Goal: Task Accomplishment & Management: Complete application form

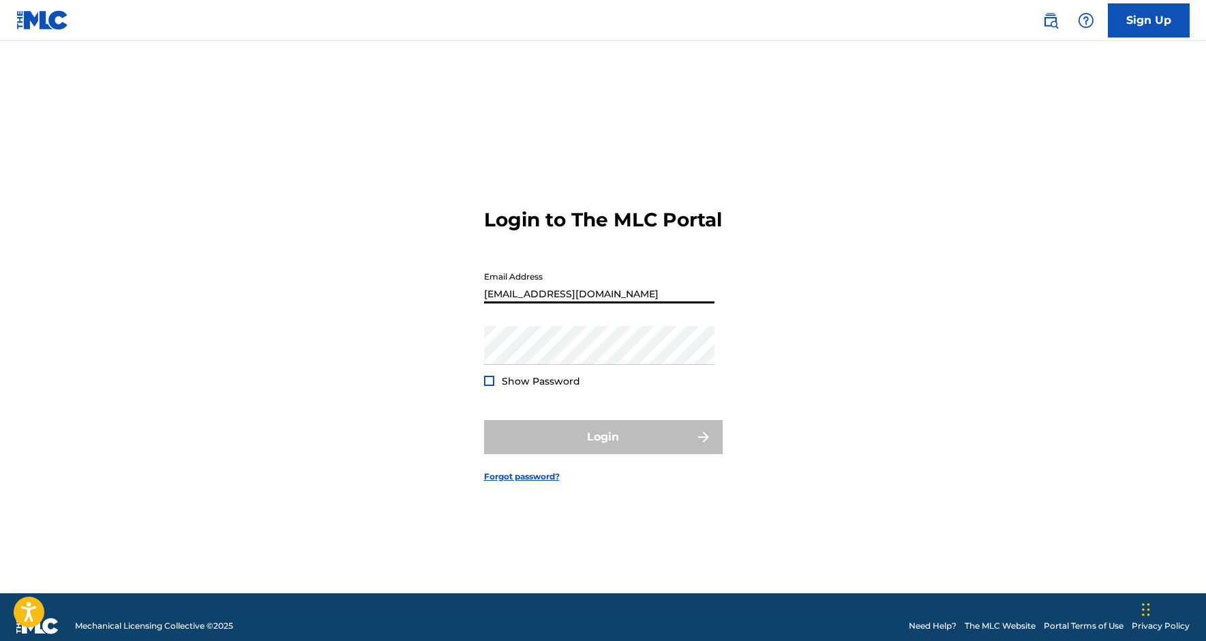
type input "[EMAIL_ADDRESS][DOMAIN_NAME]"
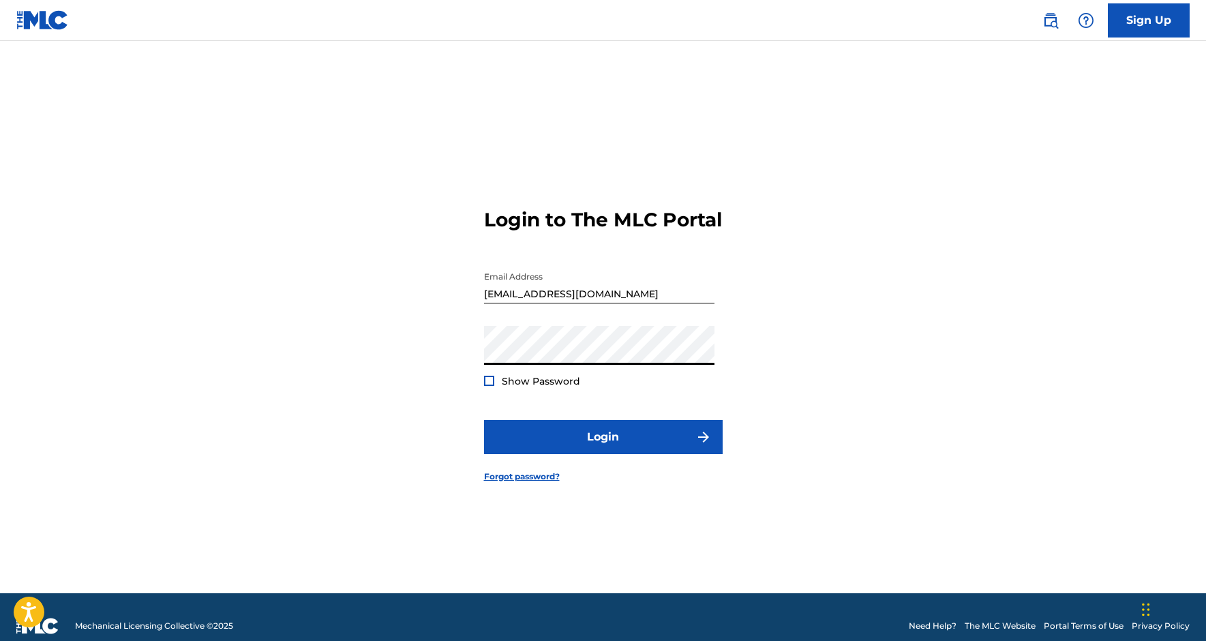
click at [603, 448] on button "Login" at bounding box center [603, 437] width 239 height 34
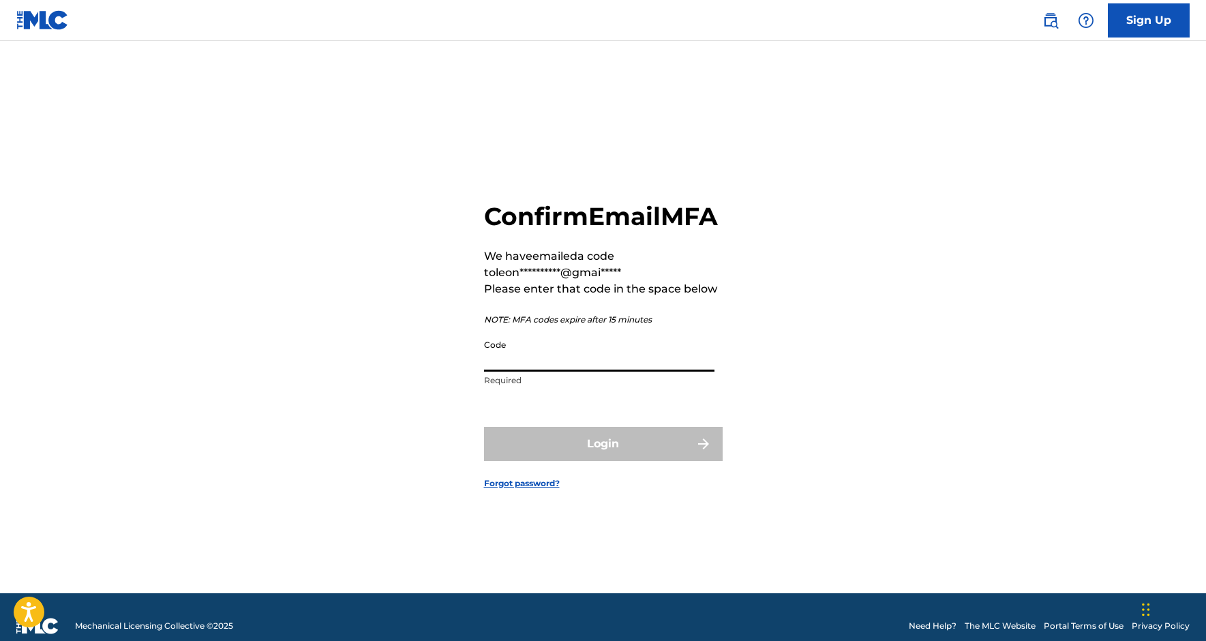
click at [556, 372] on input "Code" at bounding box center [599, 352] width 230 height 39
paste input "050040"
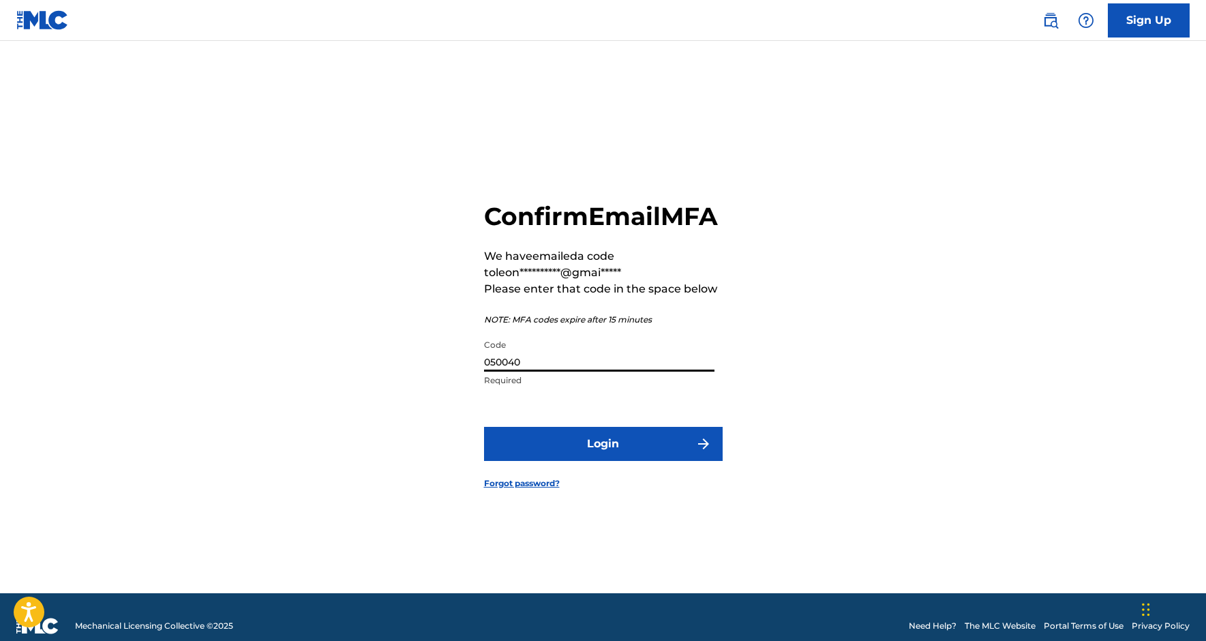
type input "050040"
click at [603, 458] on button "Login" at bounding box center [603, 444] width 239 height 34
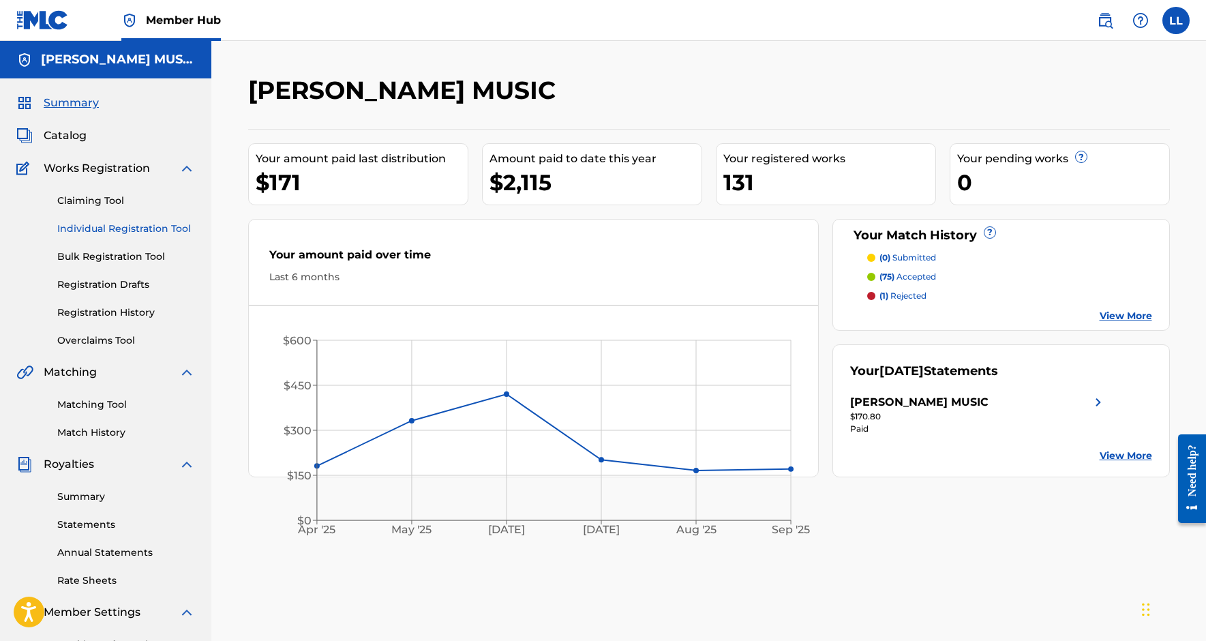
click at [144, 230] on link "Individual Registration Tool" at bounding box center [126, 229] width 138 height 14
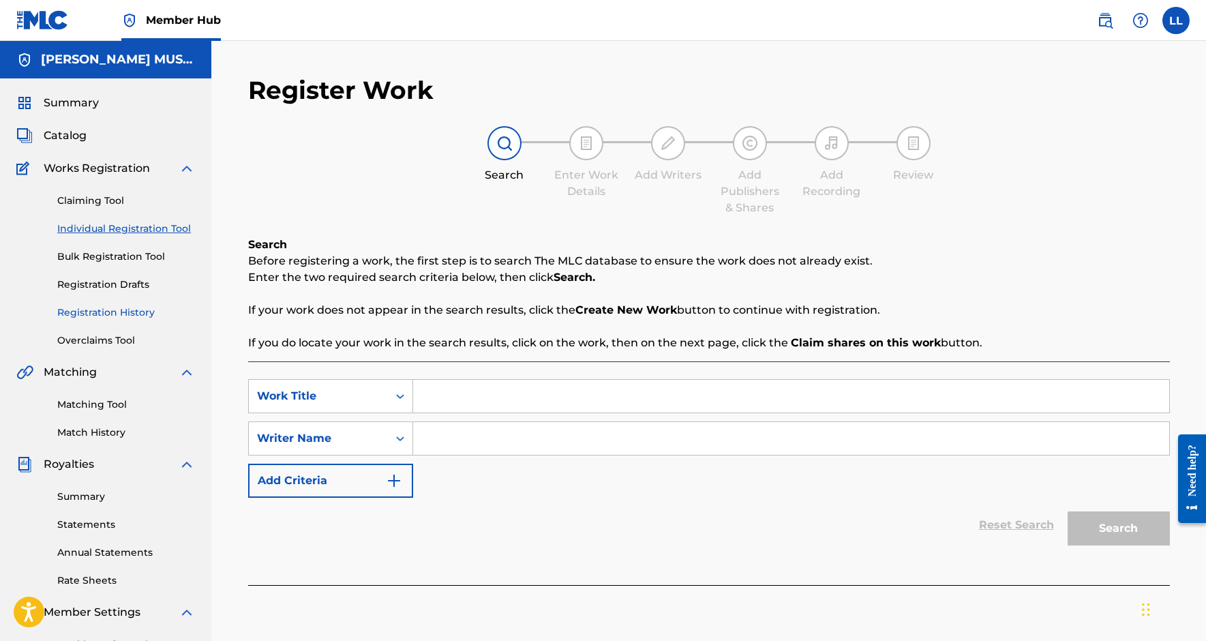
click at [119, 312] on link "Registration History" at bounding box center [126, 312] width 138 height 14
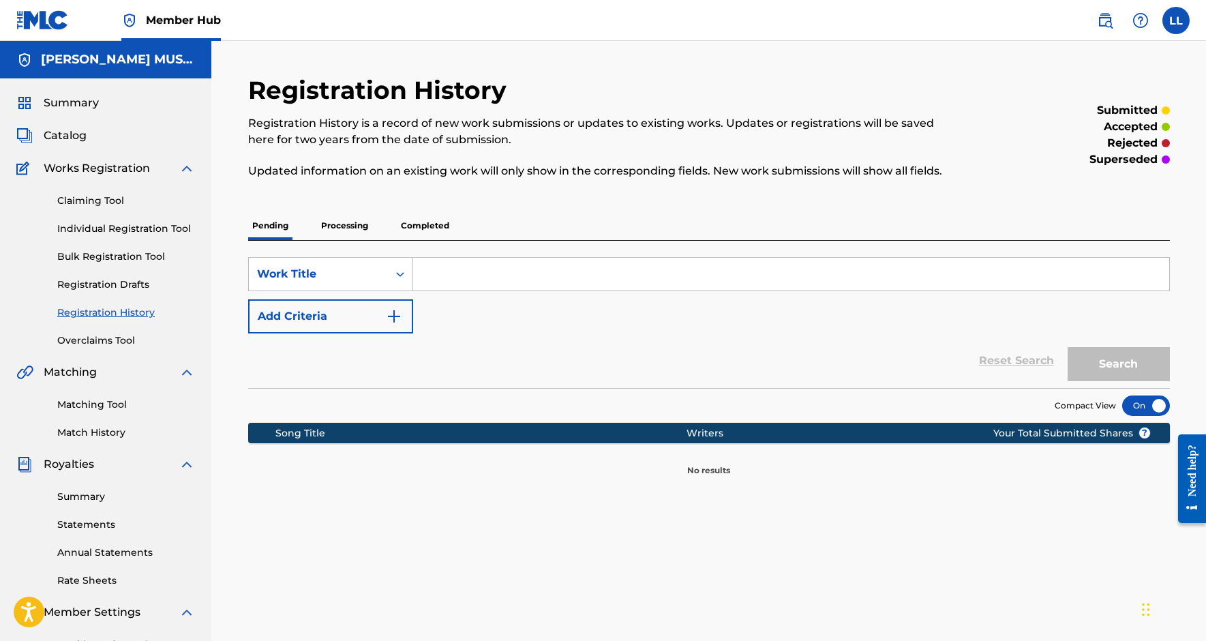
click at [361, 222] on p "Processing" at bounding box center [344, 225] width 55 height 29
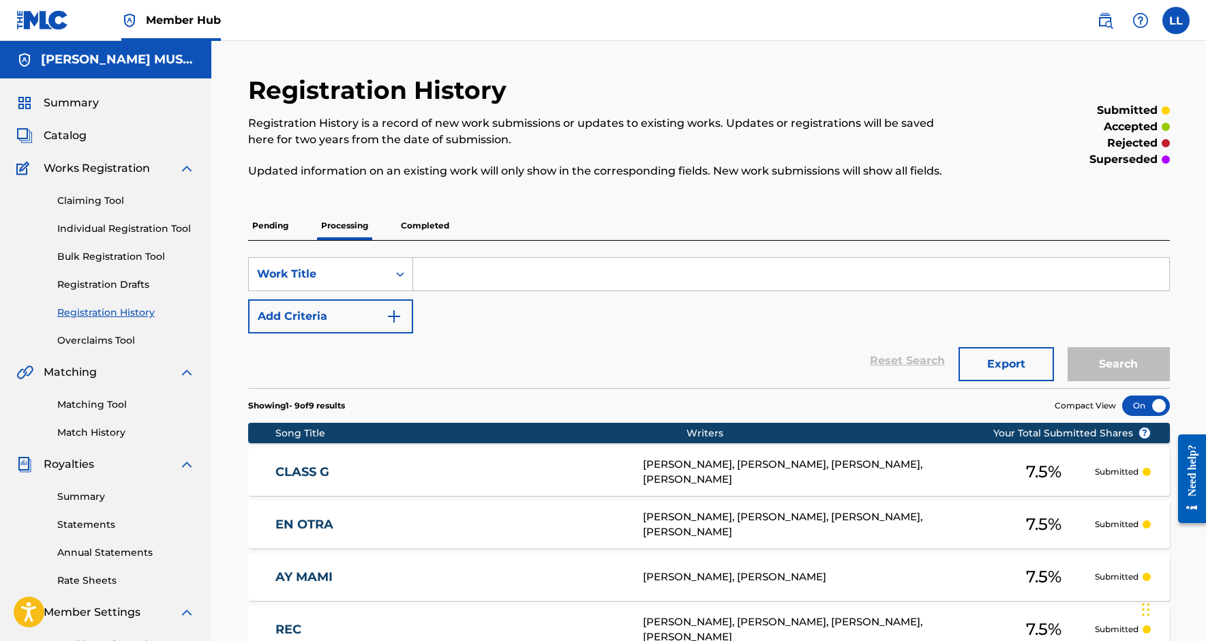
click at [422, 220] on p "Completed" at bounding box center [425, 225] width 57 height 29
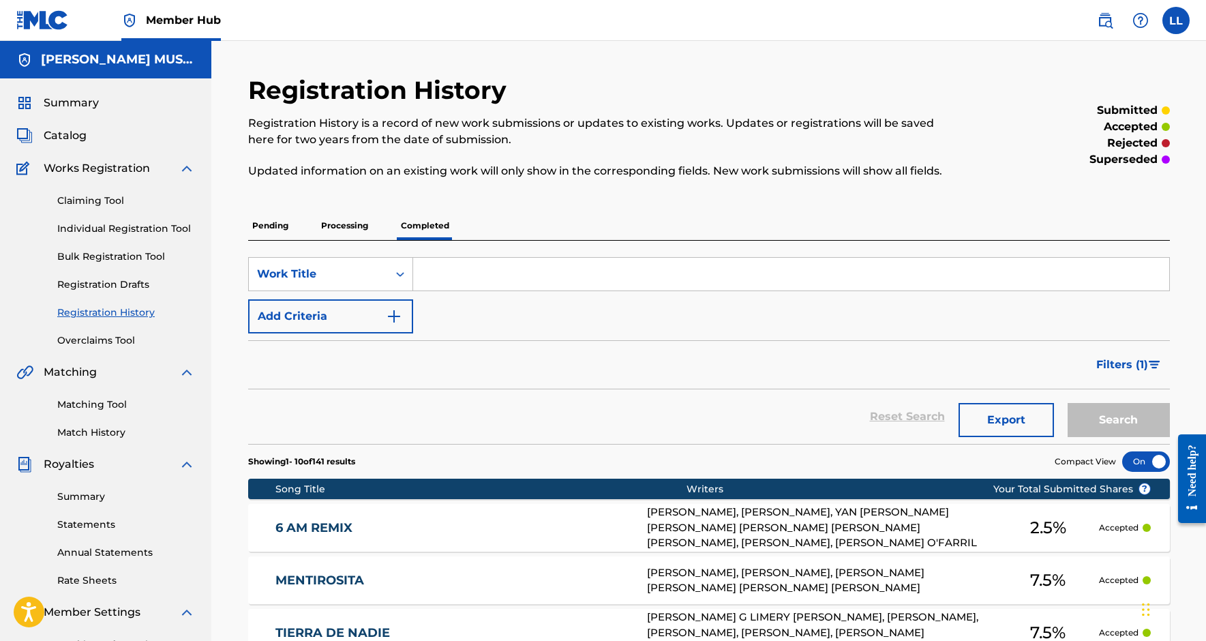
click at [349, 226] on p "Processing" at bounding box center [344, 225] width 55 height 29
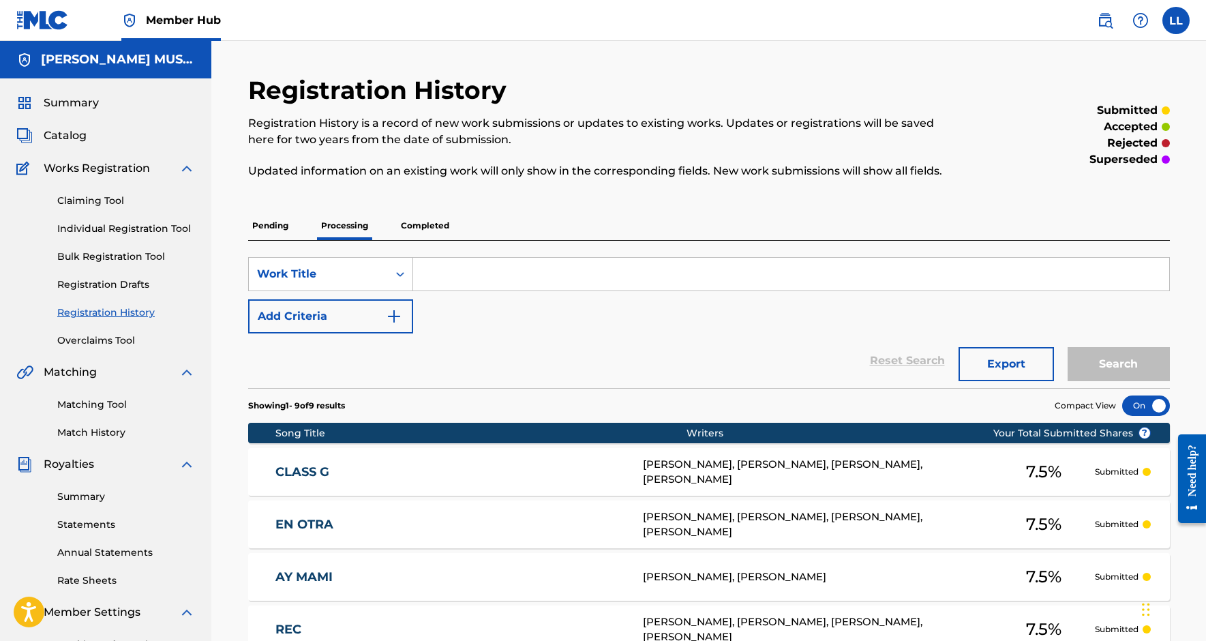
click at [275, 216] on p "Pending" at bounding box center [270, 225] width 44 height 29
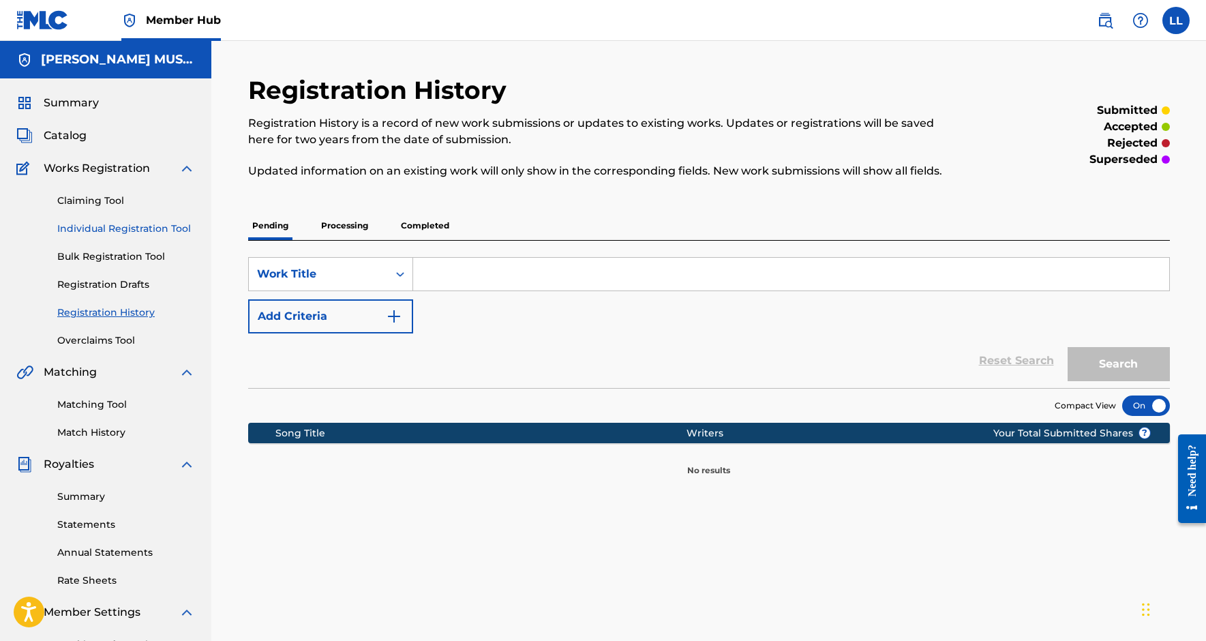
click at [155, 228] on link "Individual Registration Tool" at bounding box center [126, 229] width 138 height 14
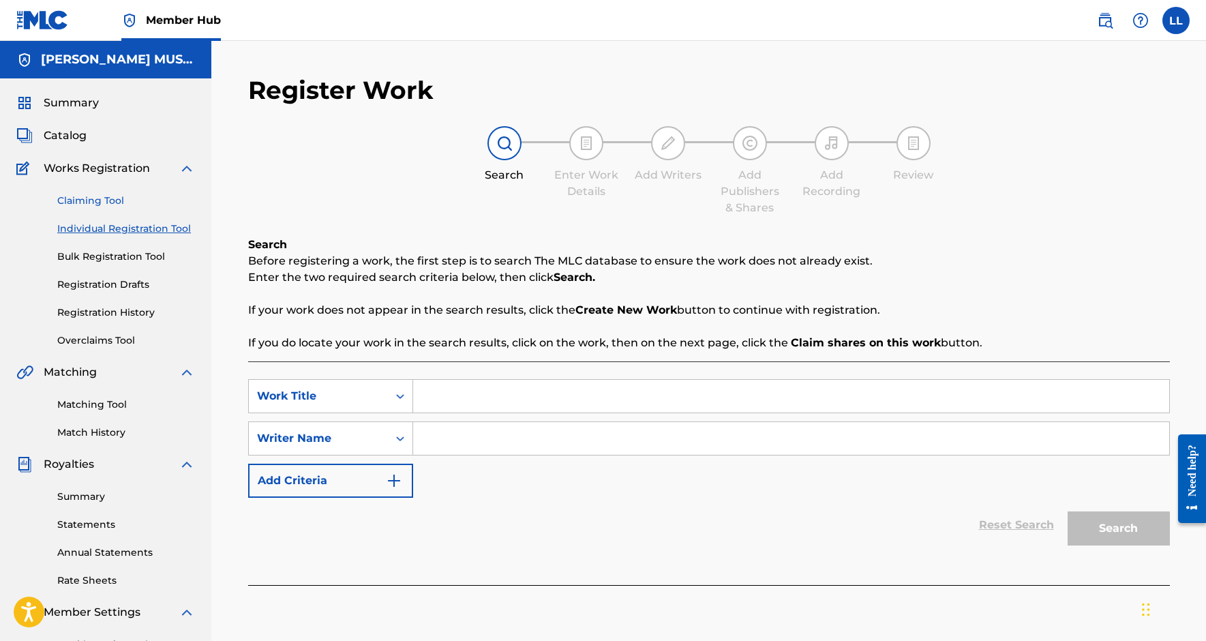
click at [115, 205] on link "Claiming Tool" at bounding box center [126, 201] width 138 height 14
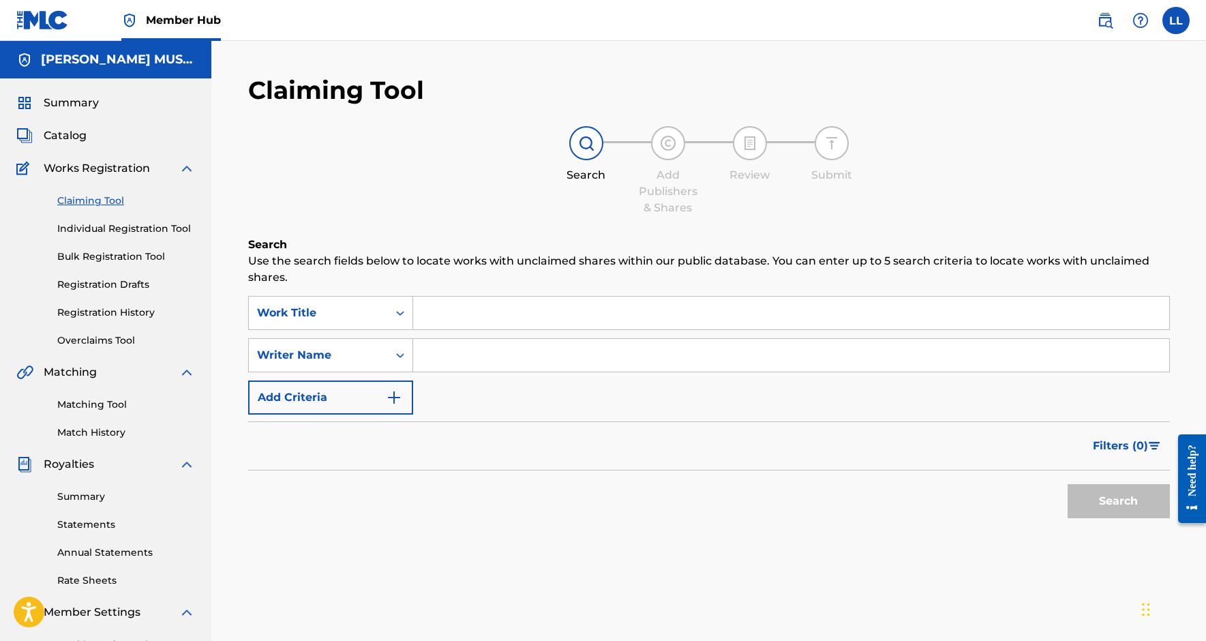
click at [477, 318] on input "Search Form" at bounding box center [791, 313] width 756 height 33
type input "20/10"
click at [333, 1] on nav "Member Hub LL LL [PERSON_NAME] [EMAIL_ADDRESS][DOMAIN_NAME] Notification Prefer…" at bounding box center [603, 20] width 1206 height 41
click at [351, 368] on div "Writer Name" at bounding box center [318, 355] width 139 height 26
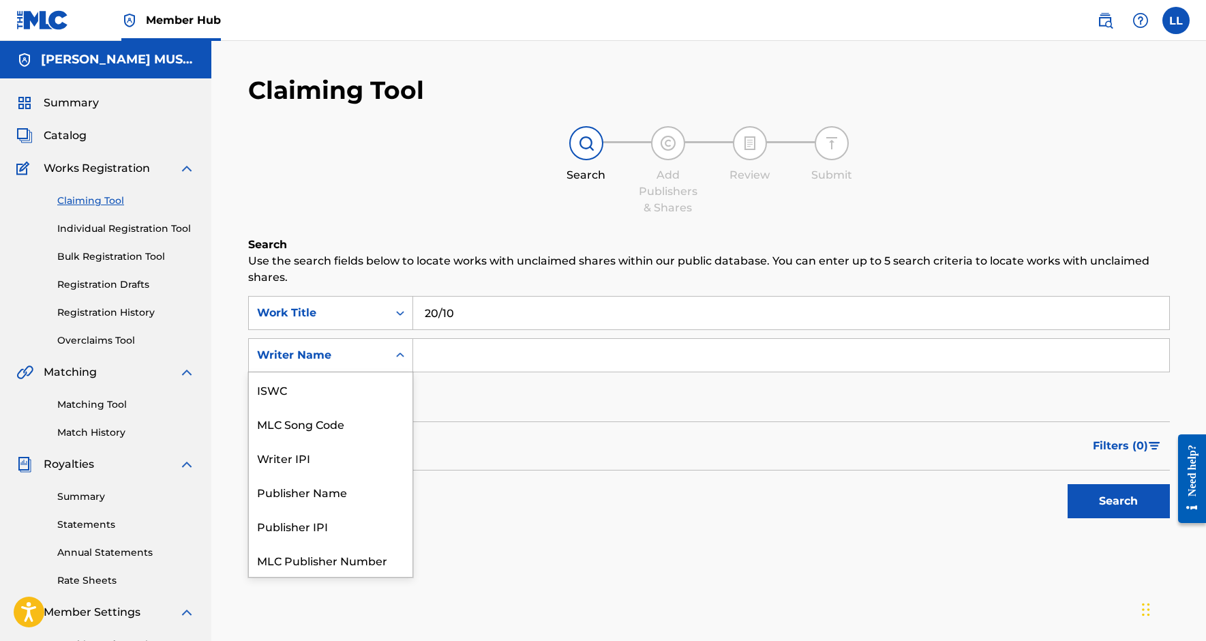
scroll to position [34, 0]
click at [352, 422] on div "Writer IPI" at bounding box center [331, 423] width 164 height 34
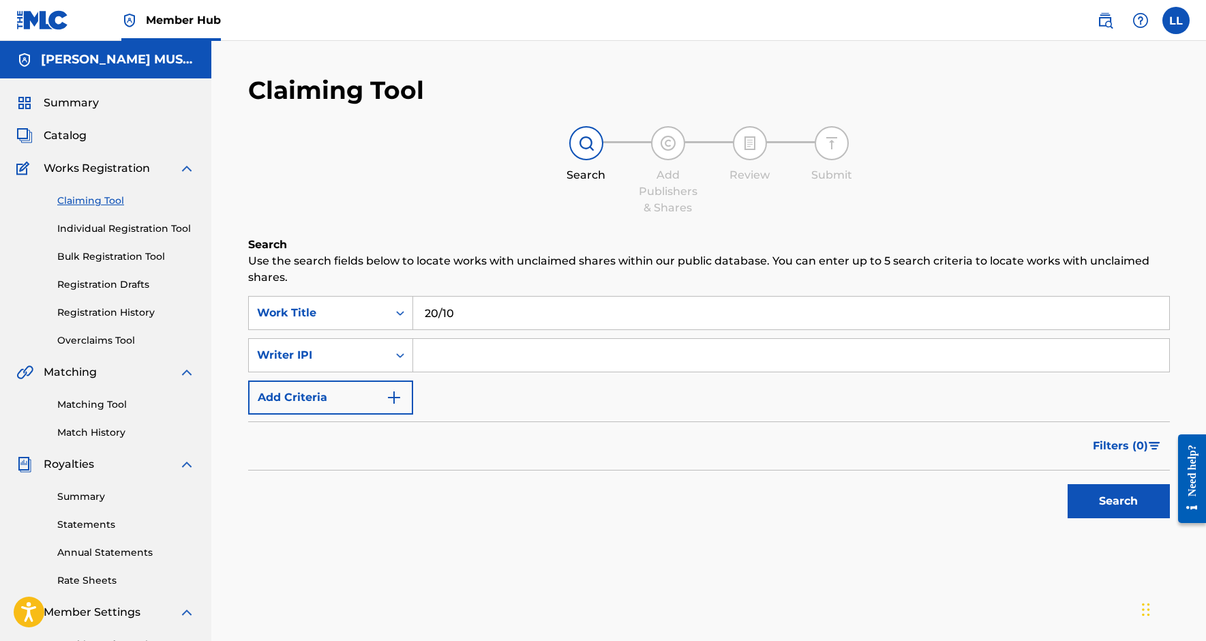
click at [488, 353] on input "Search Form" at bounding box center [791, 355] width 756 height 33
paste input "368548317"
click at [1118, 501] on button "Search" at bounding box center [1119, 501] width 102 height 34
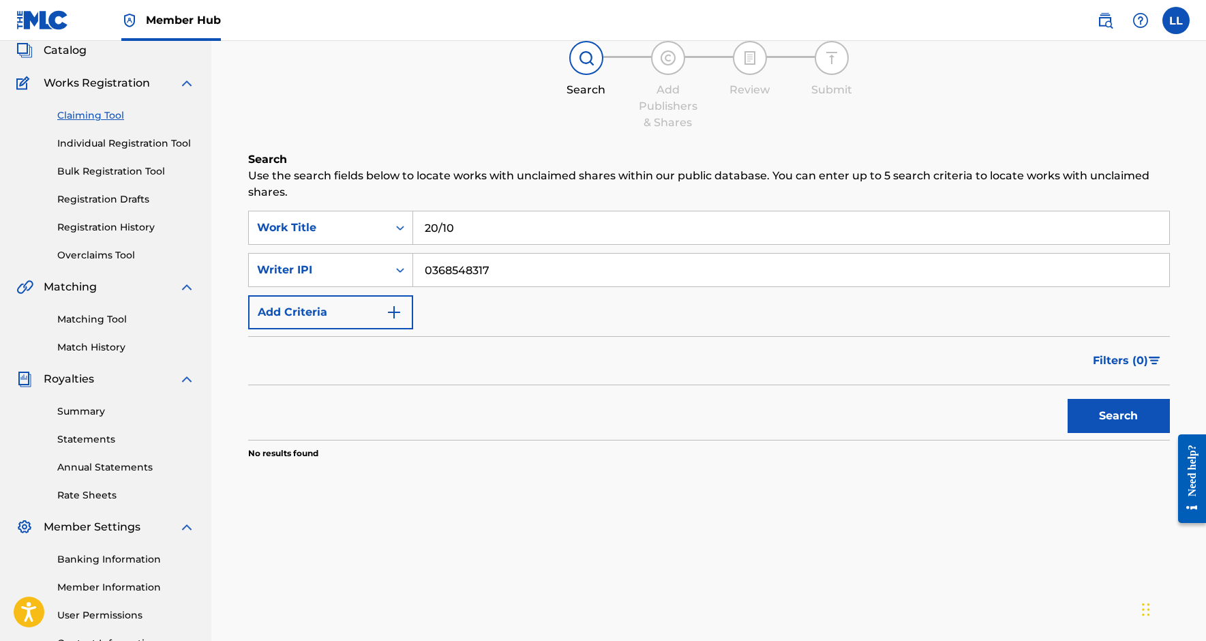
scroll to position [118, 0]
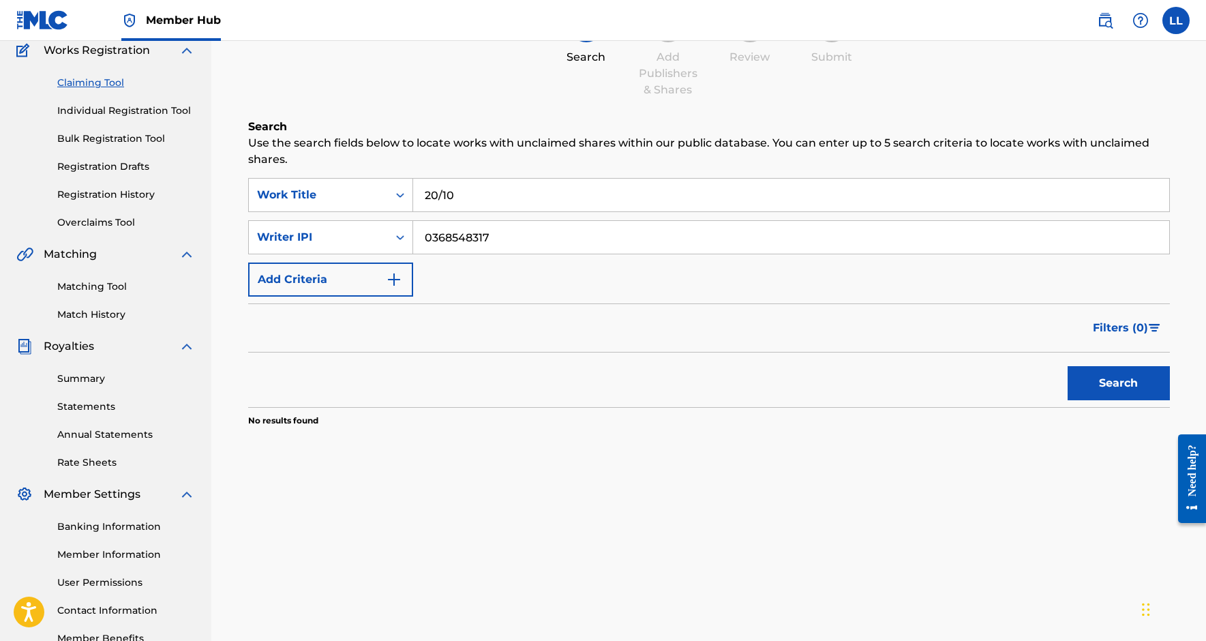
click at [429, 243] on input "0368548317" at bounding box center [791, 237] width 756 height 33
type input "00368548317"
click at [1118, 383] on button "Search" at bounding box center [1119, 383] width 102 height 34
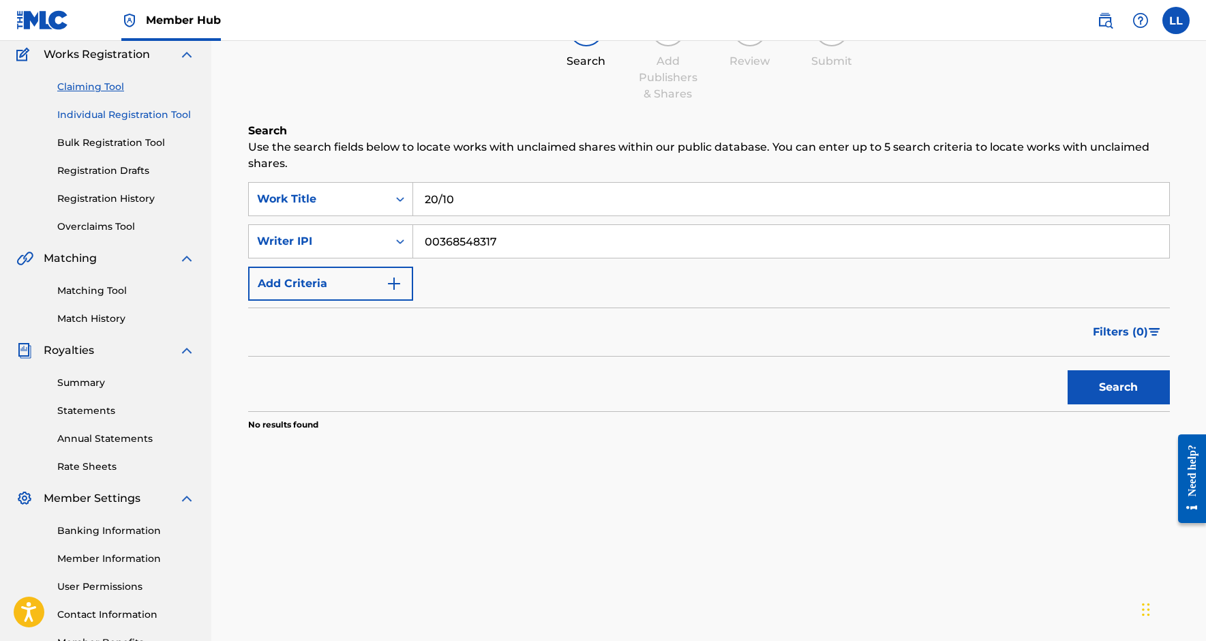
click at [132, 117] on link "Individual Registration Tool" at bounding box center [126, 115] width 138 height 14
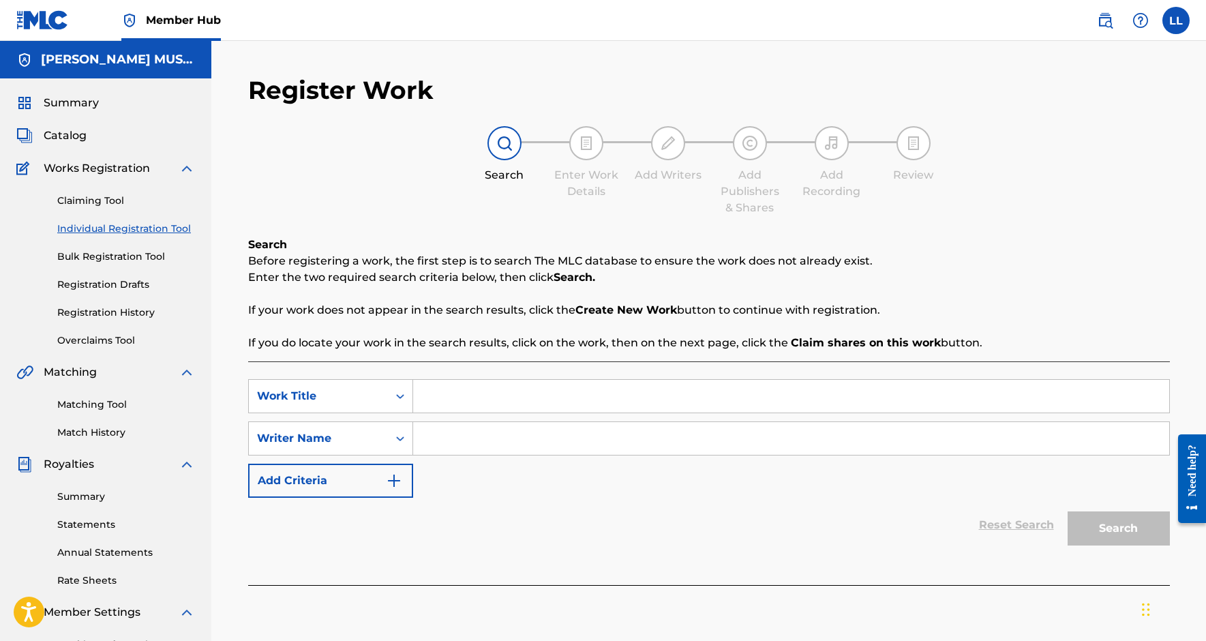
click at [490, 399] on input "Search Form" at bounding box center [791, 396] width 756 height 33
type input "20/10"
click at [456, 434] on input "Search Form" at bounding box center [791, 438] width 756 height 33
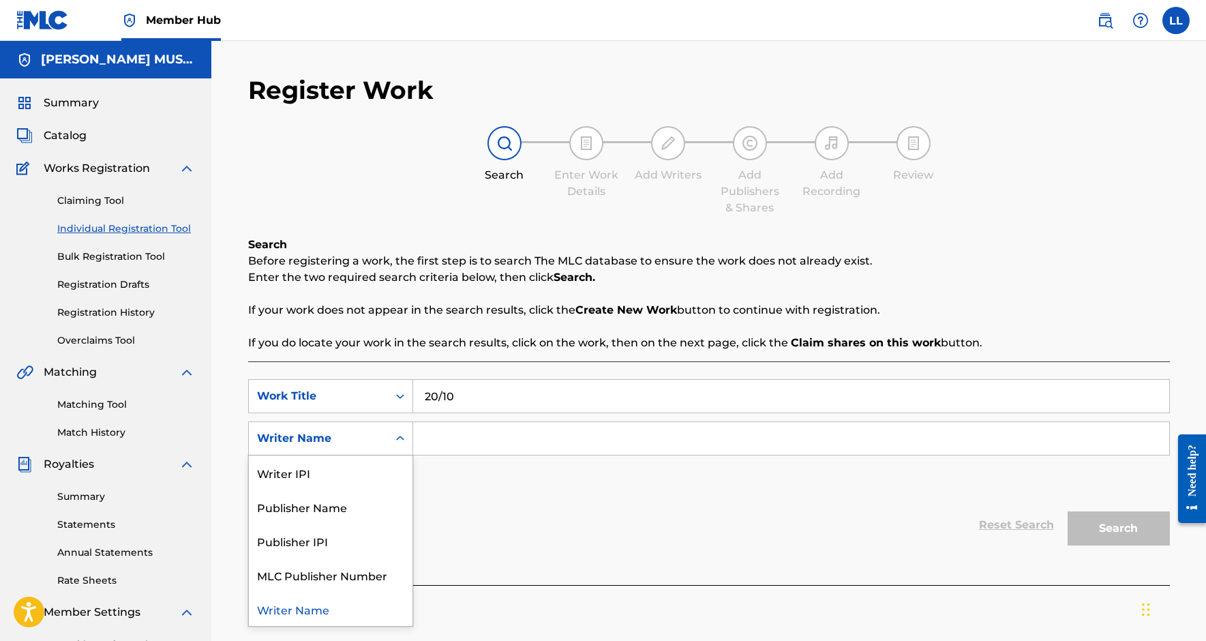
click at [399, 454] on div "Search Form" at bounding box center [400, 438] width 25 height 33
click at [383, 471] on div "Writer IPI" at bounding box center [331, 473] width 164 height 34
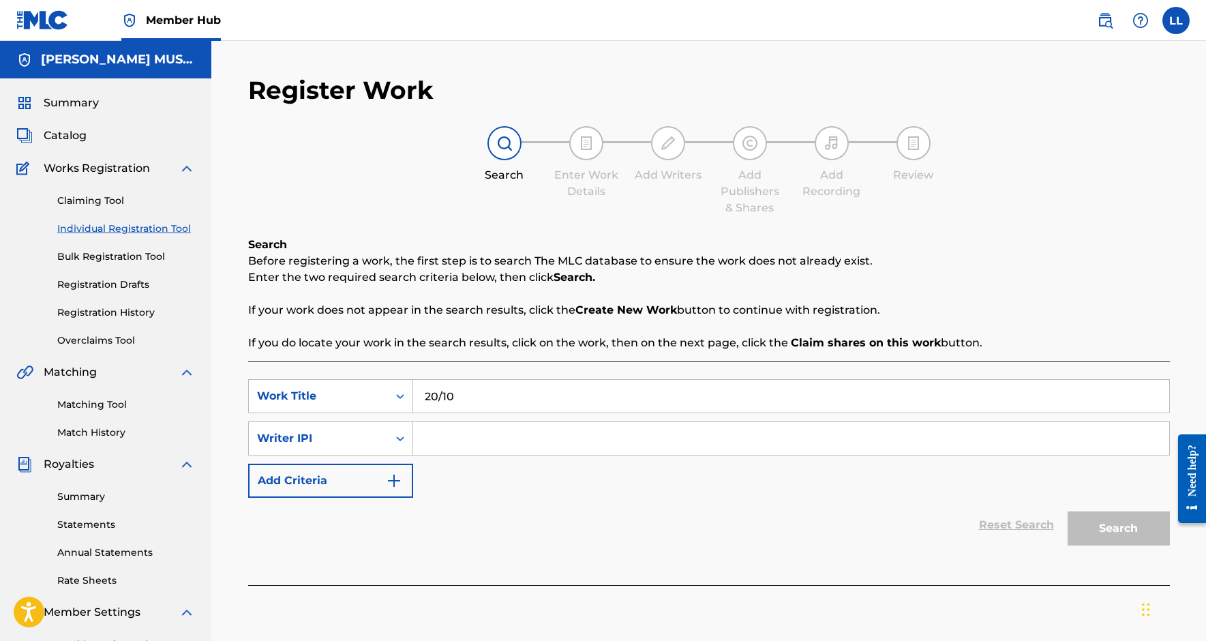
click at [434, 447] on input "Search Form" at bounding box center [791, 438] width 756 height 33
paste input "368548317"
click at [1118, 528] on button "Search" at bounding box center [1119, 528] width 102 height 34
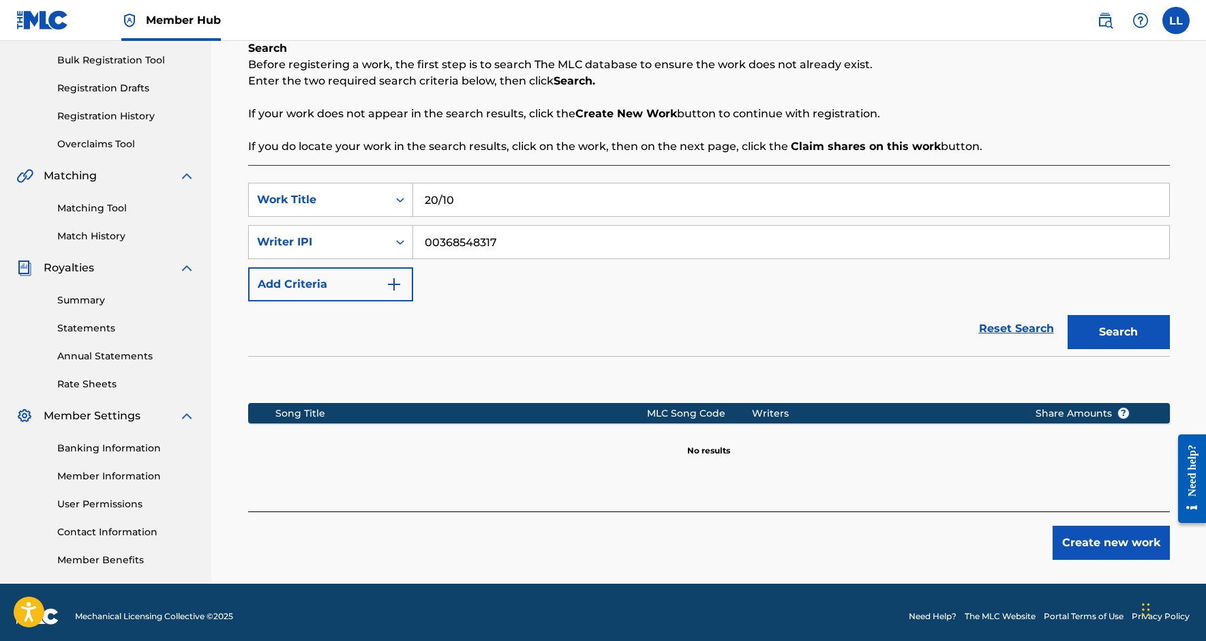
scroll to position [197, 0]
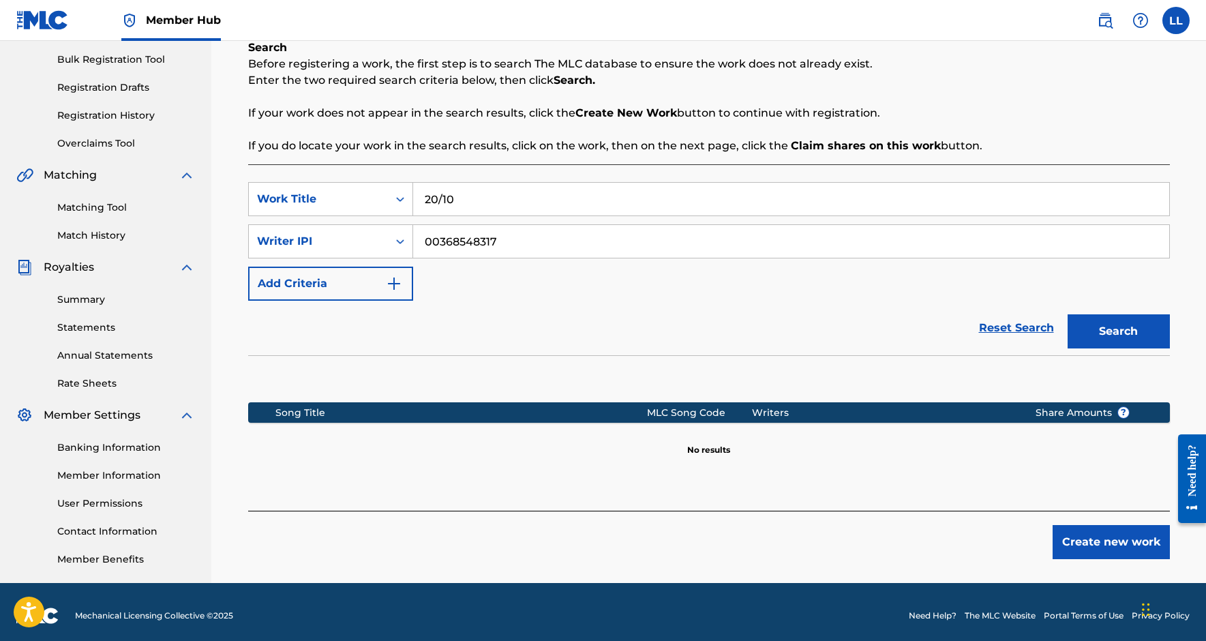
click at [429, 241] on input "00368548317" at bounding box center [791, 241] width 756 height 33
click at [1118, 331] on button "Search" at bounding box center [1119, 331] width 102 height 34
type input "00368548317"
click at [1118, 331] on button "Search" at bounding box center [1119, 331] width 102 height 34
click at [1118, 549] on button "Create new work" at bounding box center [1111, 542] width 117 height 34
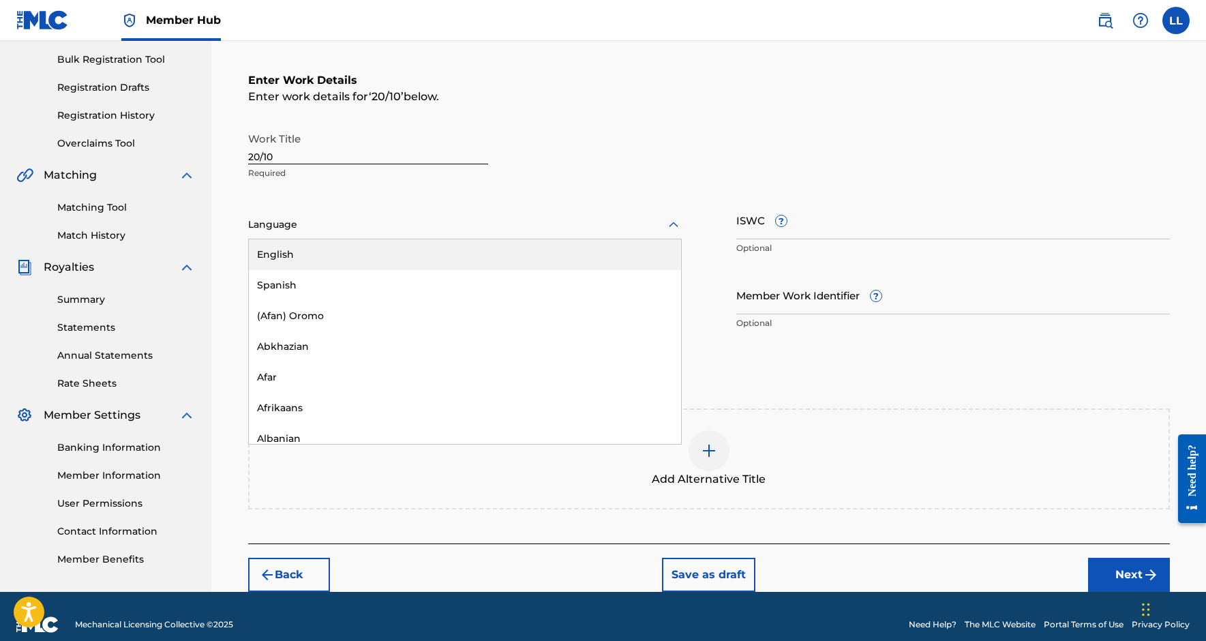
click at [554, 235] on div "Language" at bounding box center [465, 225] width 434 height 29
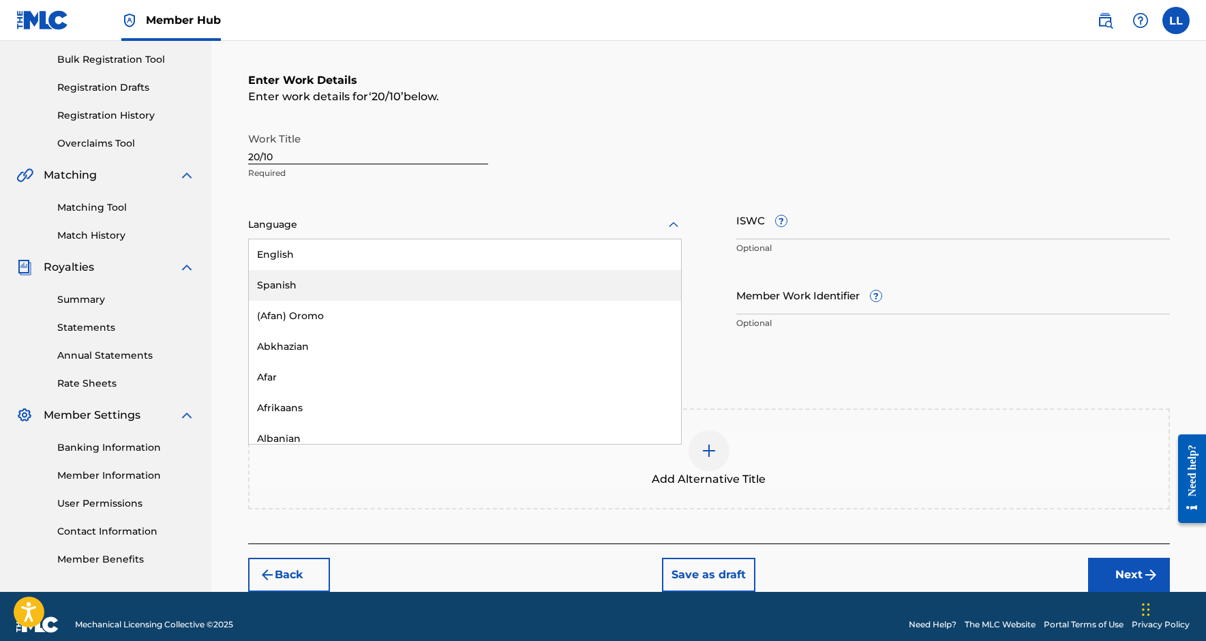
click at [496, 284] on div "Spanish" at bounding box center [465, 285] width 432 height 31
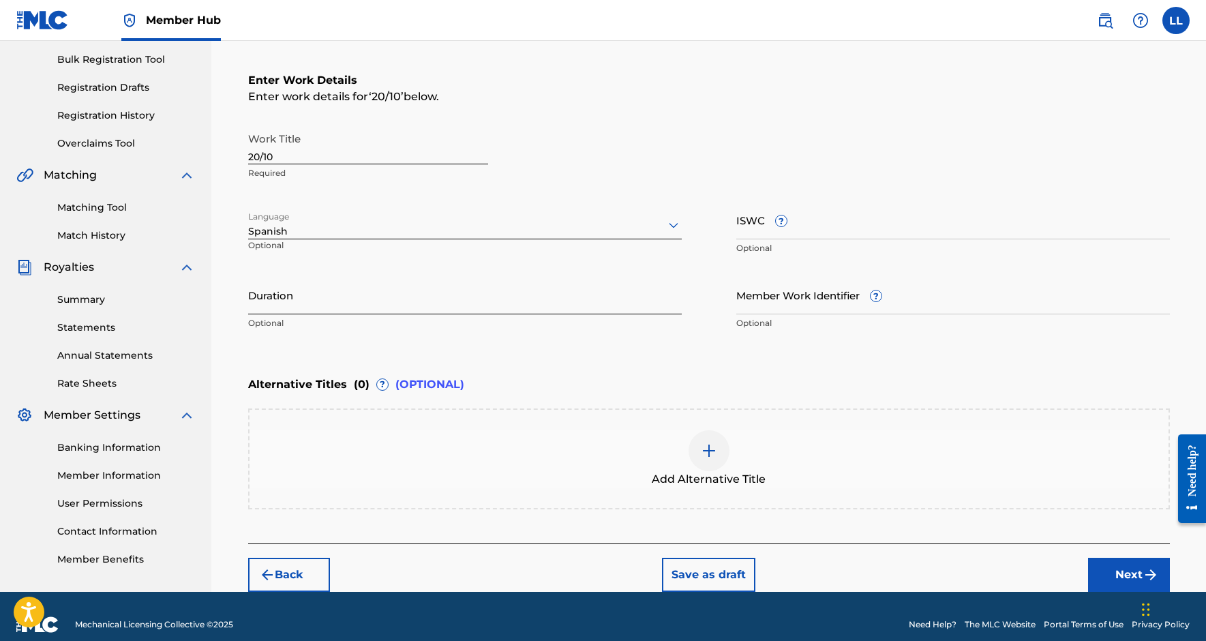
click at [420, 300] on input "Duration" at bounding box center [465, 294] width 434 height 39
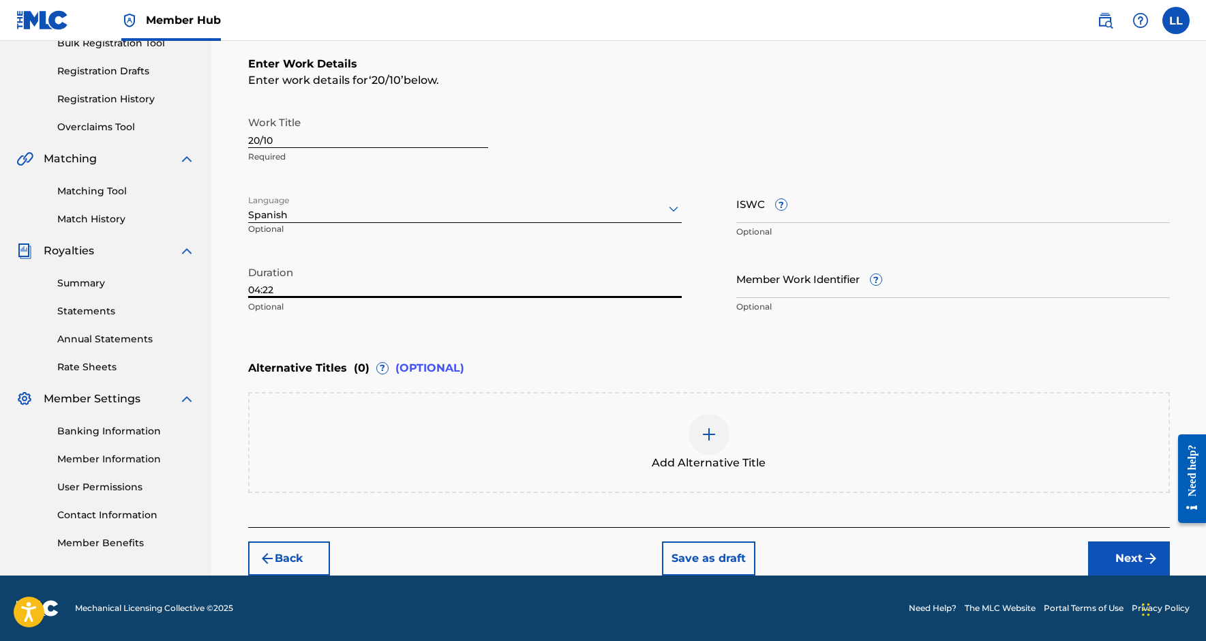
scroll to position [213, 0]
type input "04:22"
click at [1116, 550] on button "Next" at bounding box center [1129, 558] width 82 height 34
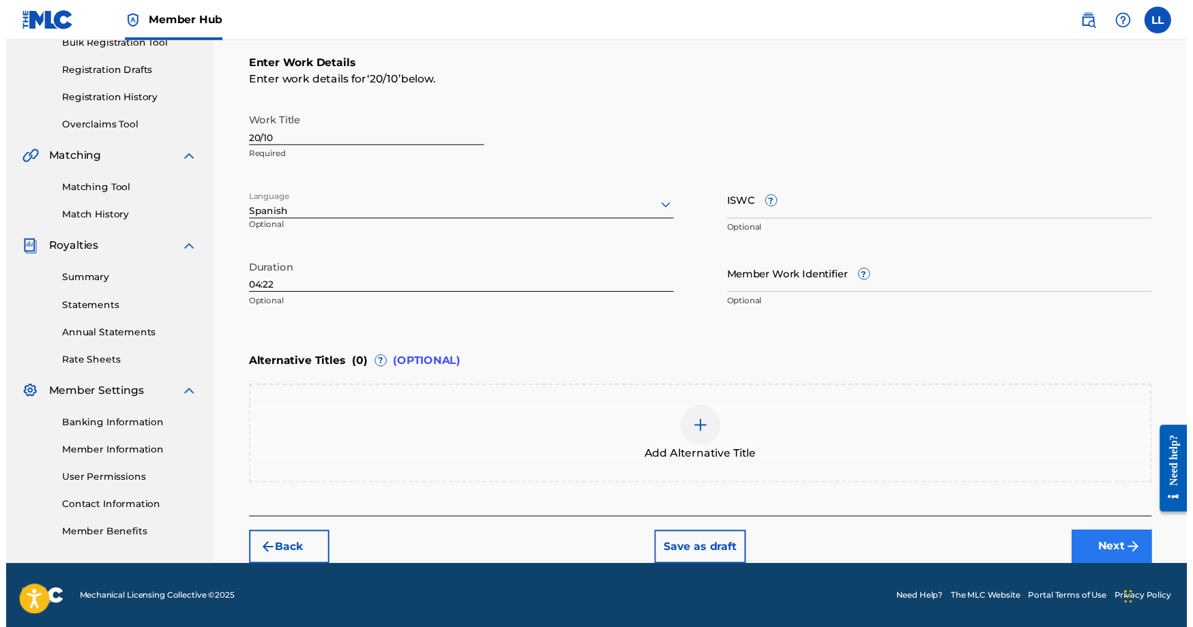
scroll to position [205, 0]
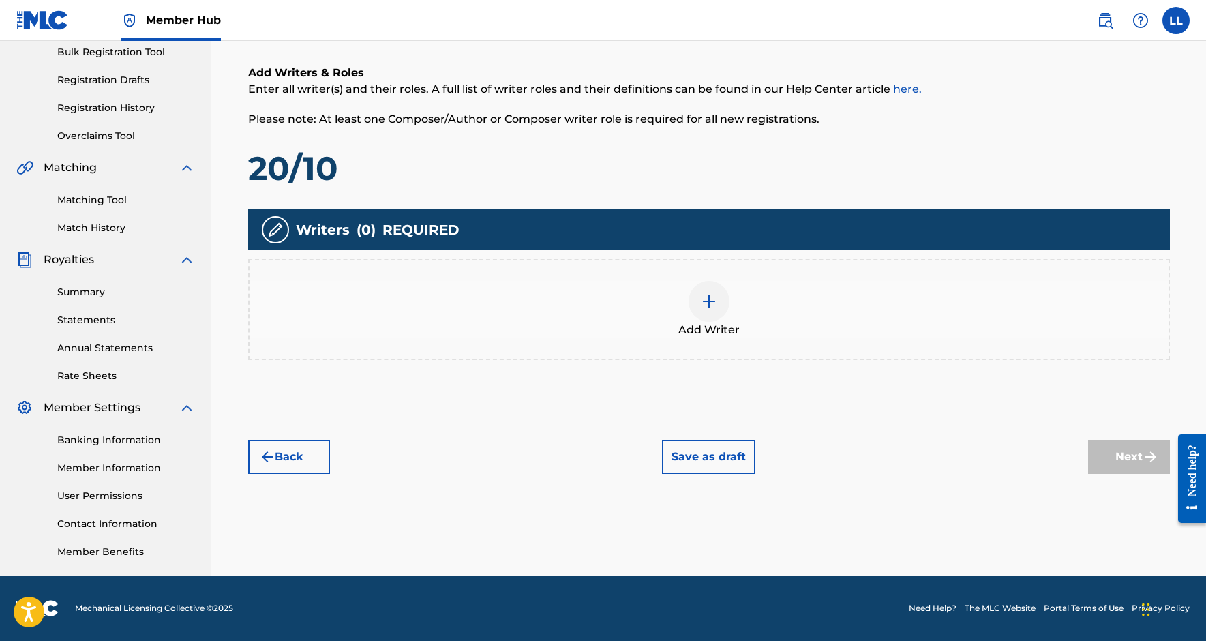
click at [712, 294] on img at bounding box center [709, 301] width 16 height 16
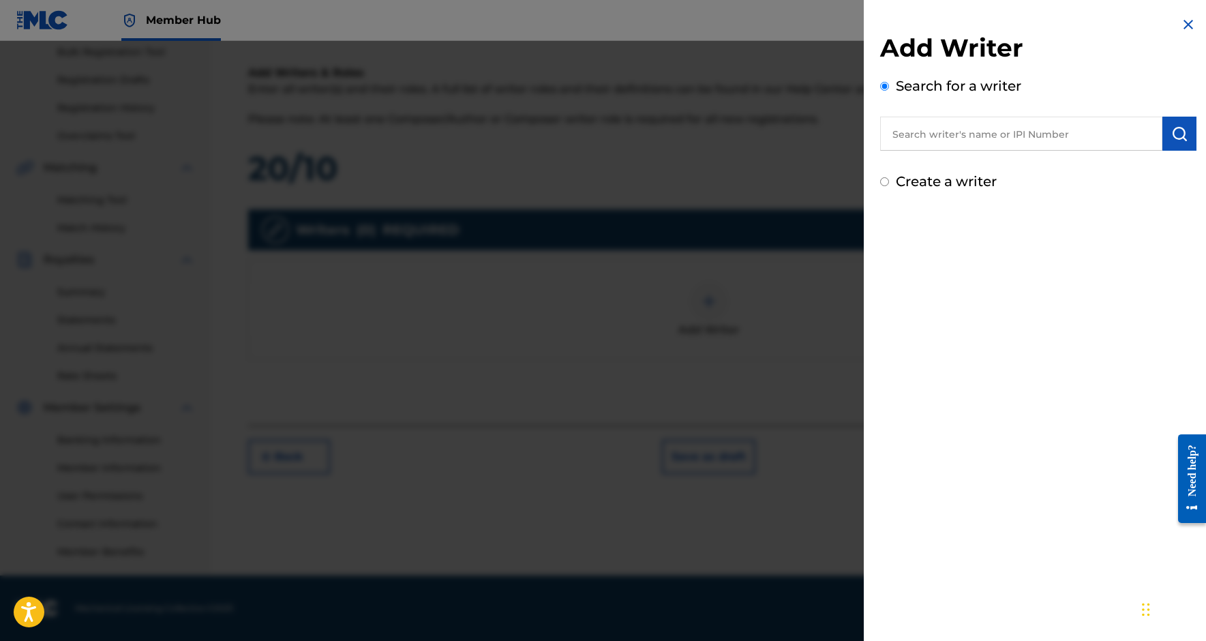
click at [951, 140] on input "text" at bounding box center [1021, 134] width 282 height 34
paste input "368548317"
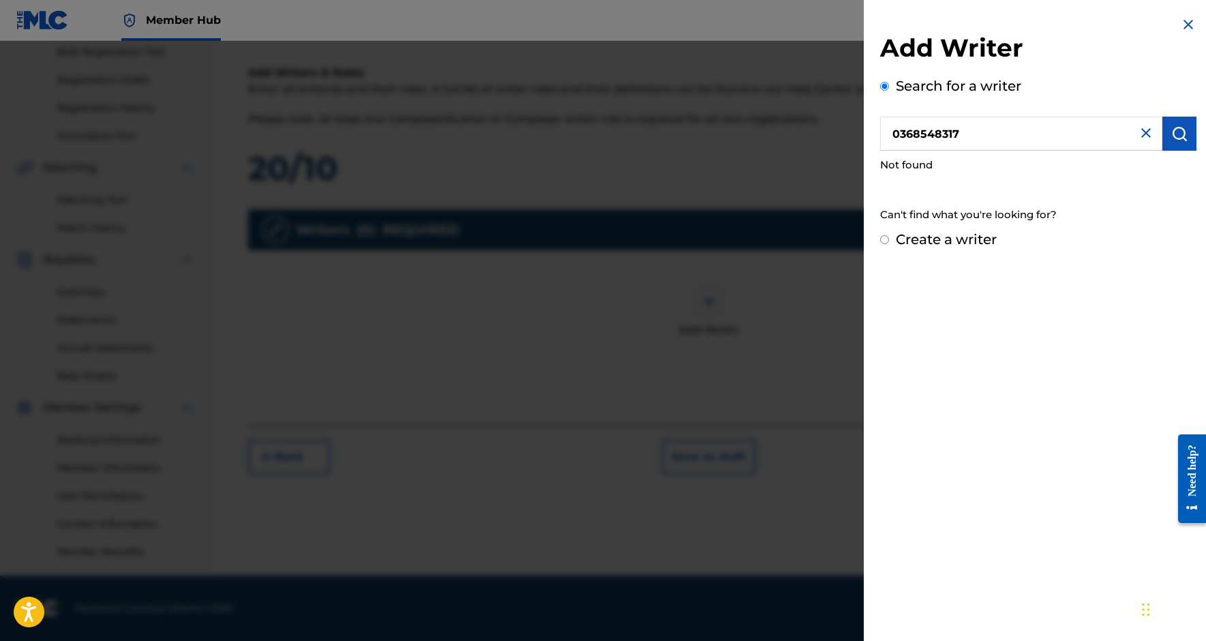
click at [898, 131] on input "0368548317" at bounding box center [1021, 134] width 282 height 34
type input "00368548317"
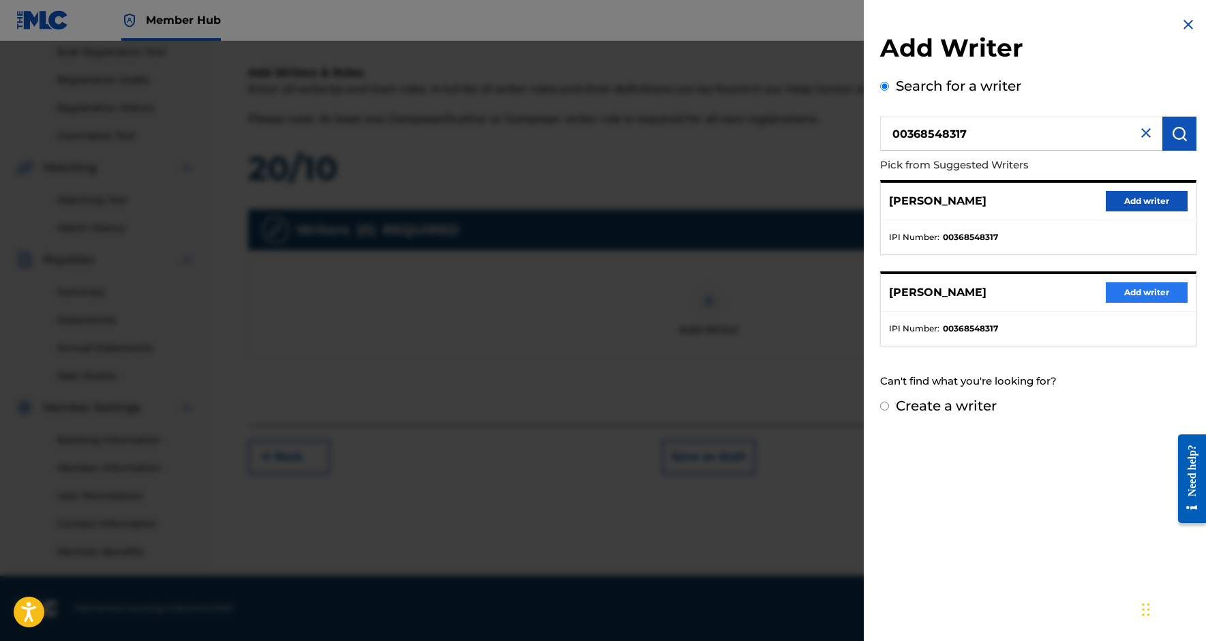
click at [1145, 297] on button "Add writer" at bounding box center [1147, 292] width 82 height 20
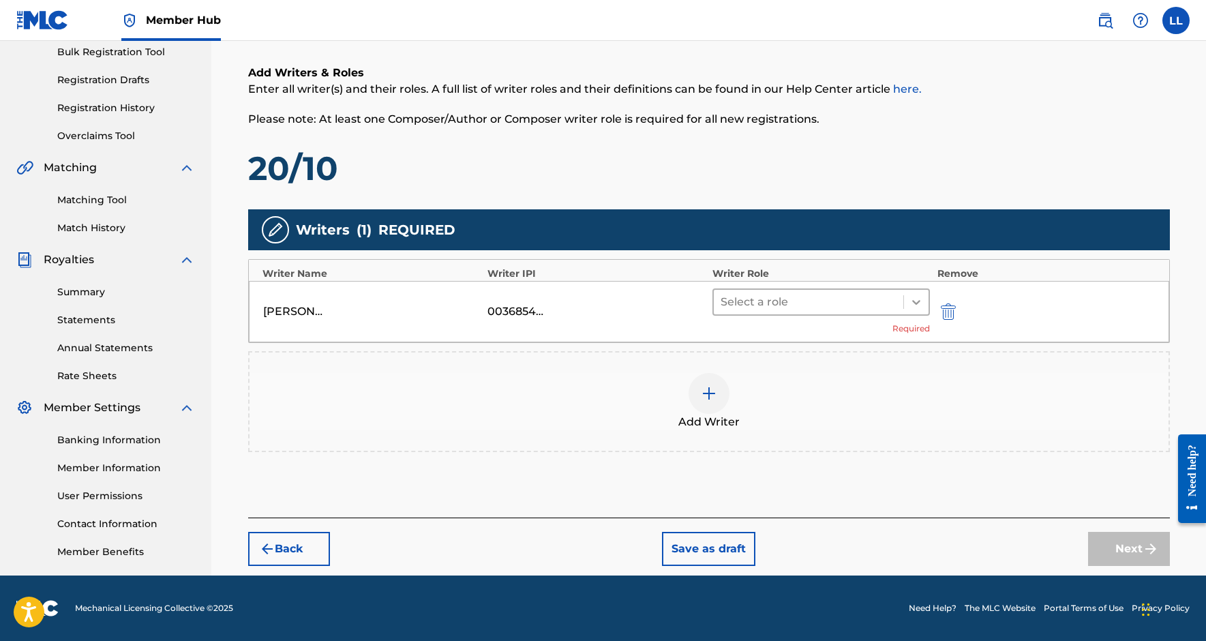
click at [906, 299] on div at bounding box center [916, 302] width 25 height 25
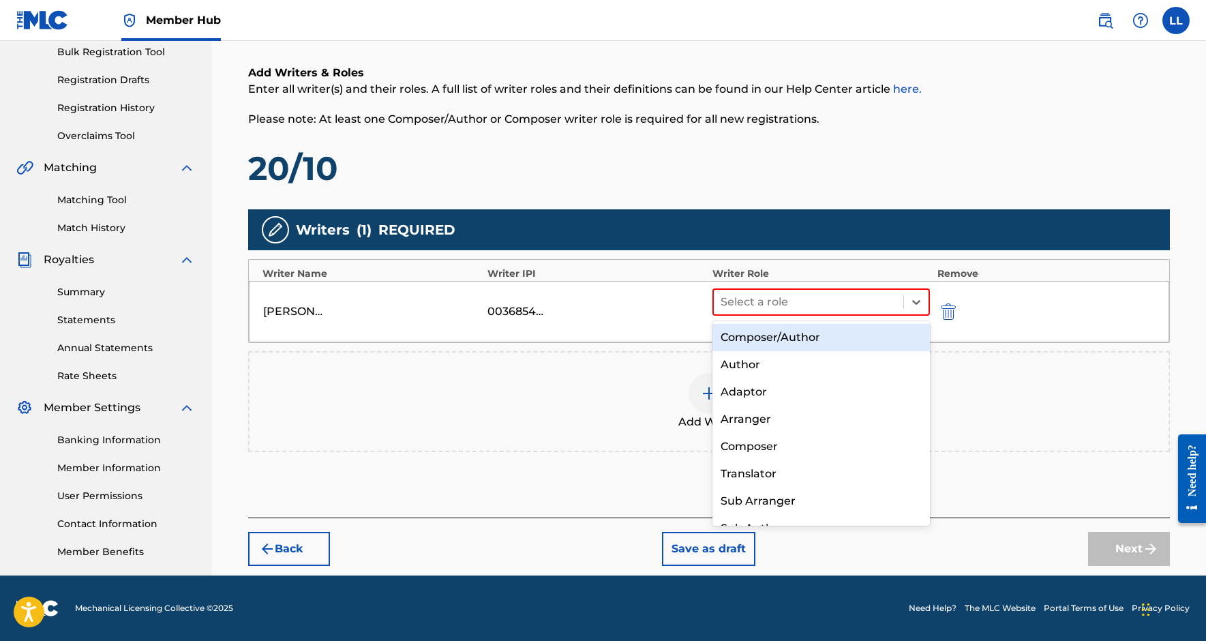
click at [871, 340] on div "Composer/Author" at bounding box center [822, 337] width 218 height 27
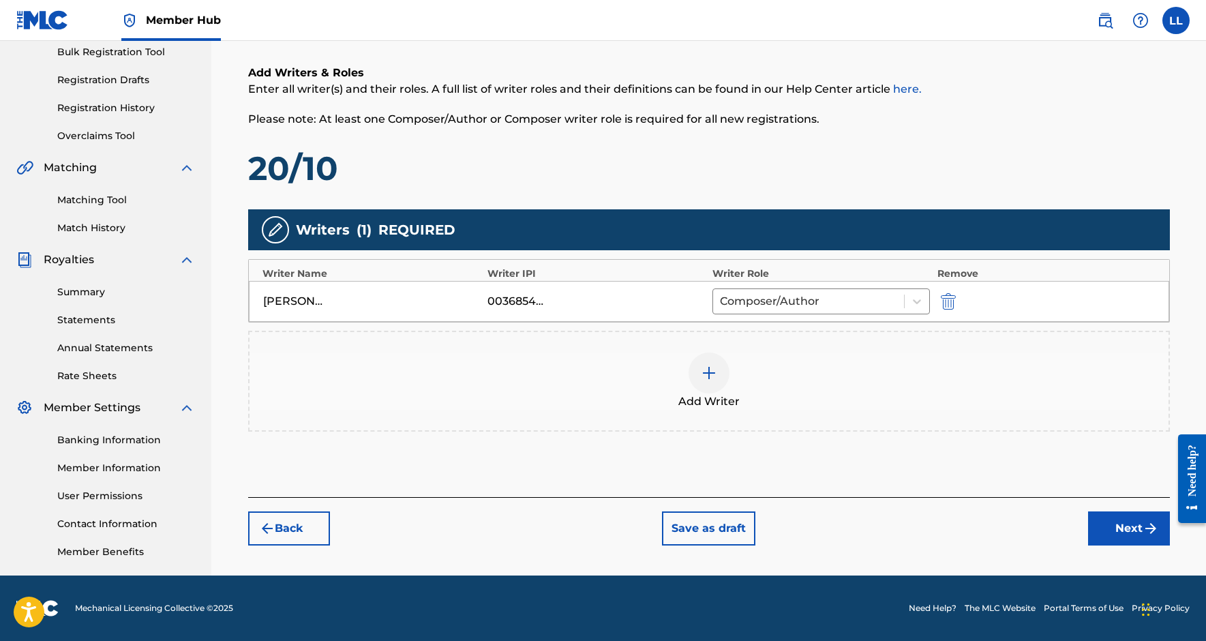
click at [699, 363] on div at bounding box center [709, 373] width 41 height 41
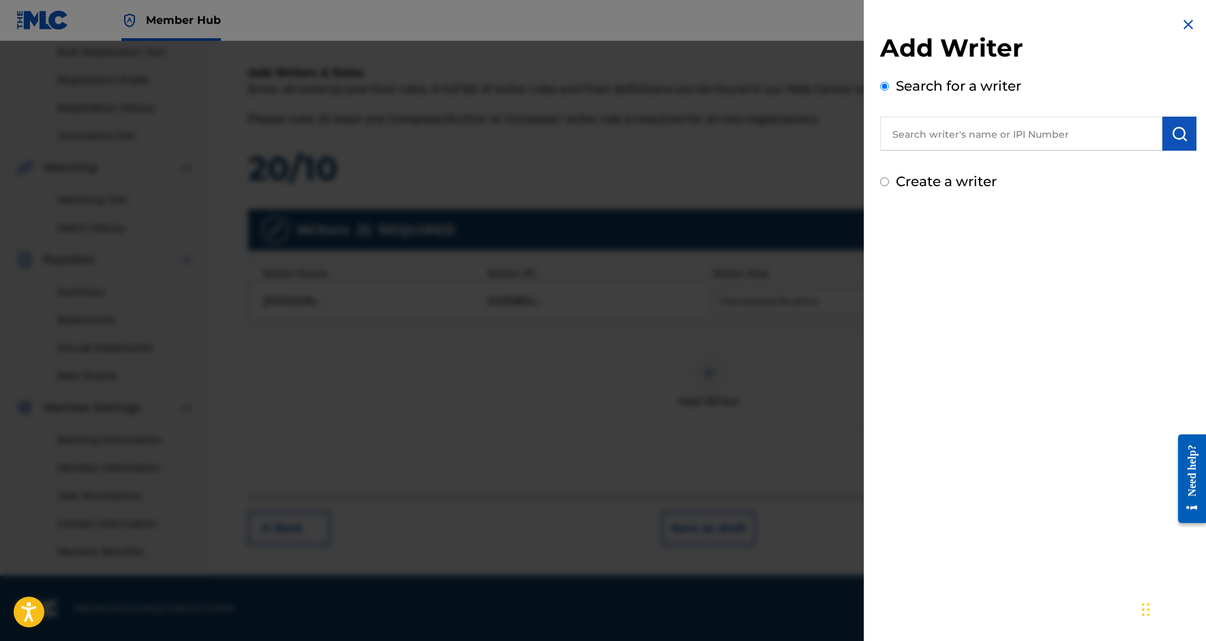
click at [916, 136] on input "text" at bounding box center [1021, 134] width 282 height 34
paste input "825034168"
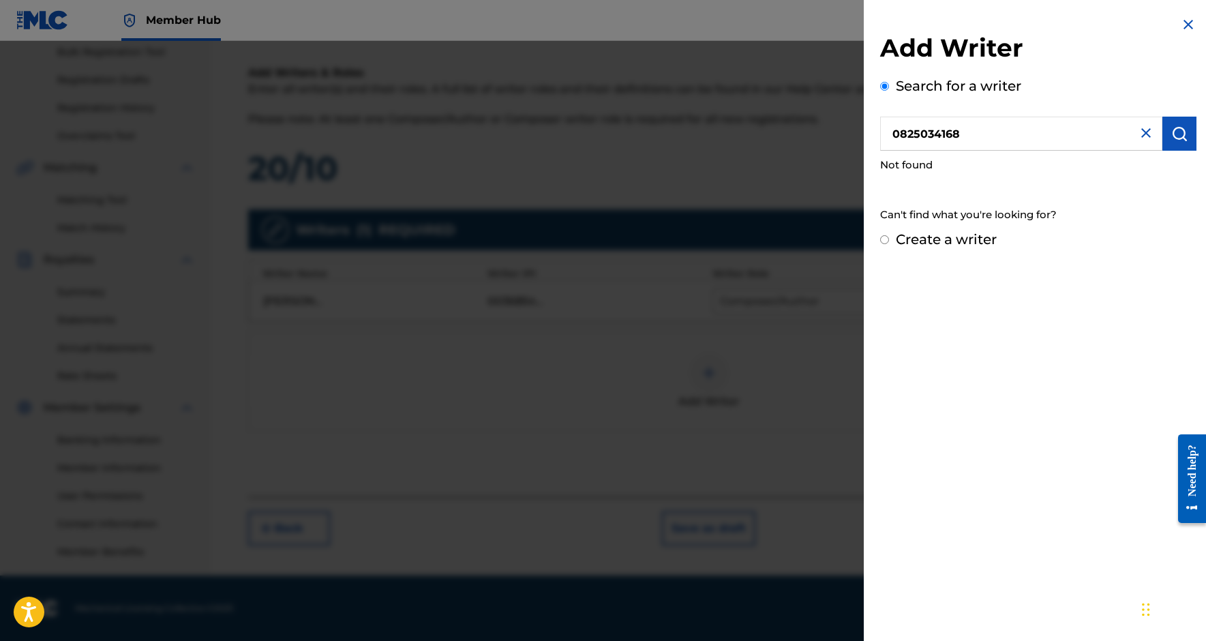
click at [901, 136] on input "0825034168" at bounding box center [1021, 134] width 282 height 34
type input "00825034168"
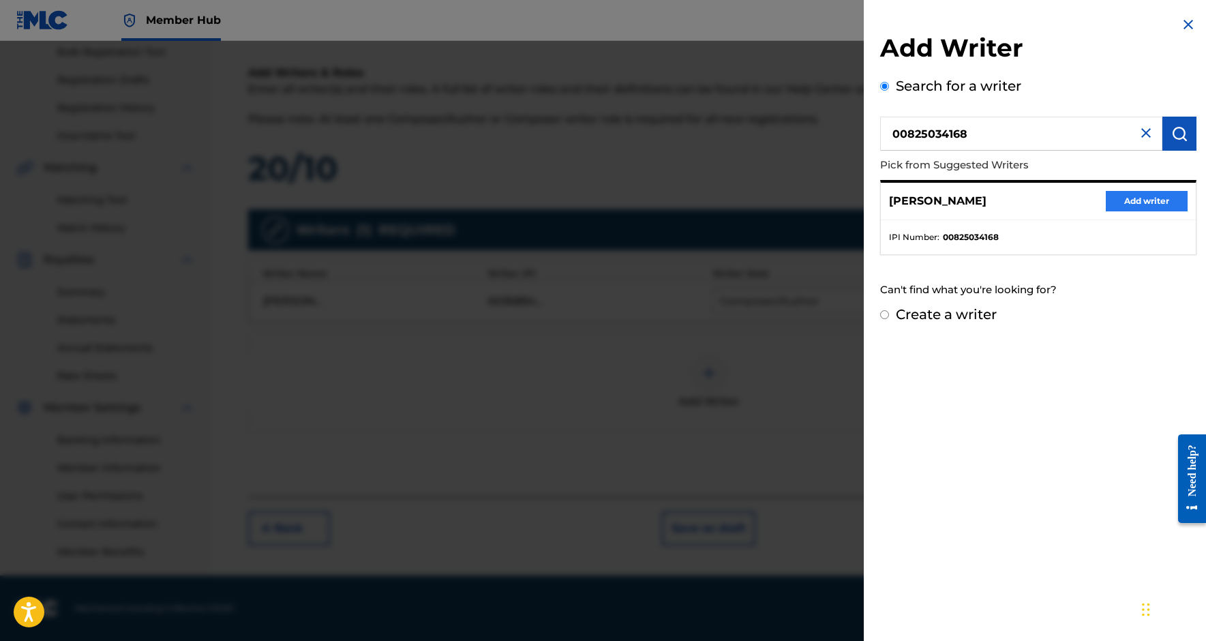
click at [1144, 202] on button "Add writer" at bounding box center [1147, 201] width 82 height 20
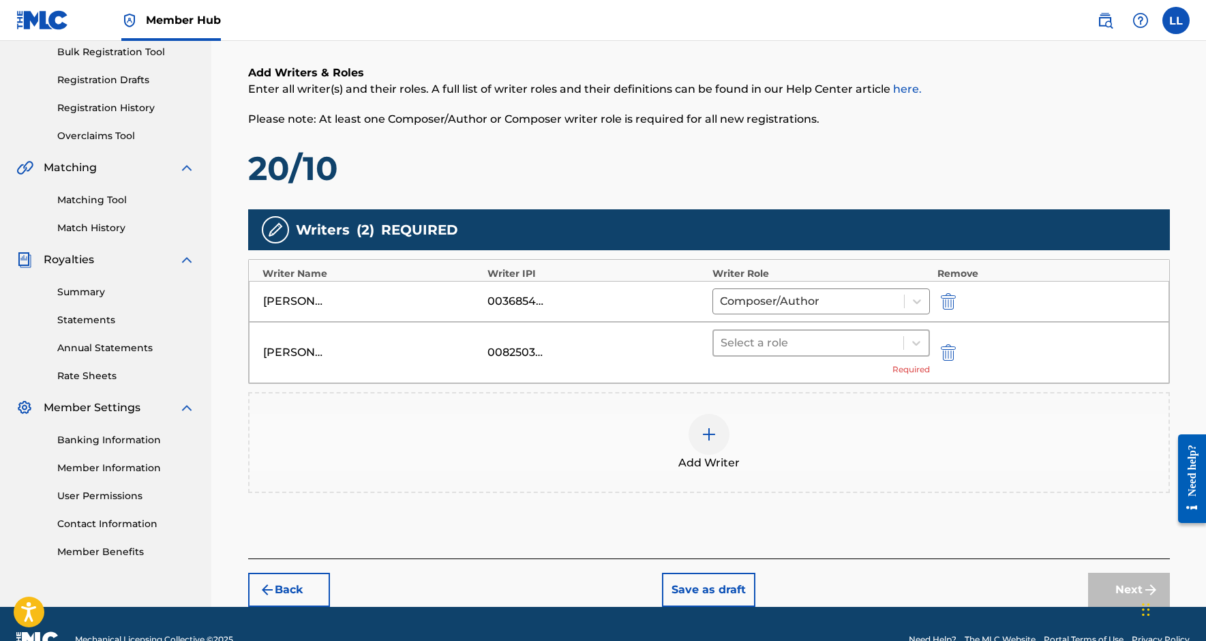
click at [805, 349] on div at bounding box center [809, 342] width 177 height 19
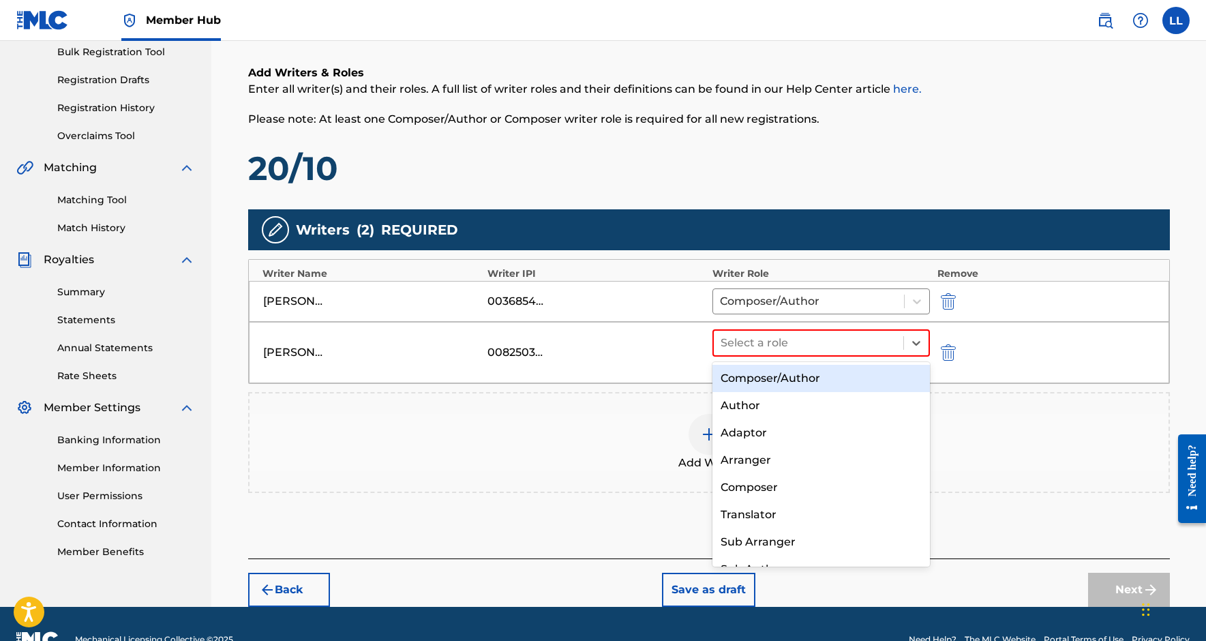
click at [796, 378] on div "Composer/Author" at bounding box center [822, 378] width 218 height 27
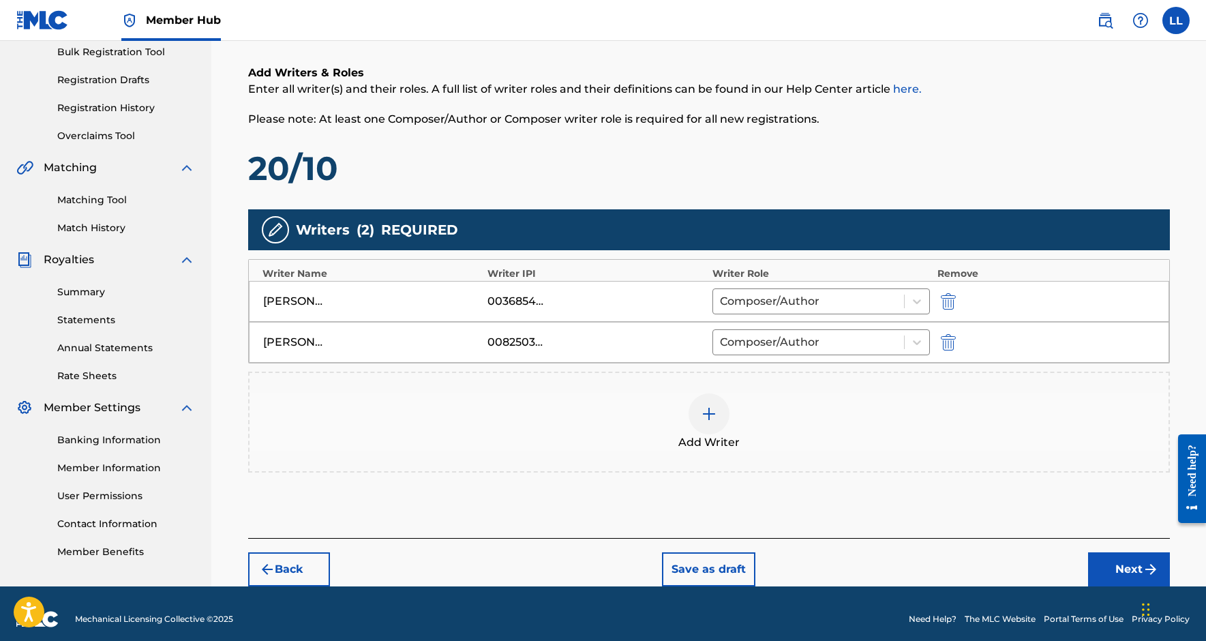
click at [715, 427] on div at bounding box center [709, 413] width 41 height 41
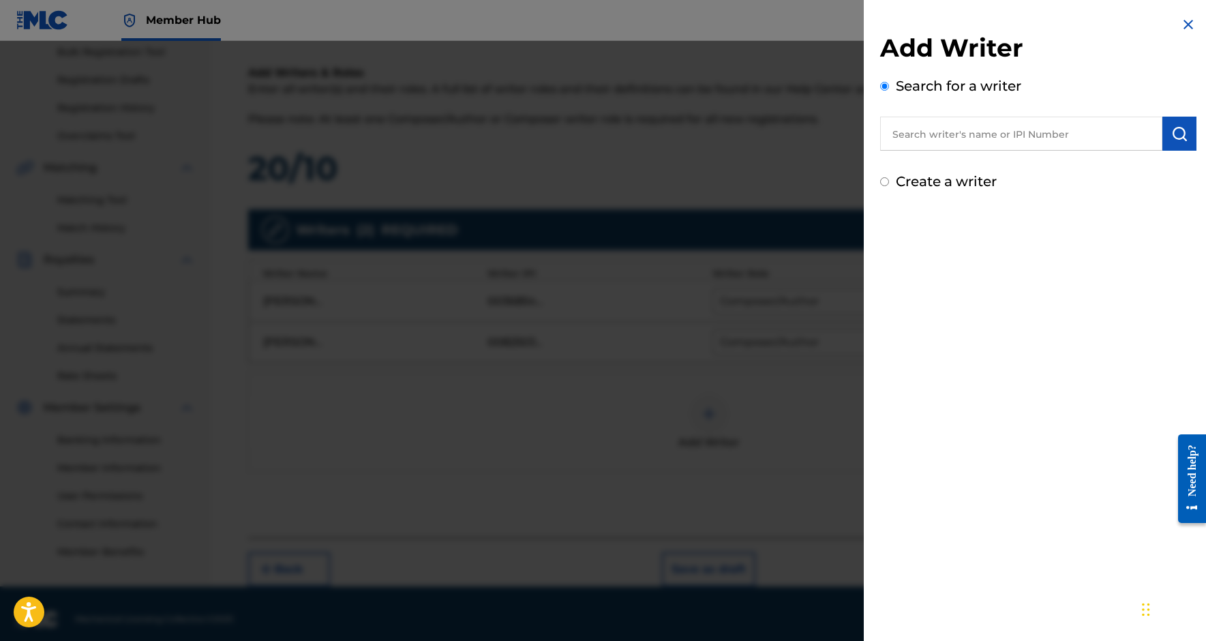
click at [942, 131] on input "text" at bounding box center [1021, 134] width 282 height 34
paste input "709190443"
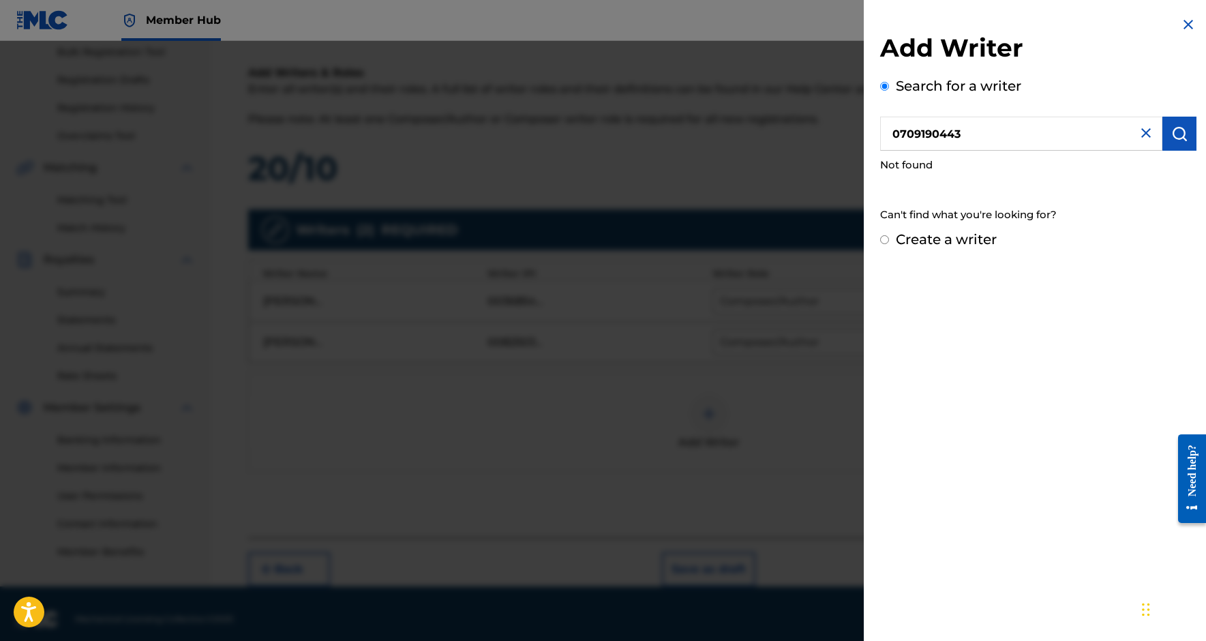
click at [897, 136] on input "0709190443" at bounding box center [1021, 134] width 282 height 34
type input "00709190443"
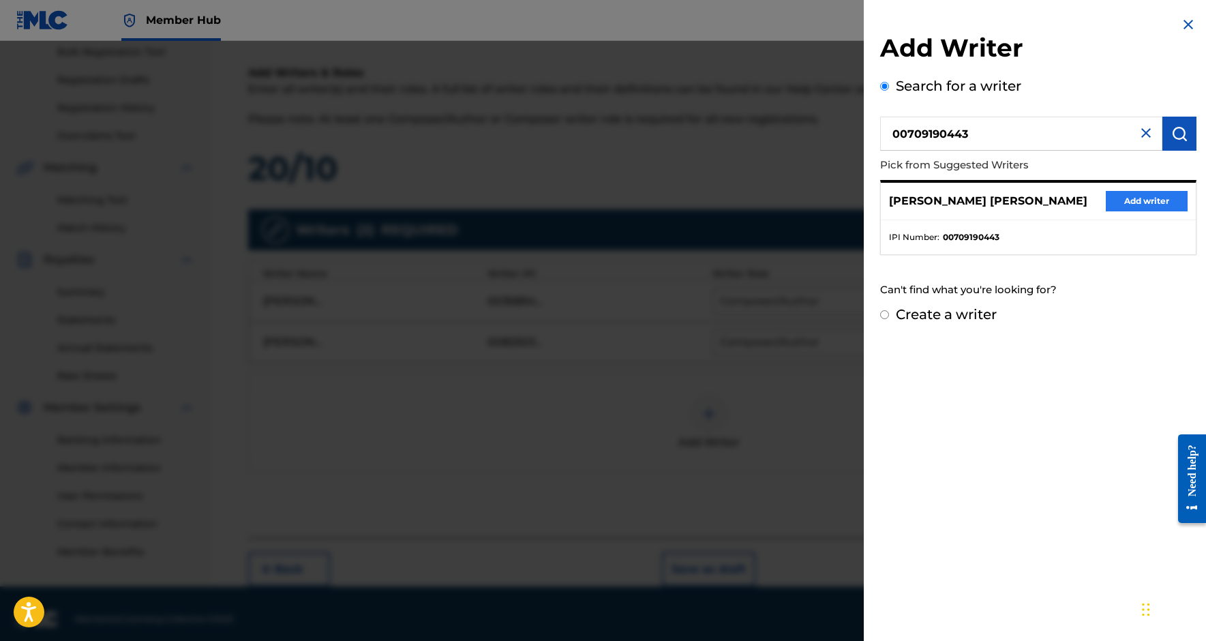
click at [1123, 193] on button "Add writer" at bounding box center [1147, 201] width 82 height 20
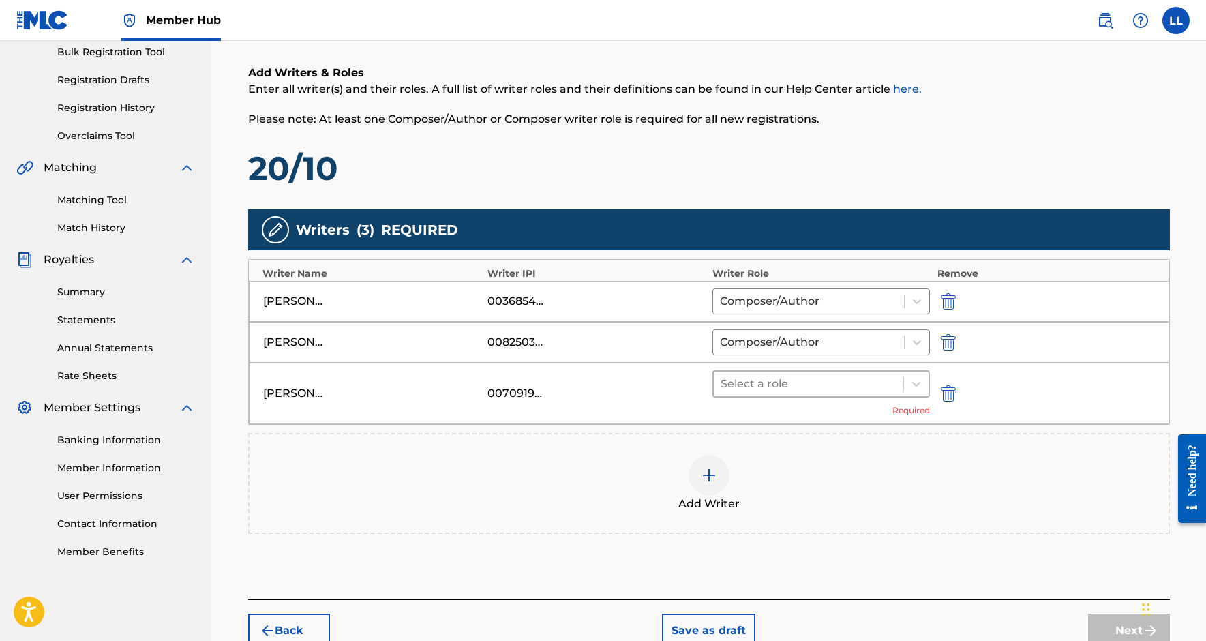
click at [814, 394] on div "Select a role" at bounding box center [809, 384] width 190 height 25
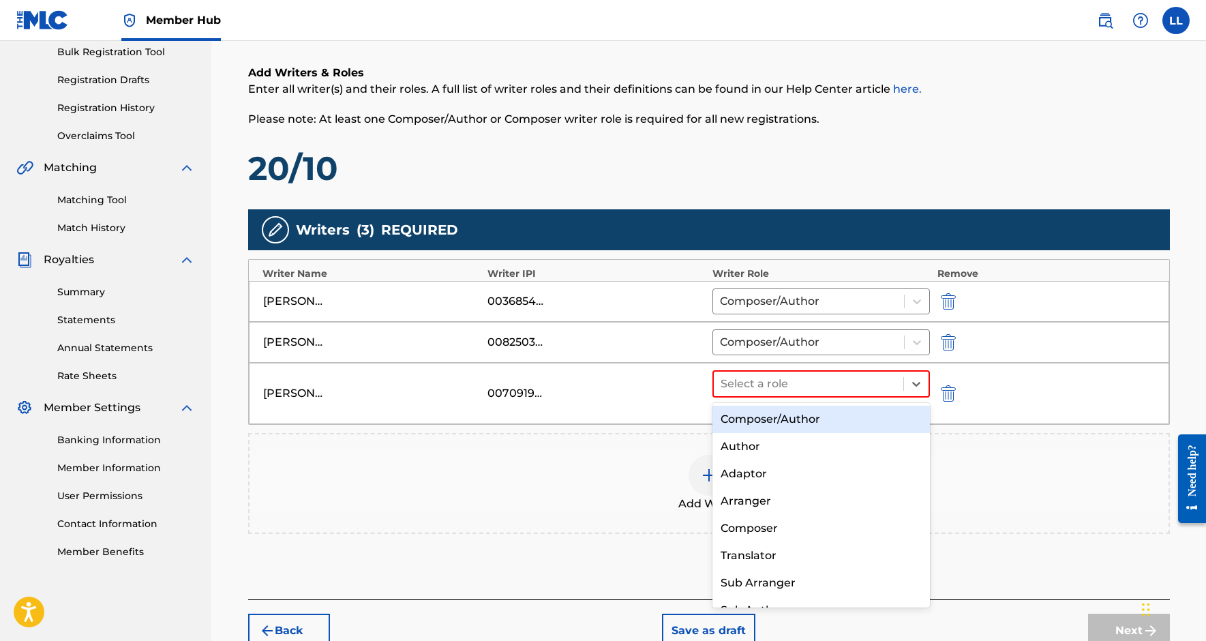
click at [821, 423] on div "Composer/Author" at bounding box center [822, 419] width 218 height 27
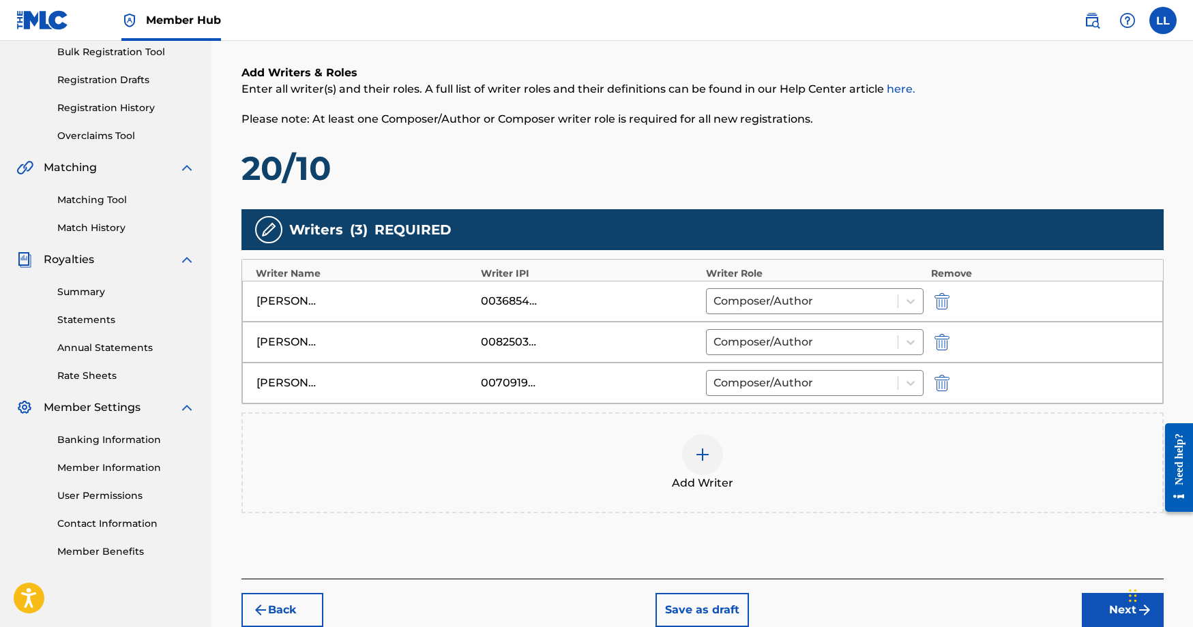
click at [673, 447] on div "Add Writer" at bounding box center [702, 462] width 919 height 57
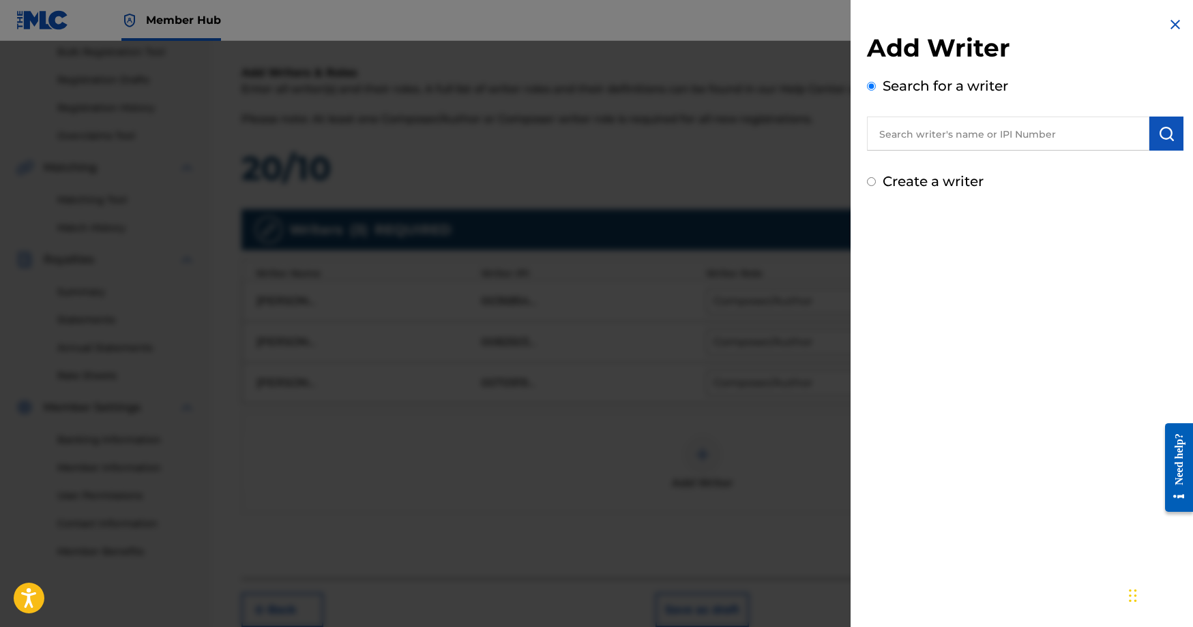
click at [910, 134] on input "text" at bounding box center [1008, 134] width 282 height 34
paste input "1005241327"
type input "01005241327"
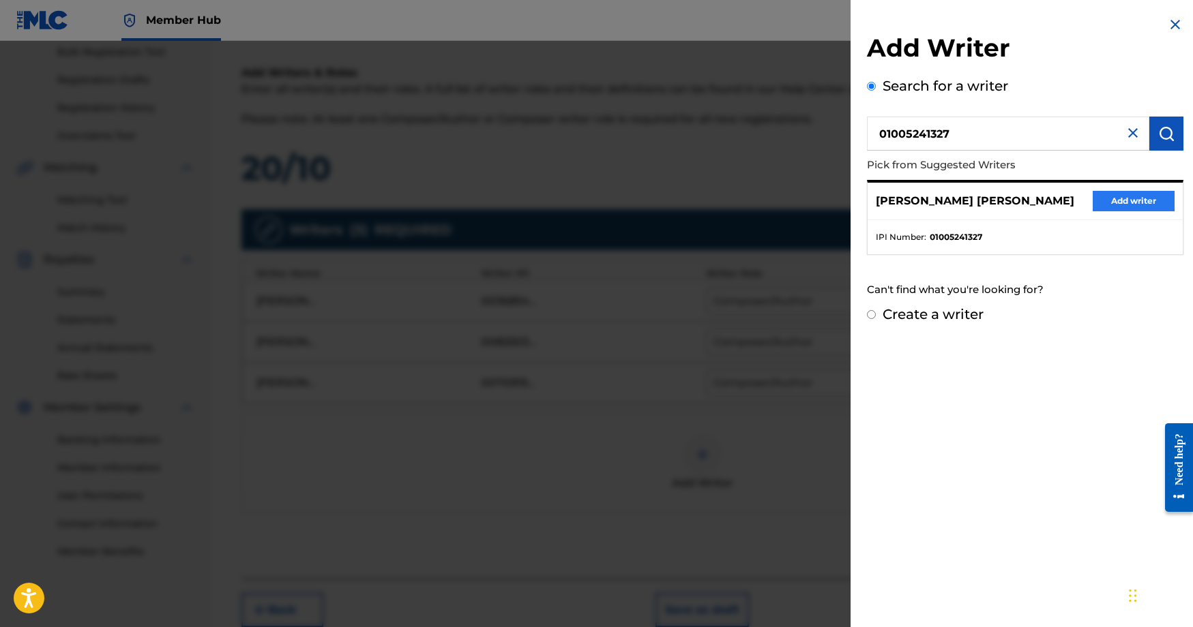
click at [1132, 208] on button "Add writer" at bounding box center [1133, 201] width 82 height 20
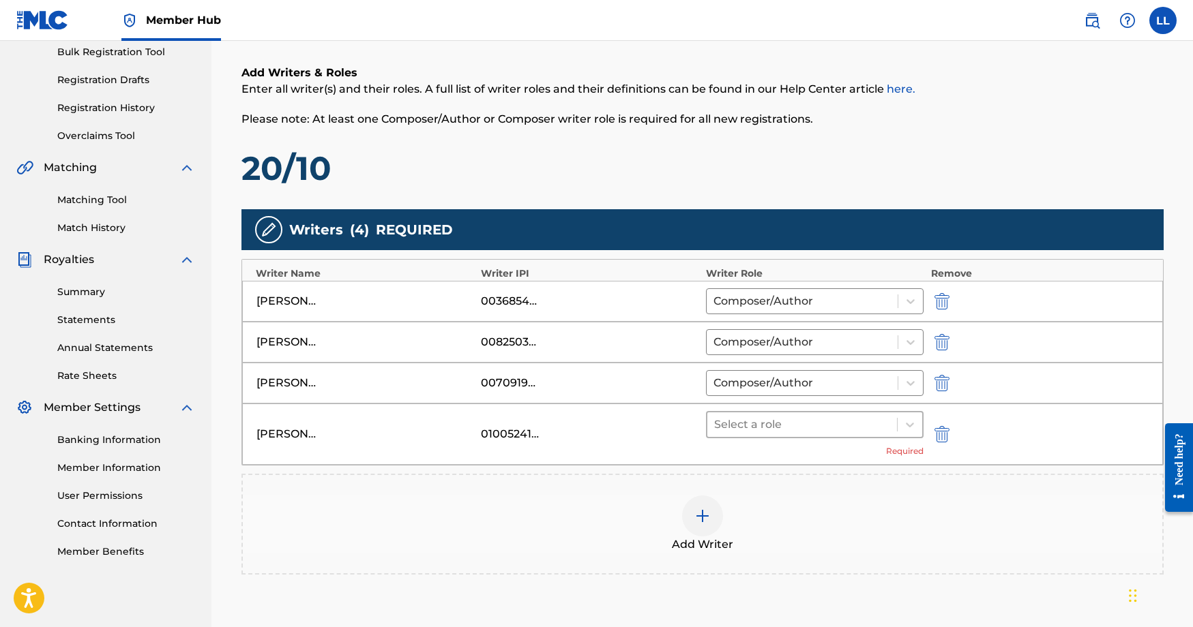
click at [862, 421] on div at bounding box center [802, 424] width 177 height 19
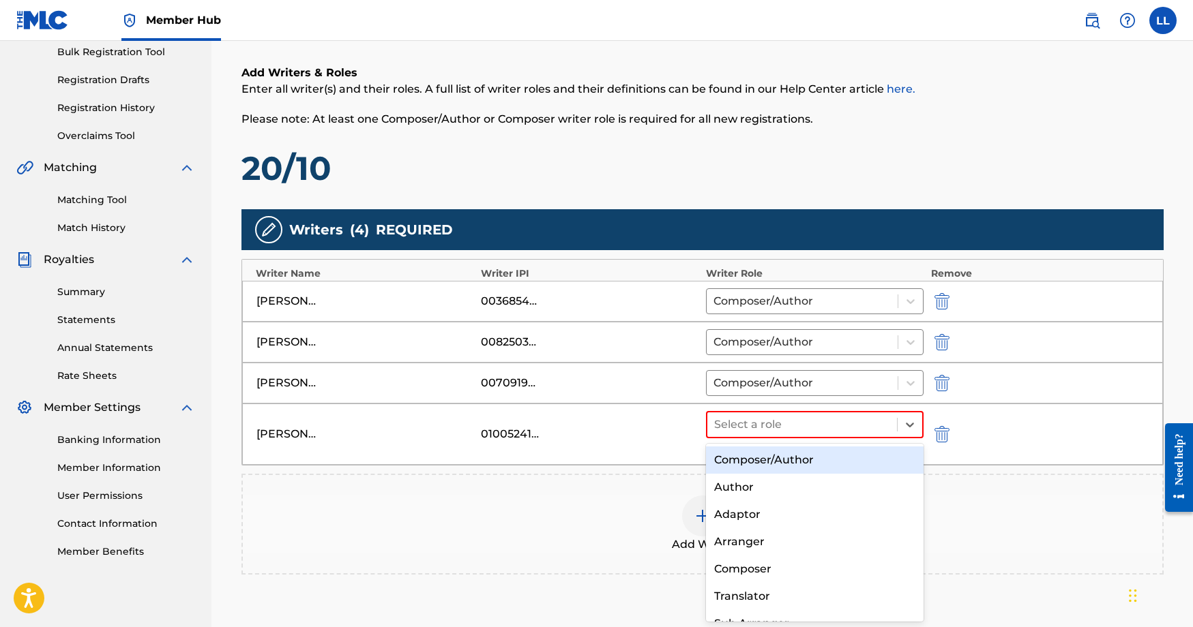
click at [824, 464] on div "Composer/Author" at bounding box center [815, 460] width 218 height 27
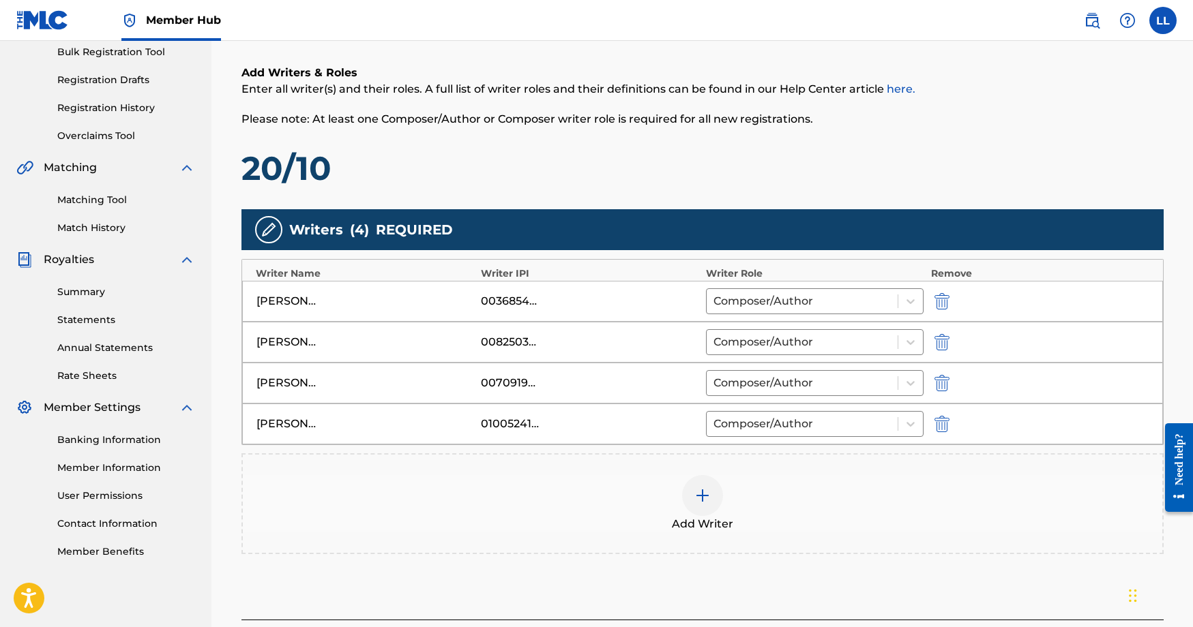
click at [710, 485] on div at bounding box center [702, 495] width 41 height 41
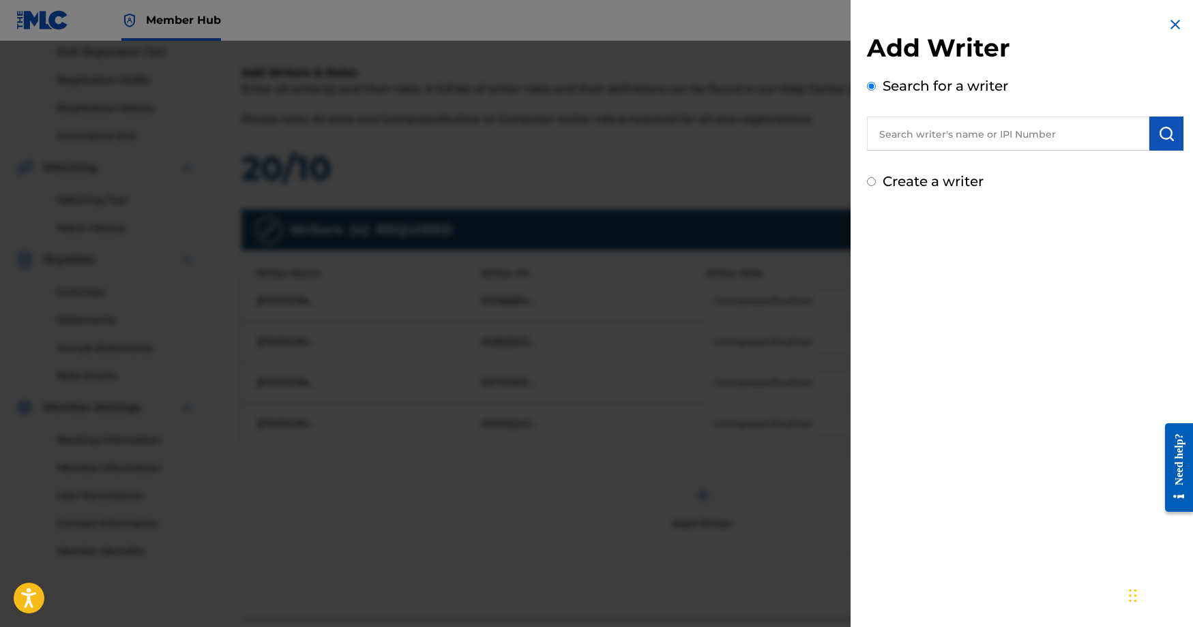
click at [947, 148] on input "text" at bounding box center [1008, 134] width 282 height 34
paste input "845511832"
type input "00845511832"
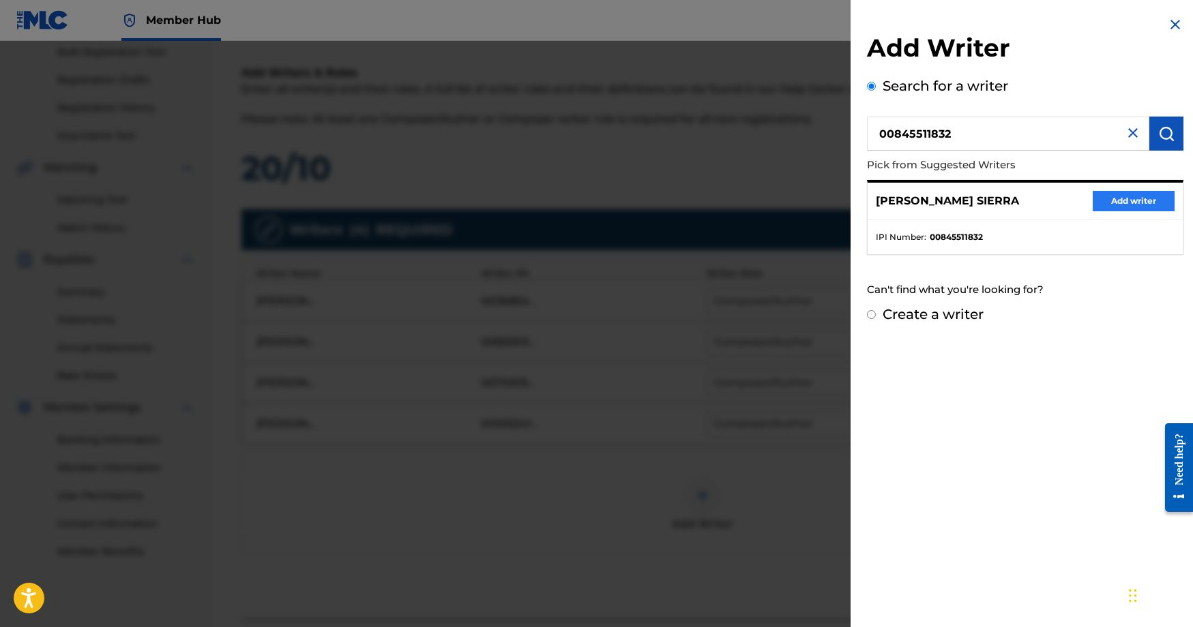
click at [1133, 207] on button "Add writer" at bounding box center [1133, 201] width 82 height 20
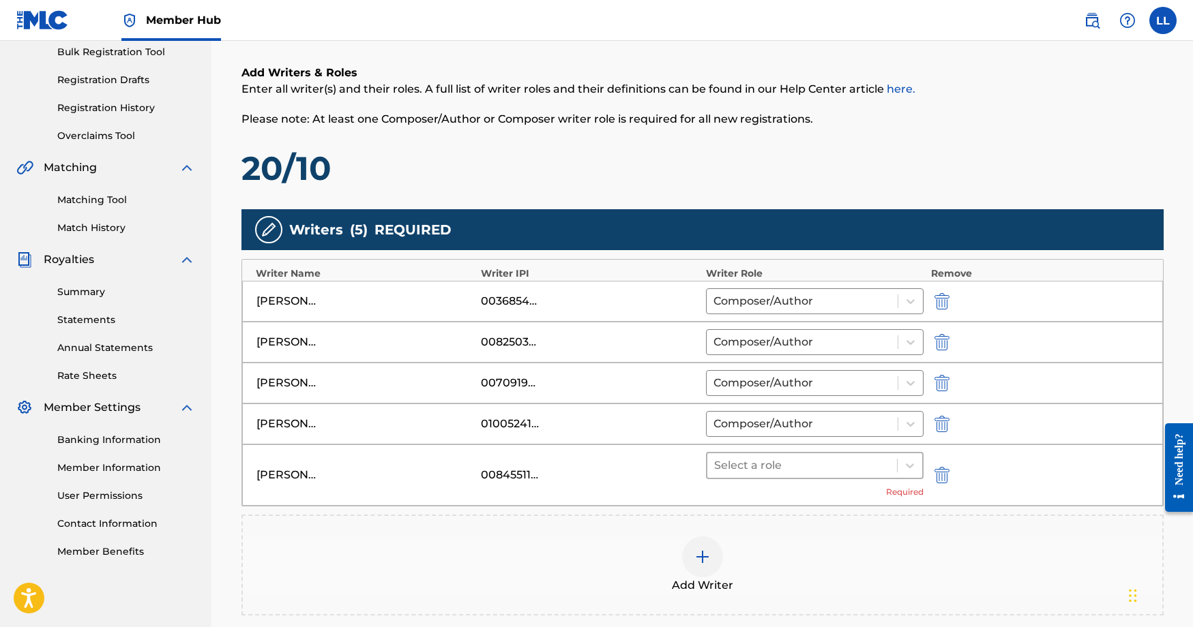
click at [863, 467] on div at bounding box center [802, 465] width 177 height 19
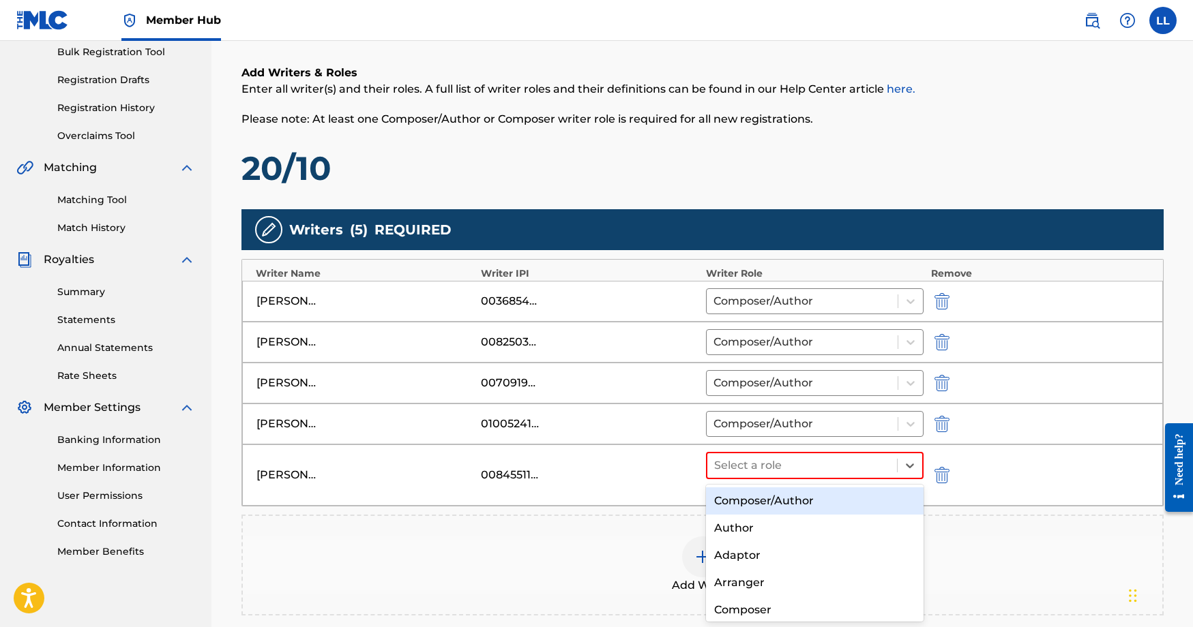
click at [839, 509] on div "Composer/Author" at bounding box center [815, 501] width 218 height 27
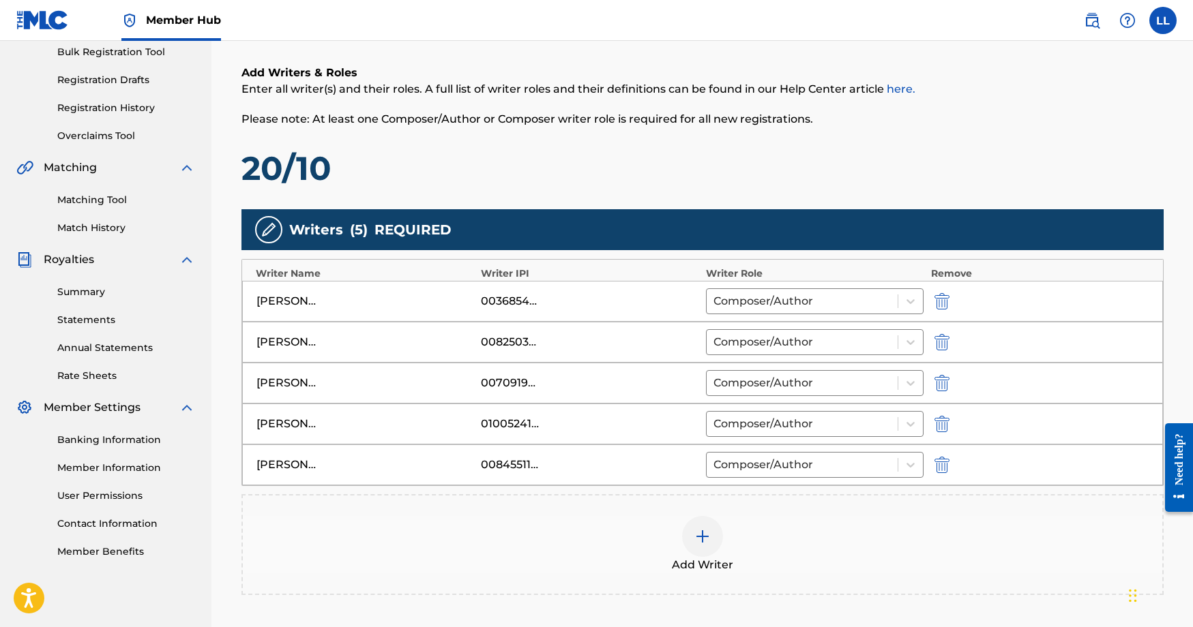
click at [709, 535] on img at bounding box center [702, 536] width 16 height 16
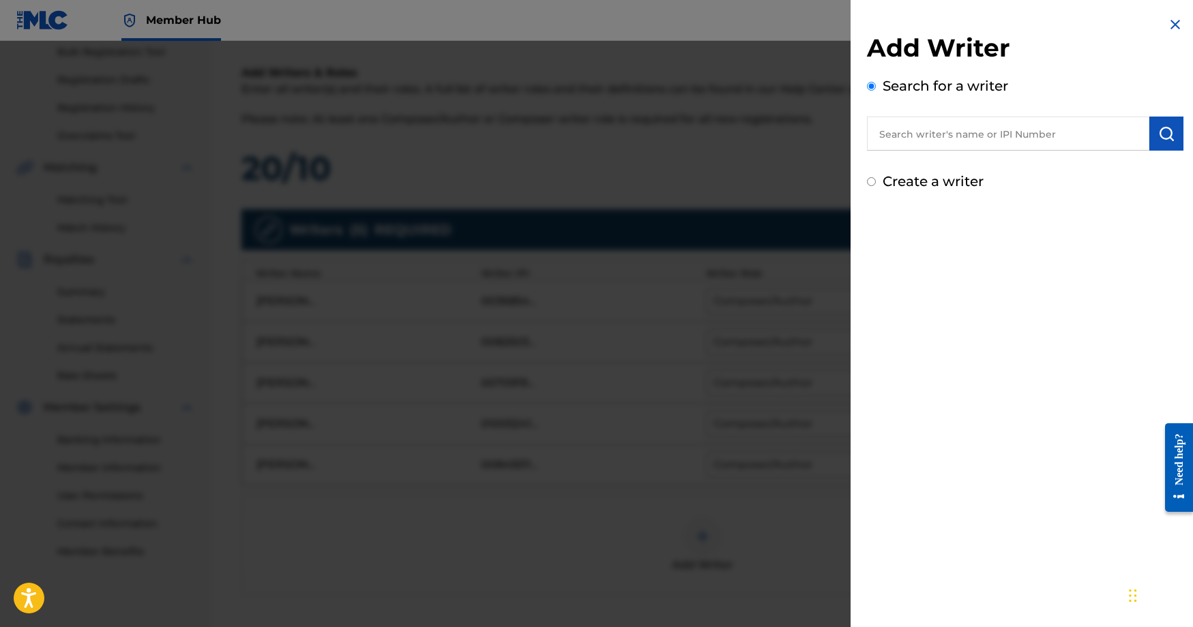
click at [919, 130] on input "text" at bounding box center [1008, 134] width 282 height 34
paste input "738456411"
type input "00738456411"
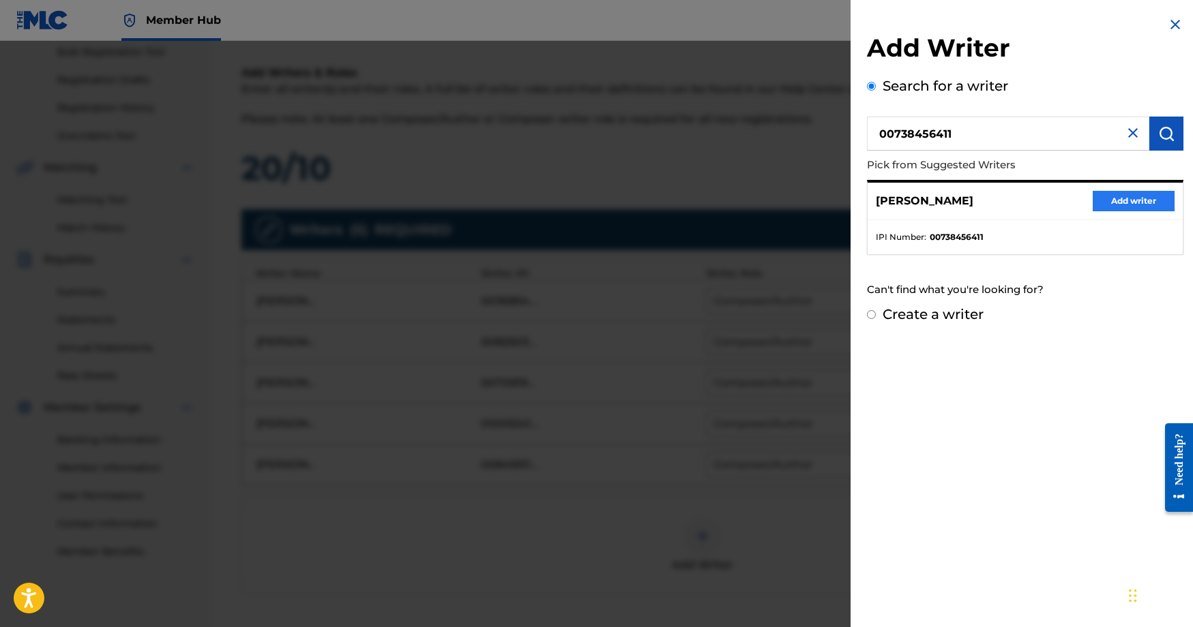
click at [1123, 197] on button "Add writer" at bounding box center [1133, 201] width 82 height 20
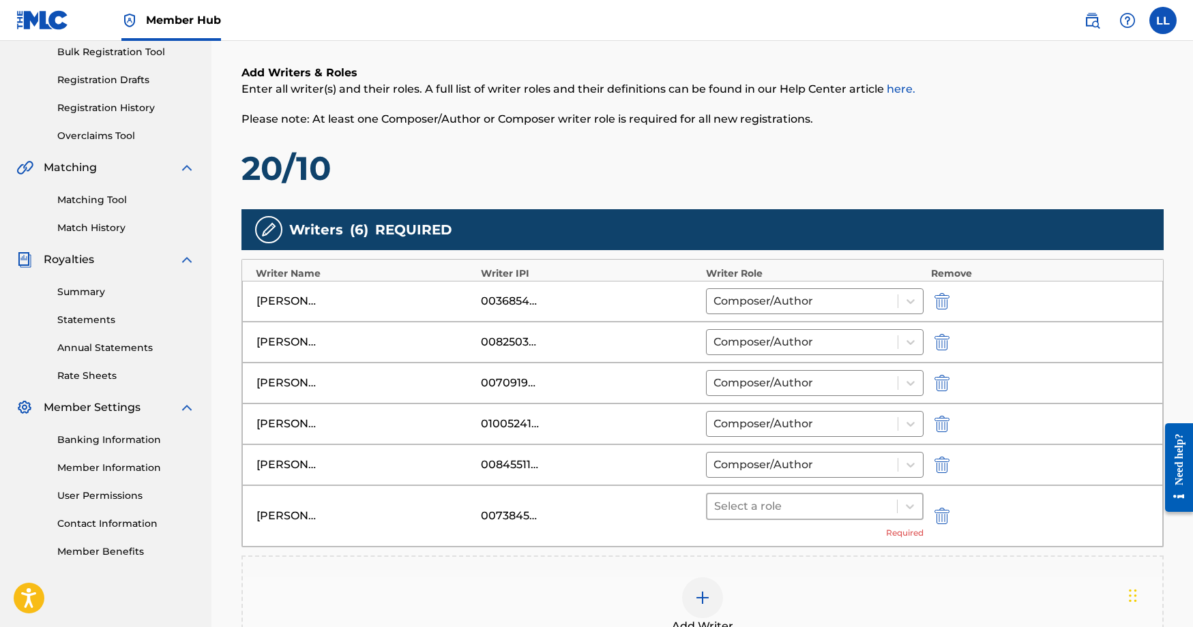
click at [779, 505] on div at bounding box center [802, 506] width 177 height 19
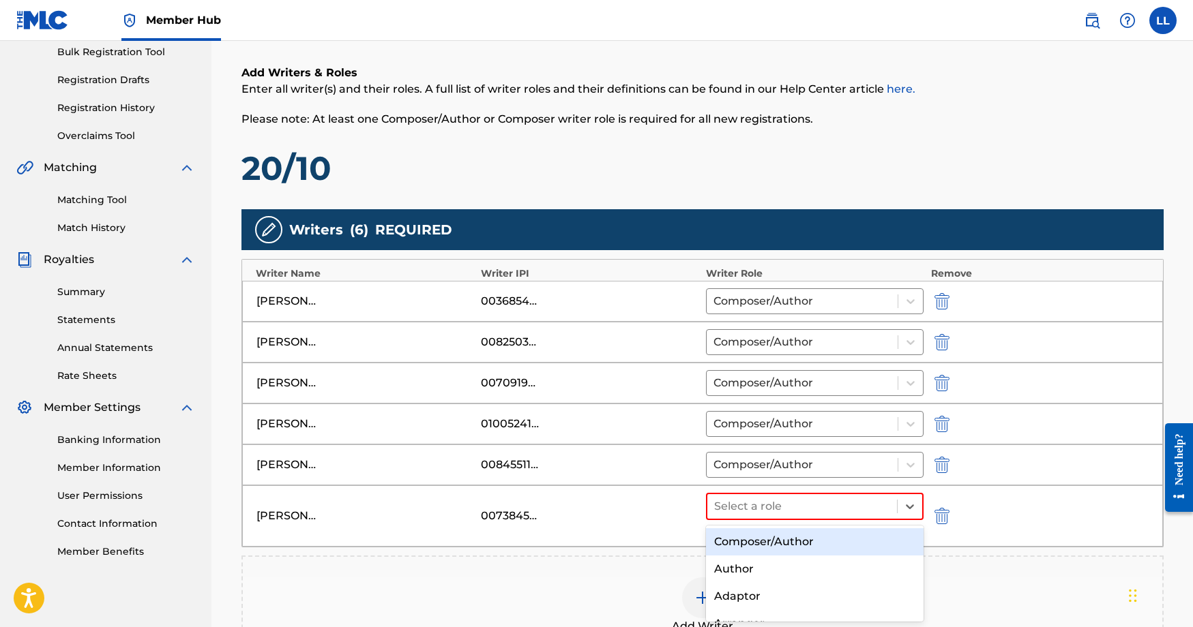
click at [773, 537] on div "Composer/Author" at bounding box center [815, 541] width 218 height 27
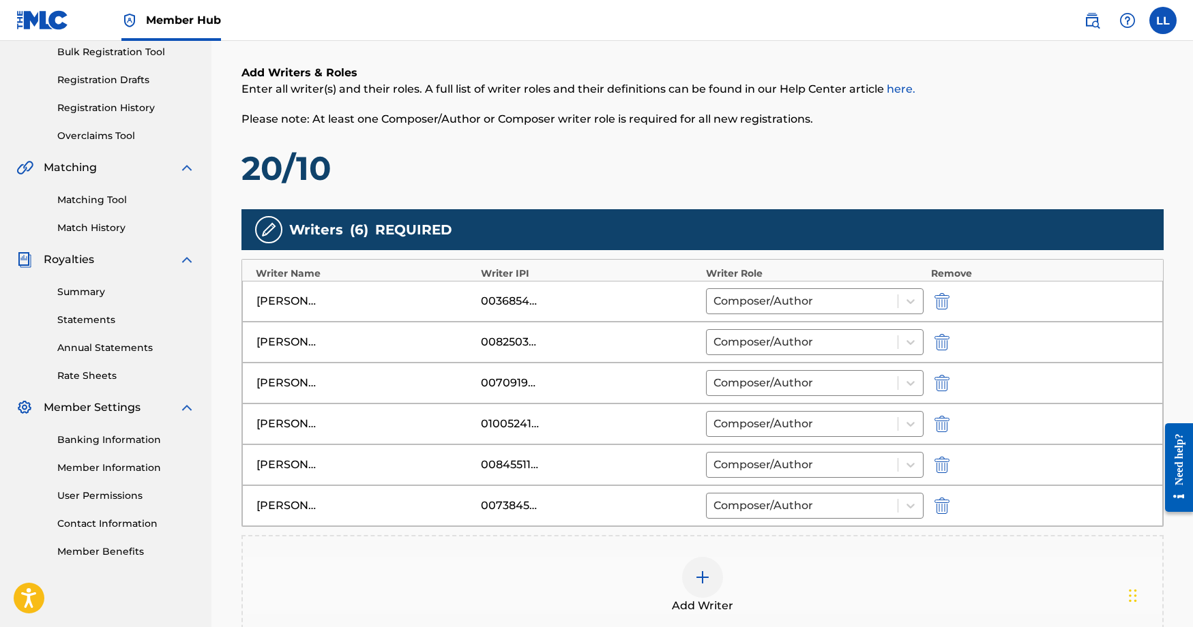
click at [719, 565] on div at bounding box center [702, 577] width 41 height 41
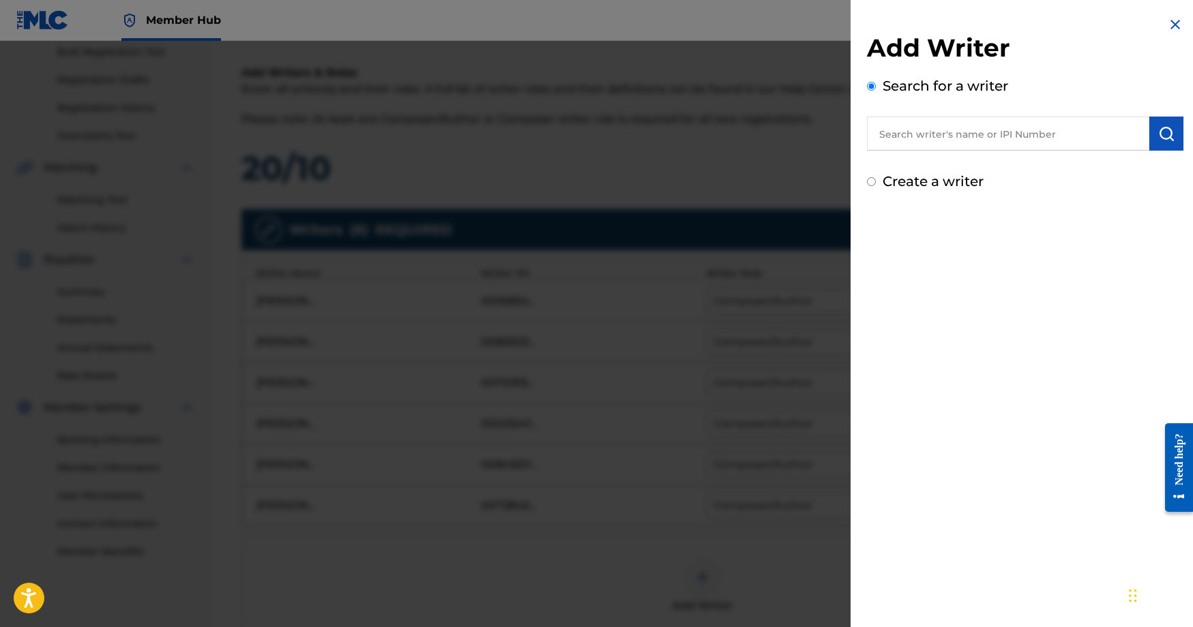
click at [992, 134] on input "text" at bounding box center [1008, 134] width 282 height 34
paste input "1091134487"
type input "01091134487"
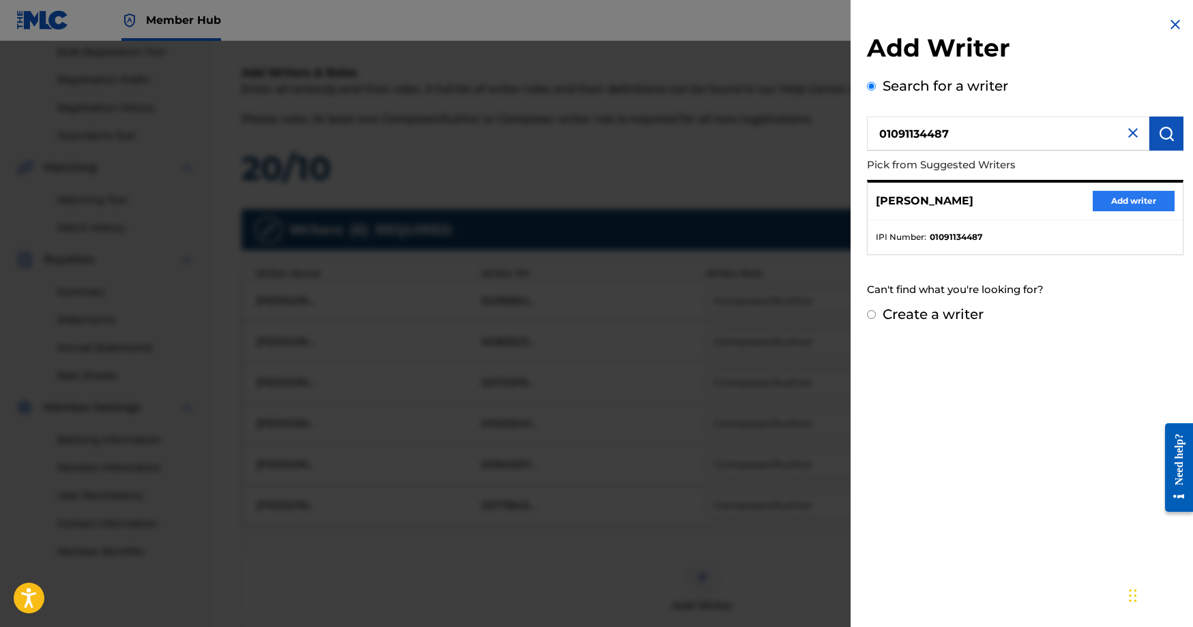
click at [1134, 192] on button "Add writer" at bounding box center [1133, 201] width 82 height 20
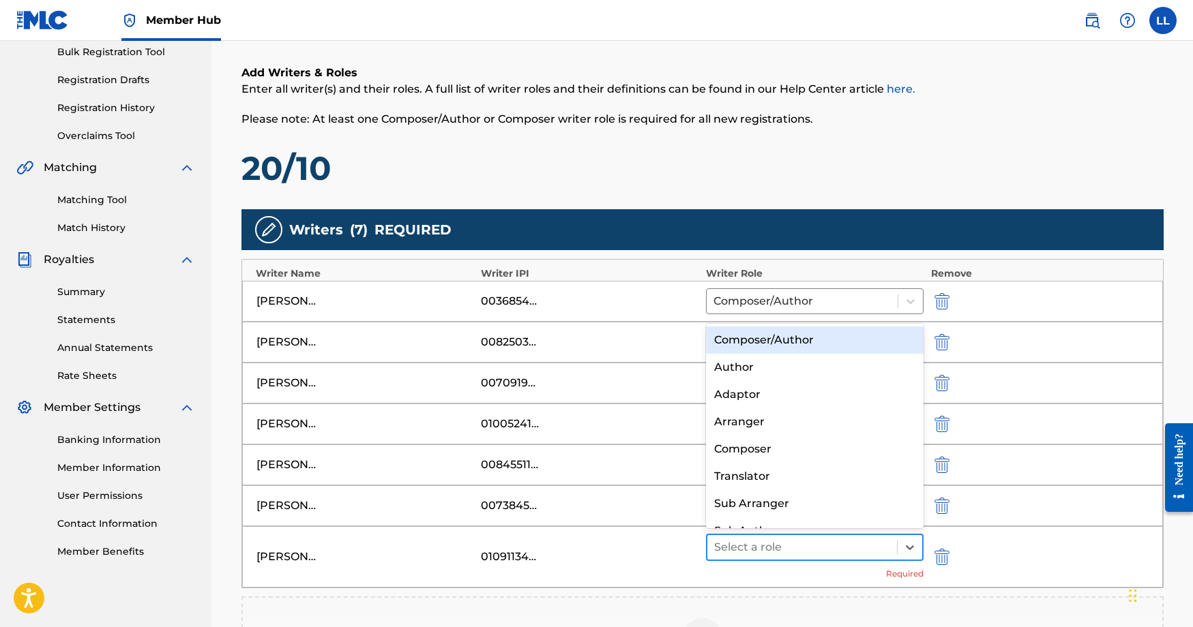
click at [856, 547] on div at bounding box center [802, 547] width 177 height 19
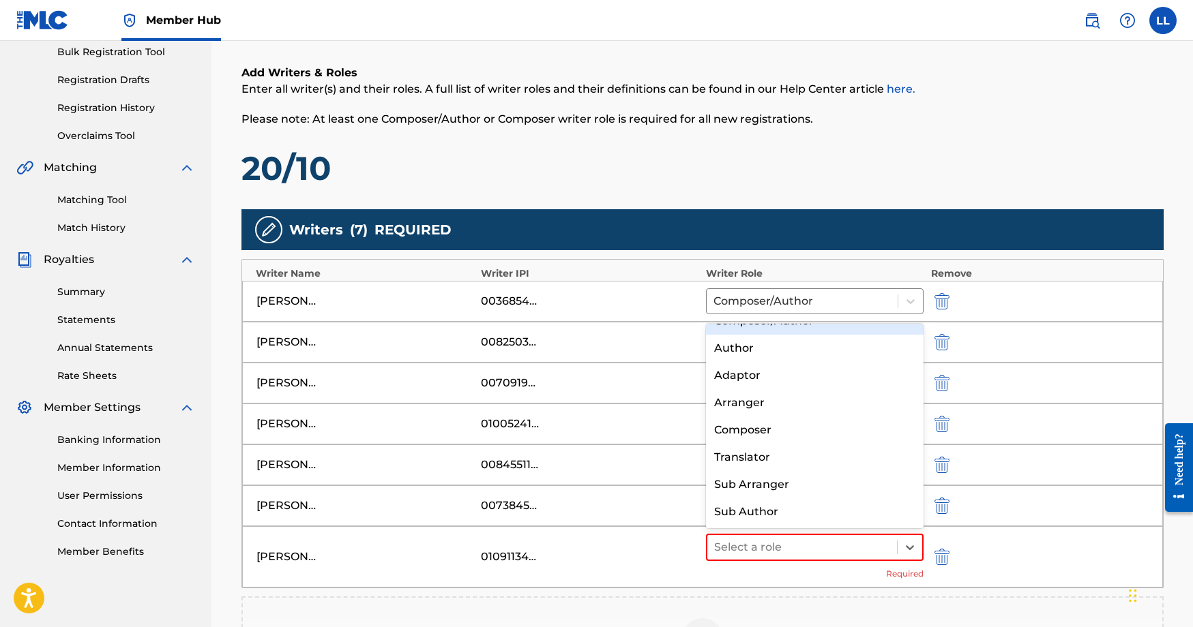
click at [796, 333] on div "Composer/Author" at bounding box center [815, 321] width 218 height 27
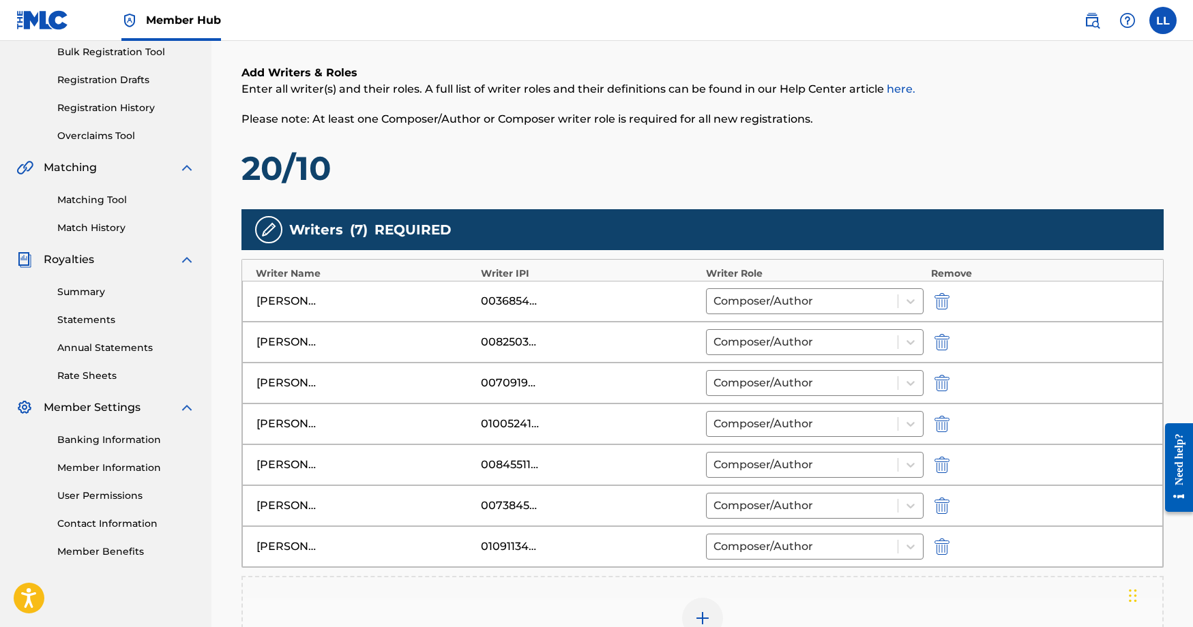
click at [704, 620] on img at bounding box center [702, 618] width 16 height 16
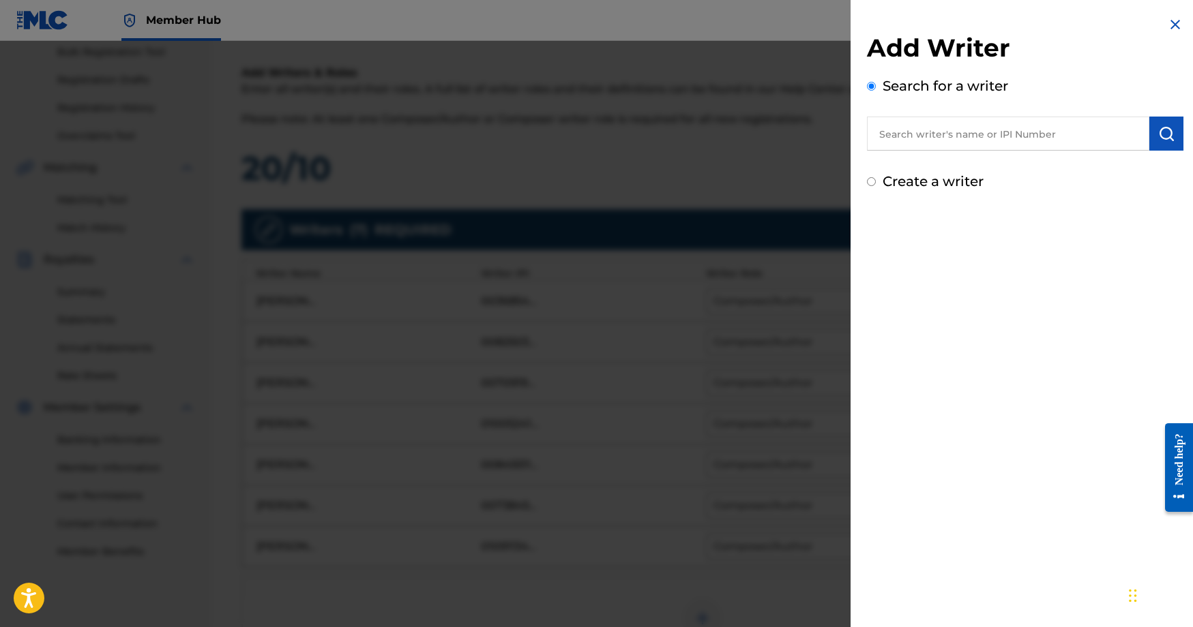
click at [962, 147] on input "text" at bounding box center [1008, 134] width 282 height 34
paste input "670190946"
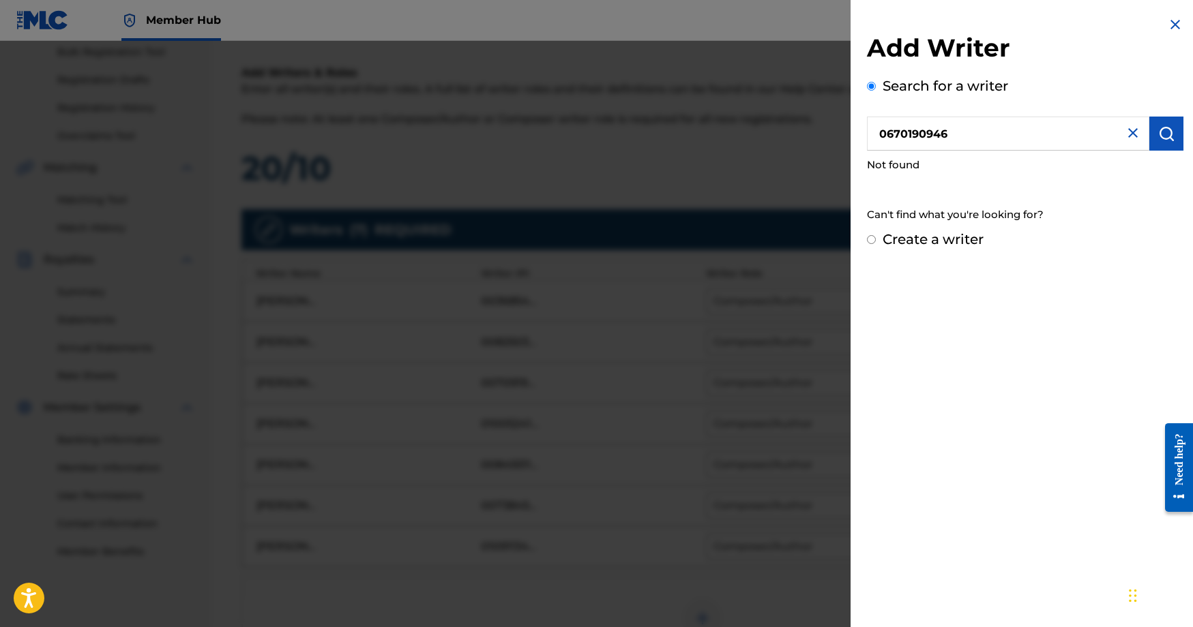
click at [882, 136] on input "0670190946" at bounding box center [1008, 134] width 282 height 34
type input "00670190946"
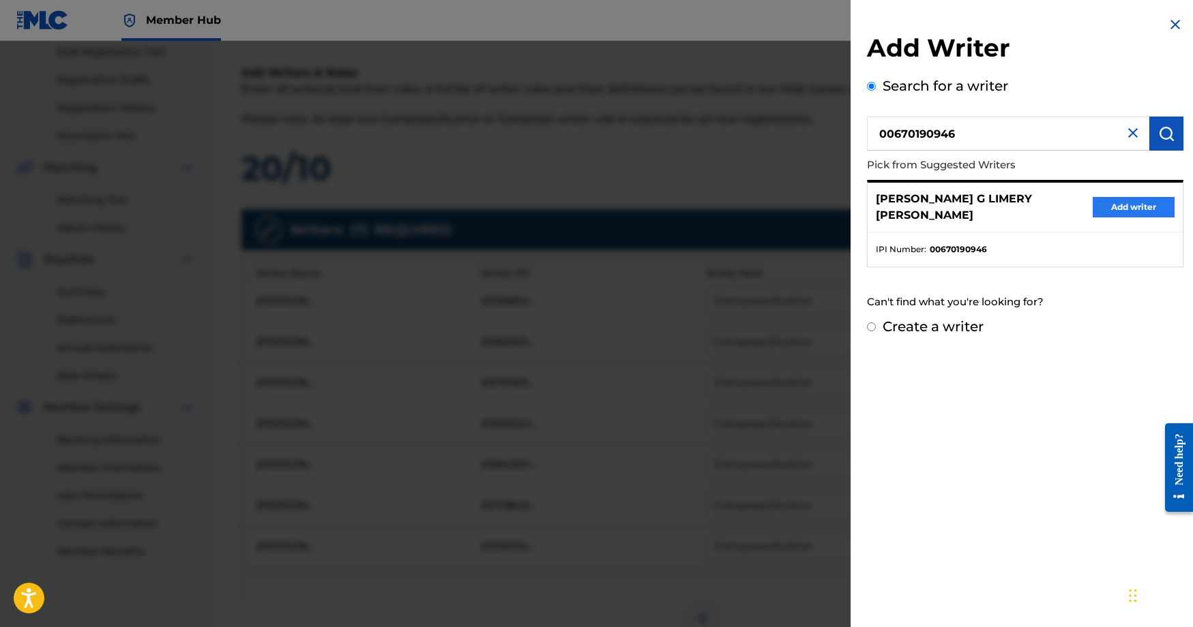
click at [1101, 199] on button "Add writer" at bounding box center [1133, 207] width 82 height 20
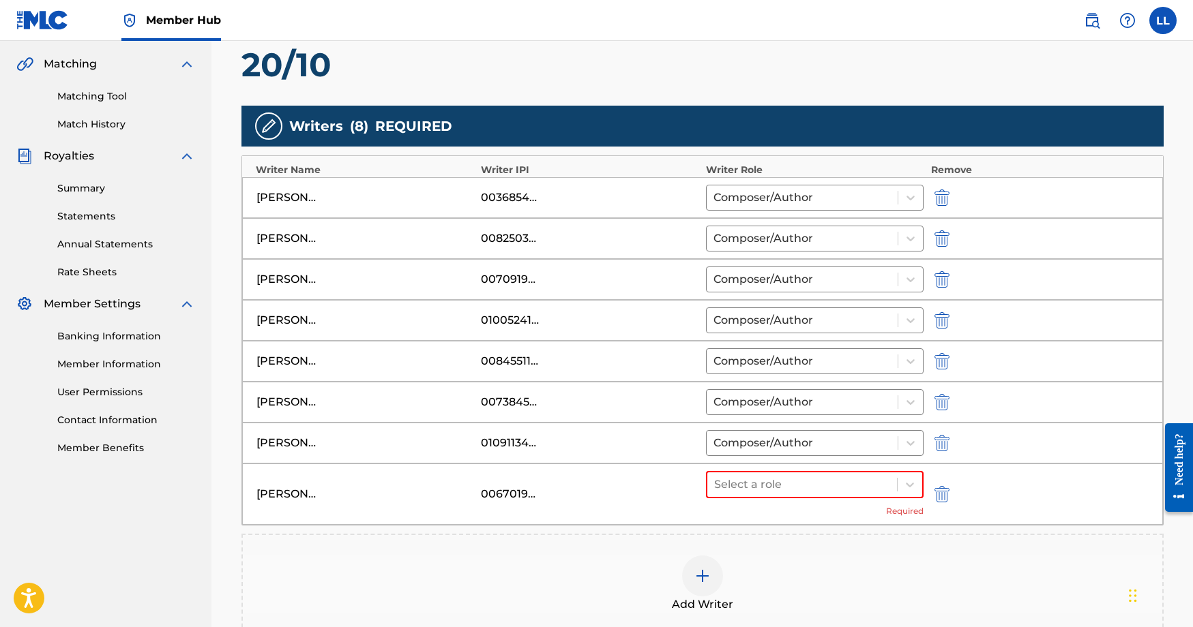
scroll to position [380, 0]
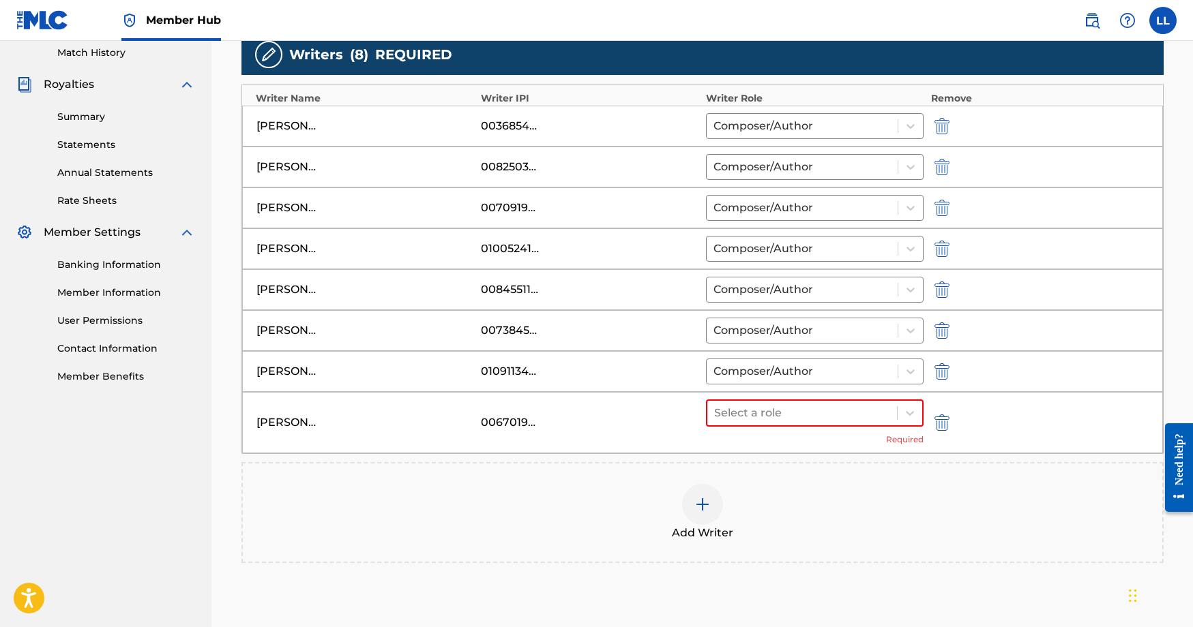
click at [855, 398] on div "[PERSON_NAME] [PERSON_NAME] 00670190946 Select a role Required" at bounding box center [702, 422] width 921 height 61
click at [854, 415] on div at bounding box center [802, 413] width 177 height 19
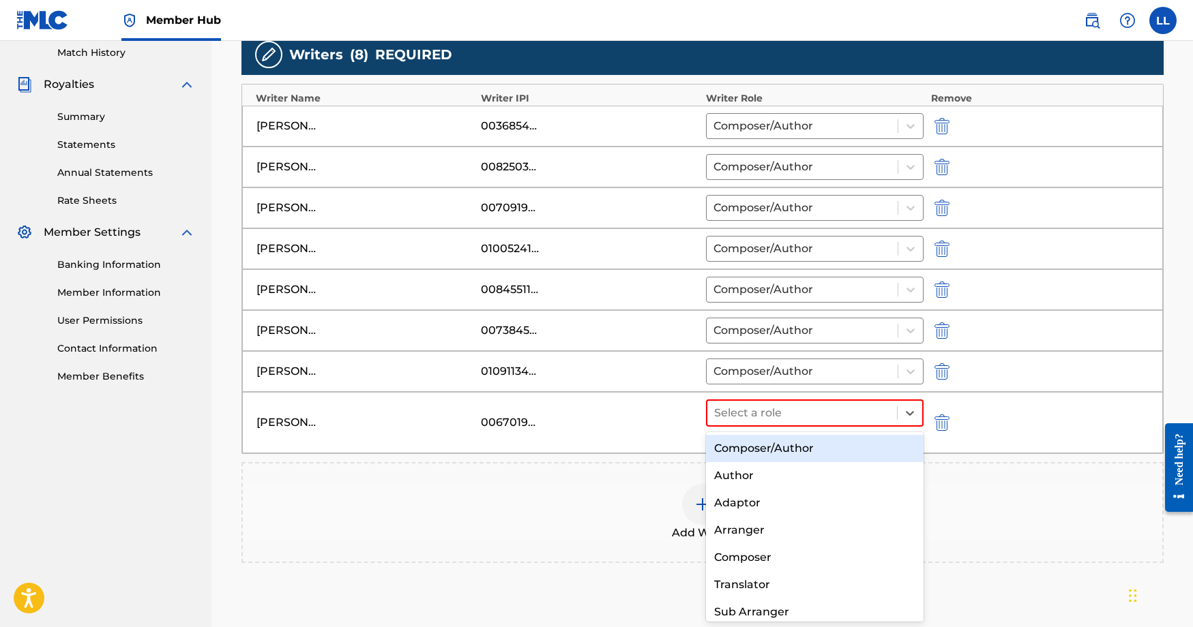
click at [793, 456] on div "Composer/Author" at bounding box center [815, 448] width 218 height 27
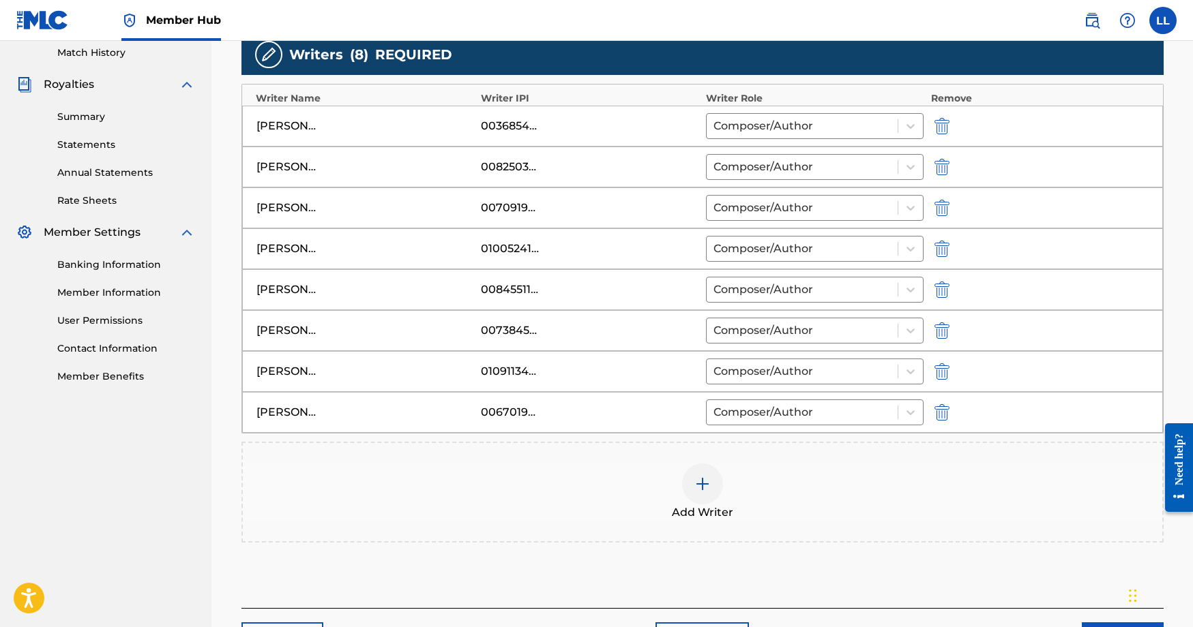
click at [708, 486] on img at bounding box center [702, 484] width 16 height 16
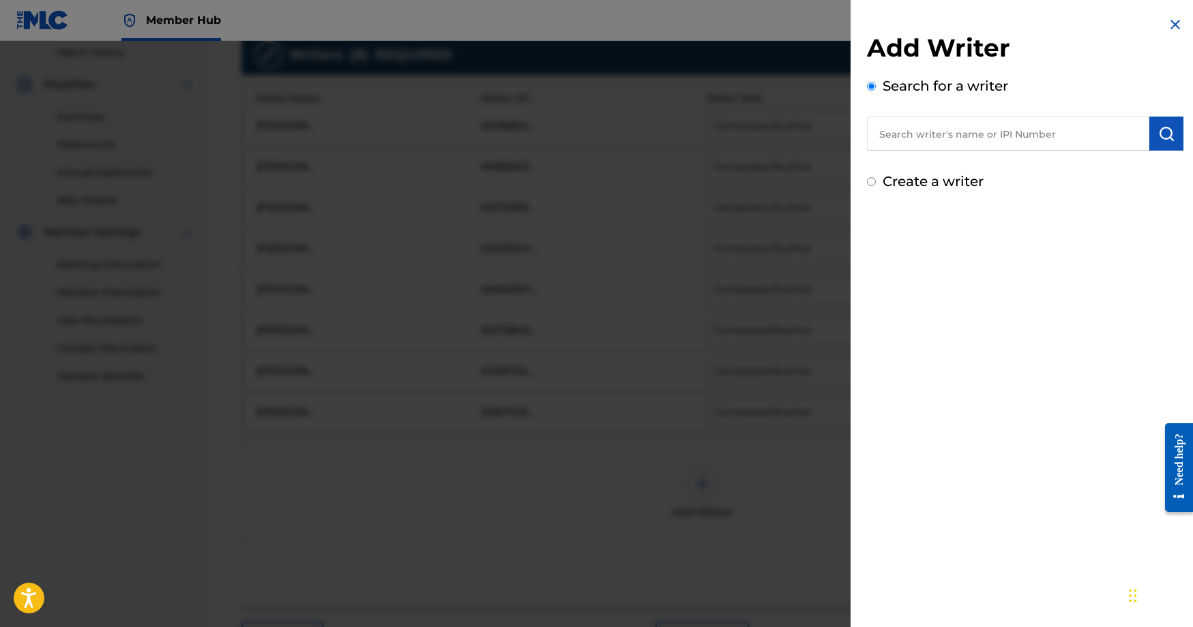
click at [1027, 137] on input "text" at bounding box center [1008, 134] width 282 height 34
paste input "1280571359"
type input "01280571359"
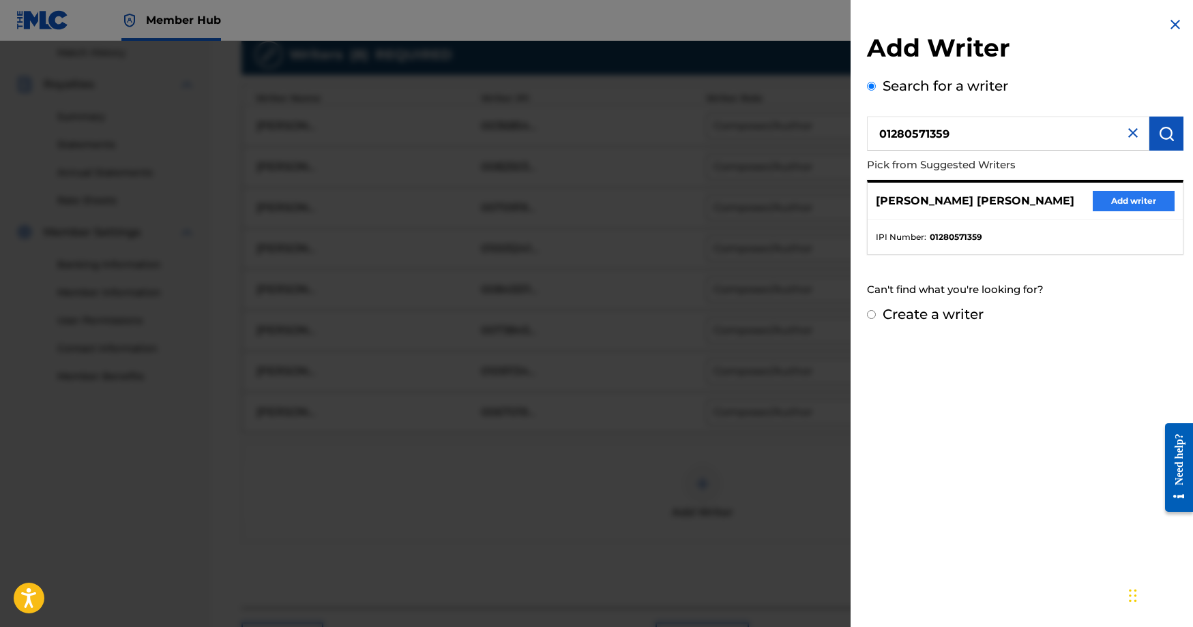
click at [1123, 207] on button "Add writer" at bounding box center [1133, 201] width 82 height 20
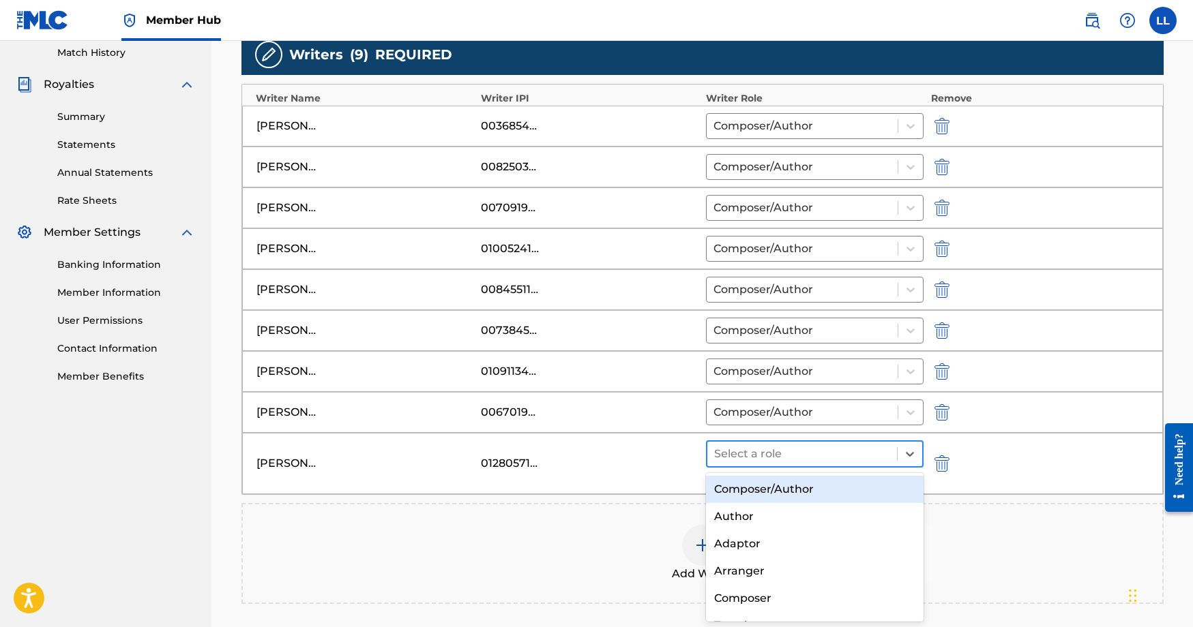
click at [809, 464] on div "Select a role" at bounding box center [802, 454] width 190 height 25
click at [803, 480] on div "Composer/Author" at bounding box center [815, 489] width 218 height 27
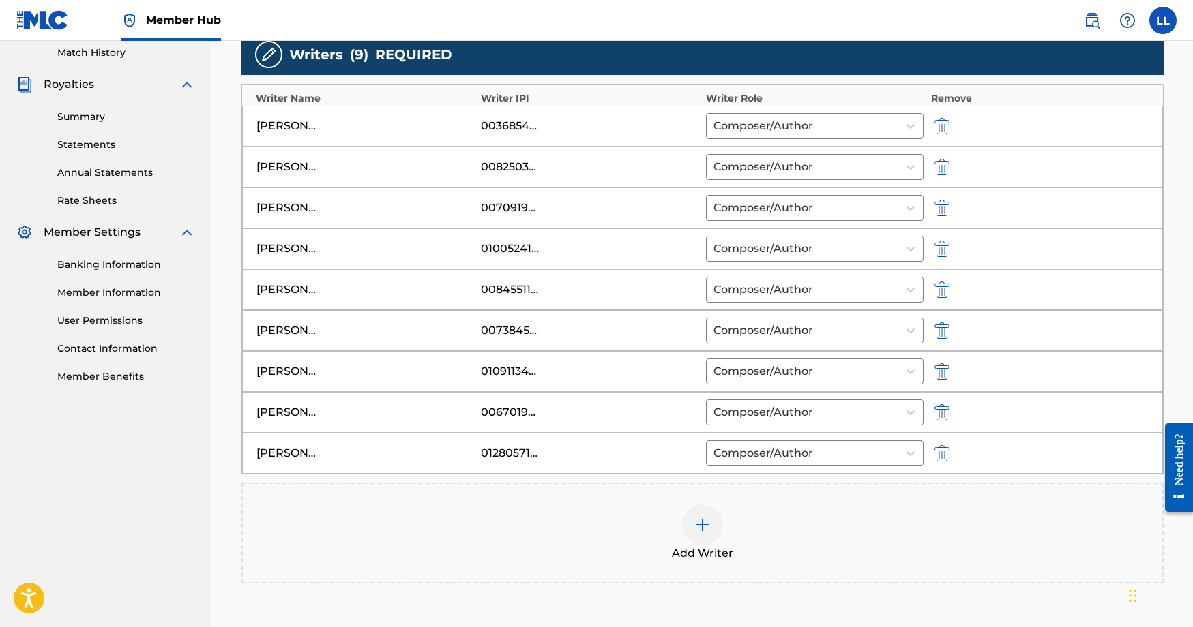
click at [803, 489] on div "Add Writer" at bounding box center [702, 533] width 922 height 101
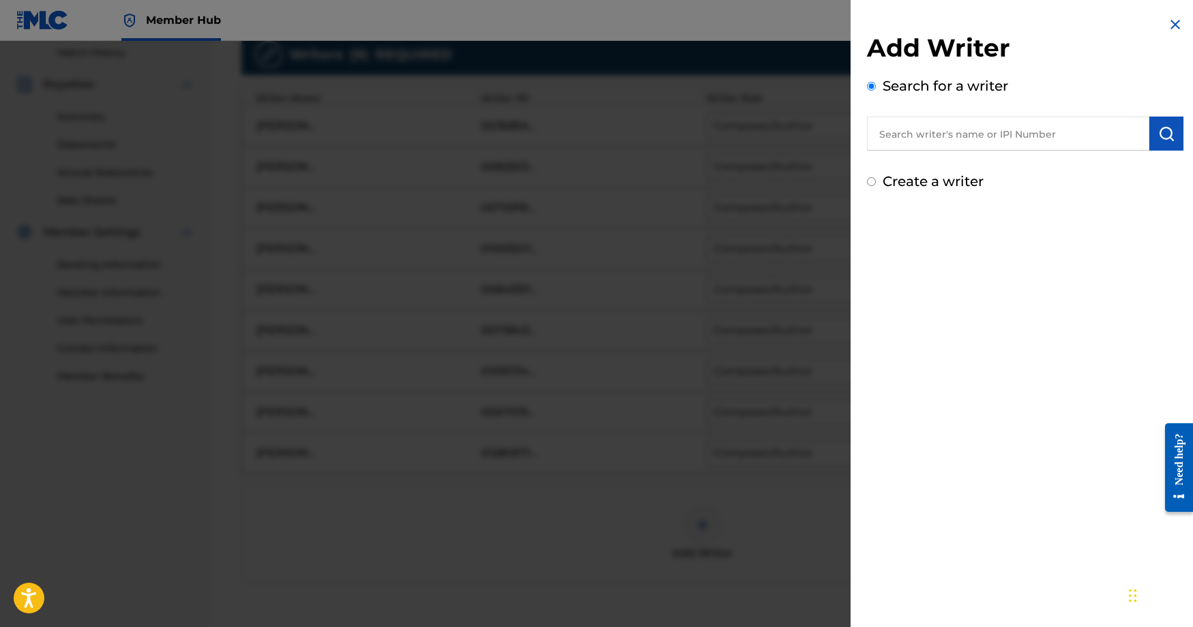
click at [897, 129] on input "text" at bounding box center [1008, 134] width 282 height 34
paste input "1056523276"
type input "01056523276"
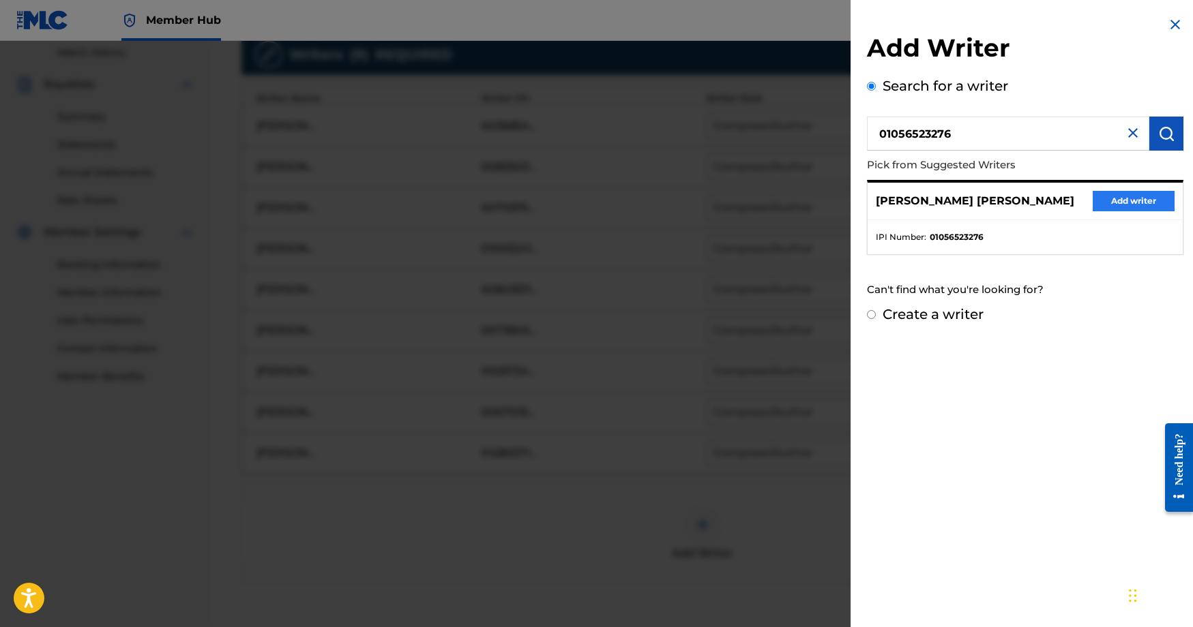
click at [1123, 197] on button "Add writer" at bounding box center [1133, 201] width 82 height 20
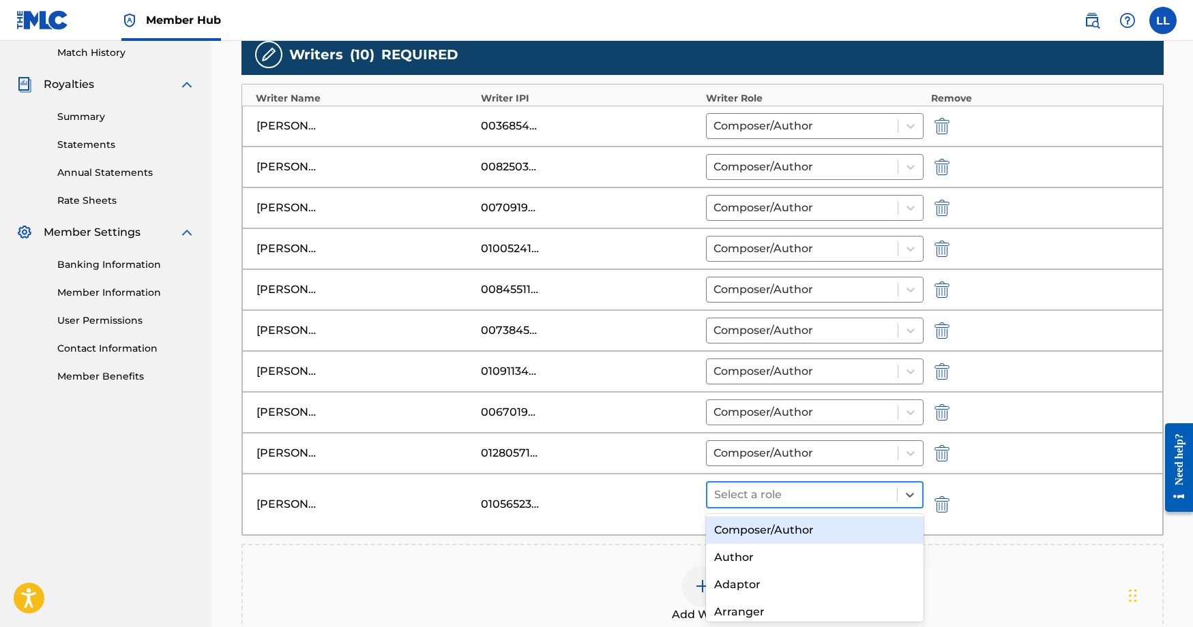
click at [787, 505] on div "Select a role" at bounding box center [802, 495] width 190 height 25
click at [786, 528] on div "Composer/Author" at bounding box center [815, 530] width 218 height 27
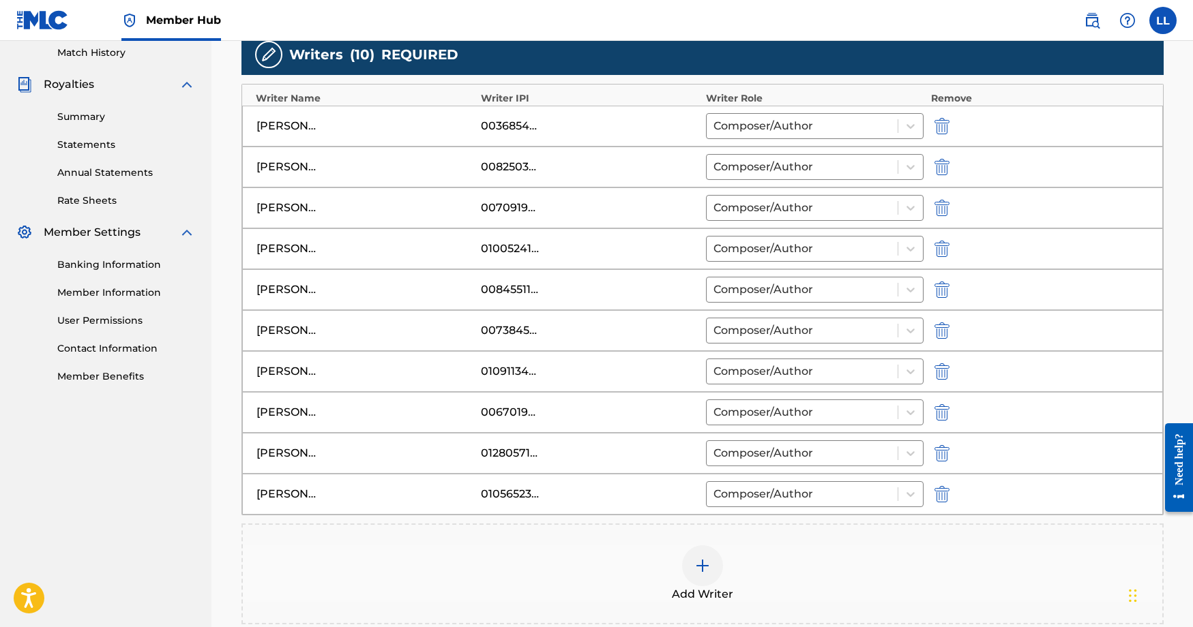
click at [701, 561] on img at bounding box center [702, 566] width 16 height 16
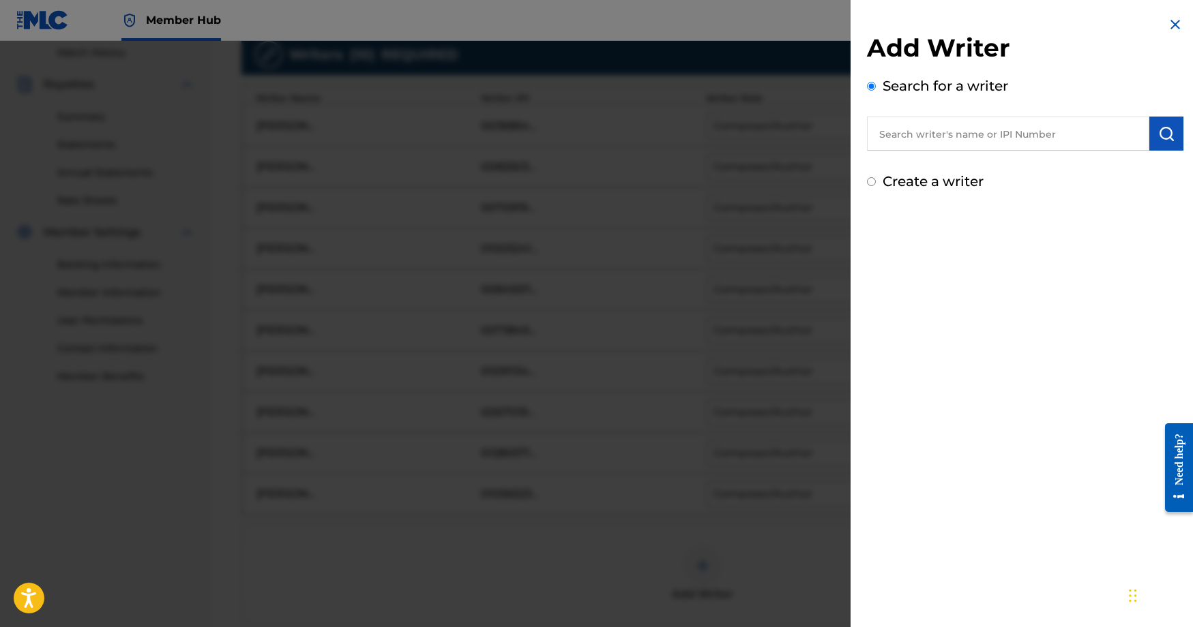
click at [931, 133] on input "text" at bounding box center [1008, 134] width 282 height 34
paste input "1119552465"
type input "01119552465"
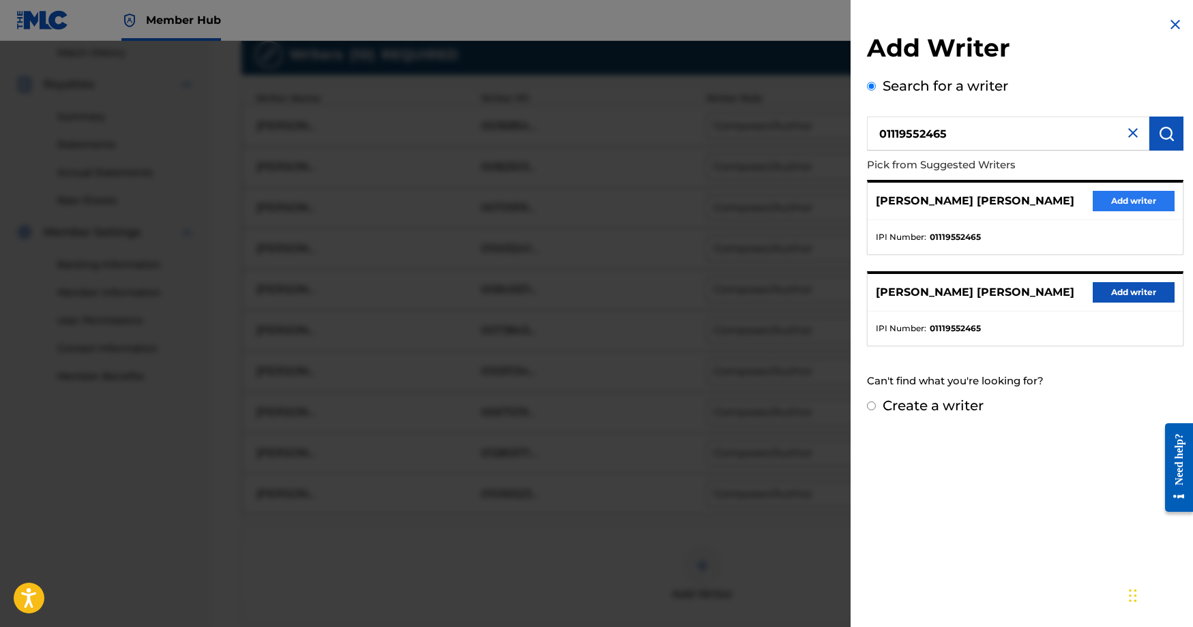
click at [1142, 204] on button "Add writer" at bounding box center [1133, 201] width 82 height 20
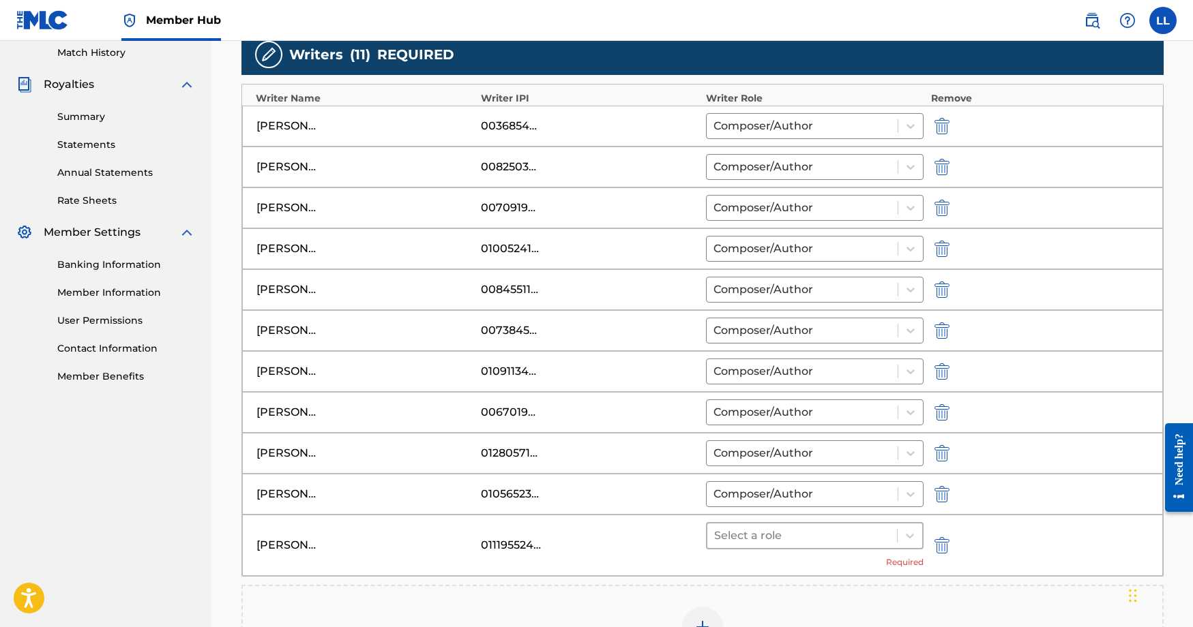
click at [802, 530] on div at bounding box center [802, 535] width 177 height 19
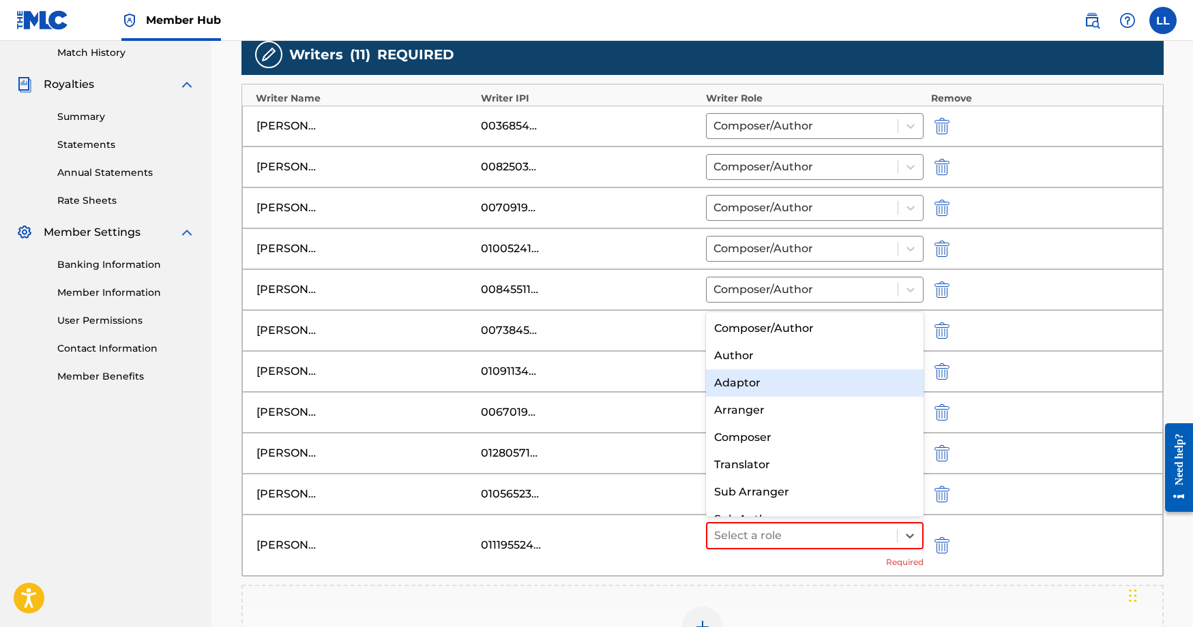
scroll to position [0, 0]
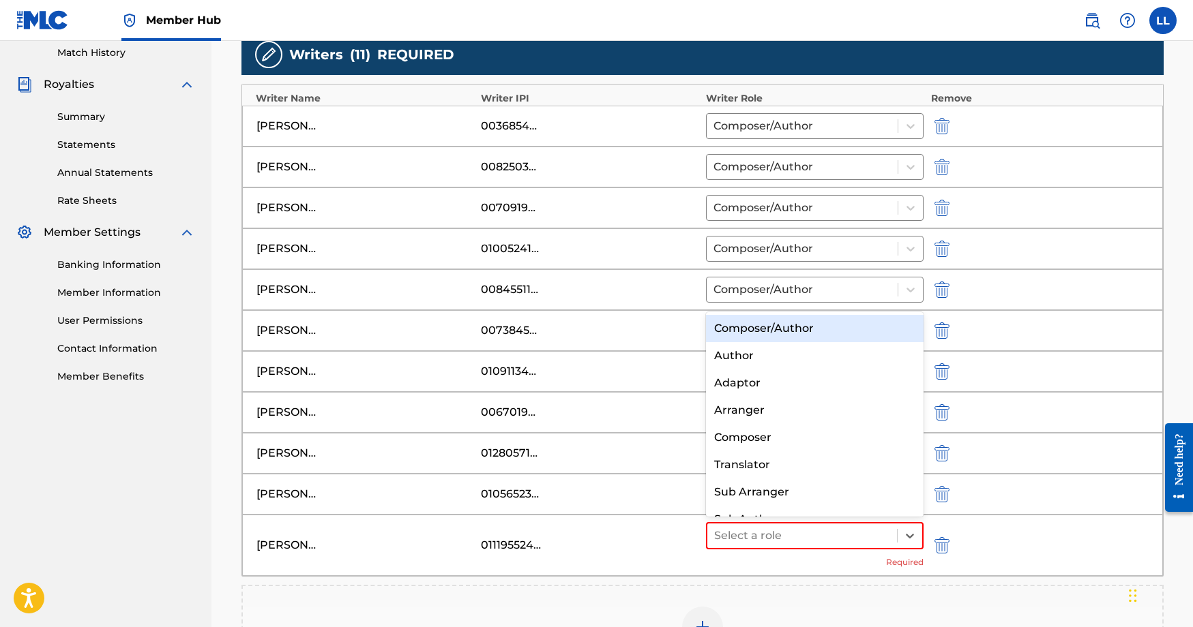
click at [779, 335] on div "Composer/Author" at bounding box center [815, 328] width 218 height 27
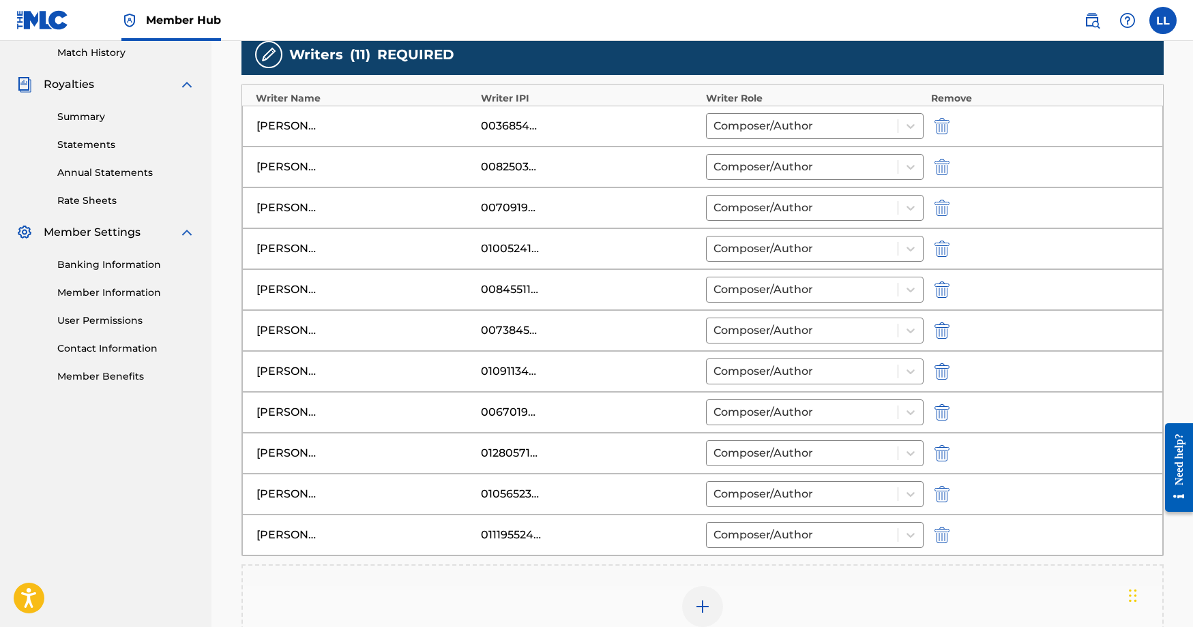
click at [689, 582] on div "Add Writer" at bounding box center [702, 615] width 922 height 101
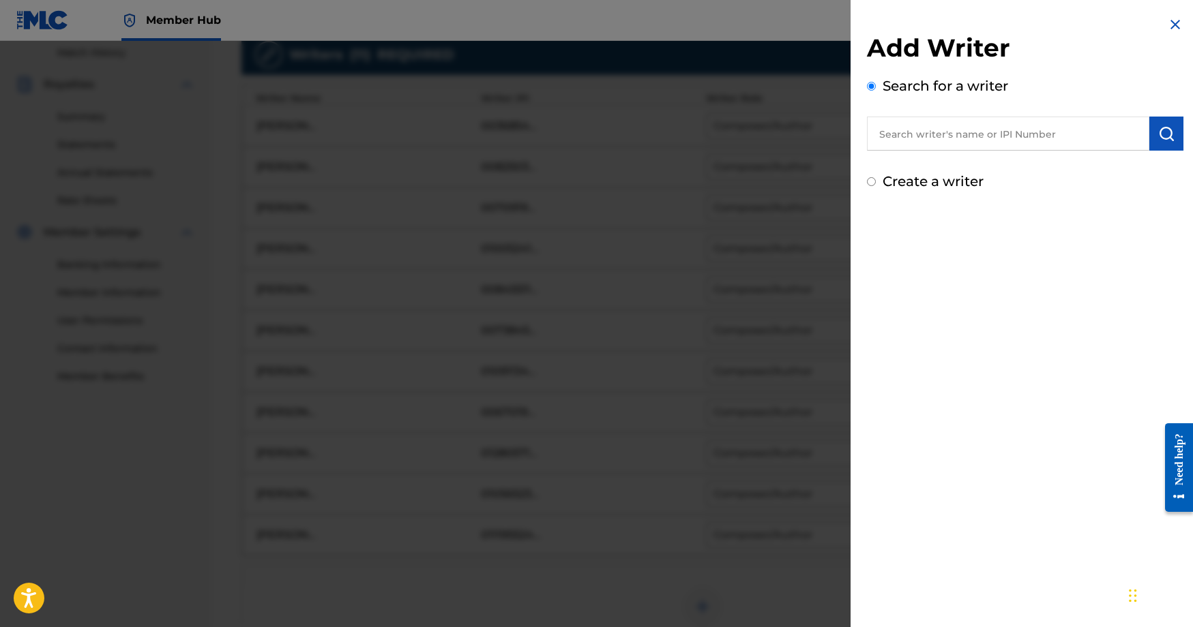
click at [1000, 138] on input "text" at bounding box center [1008, 134] width 282 height 34
paste input "1051642296"
type input "01051642296"
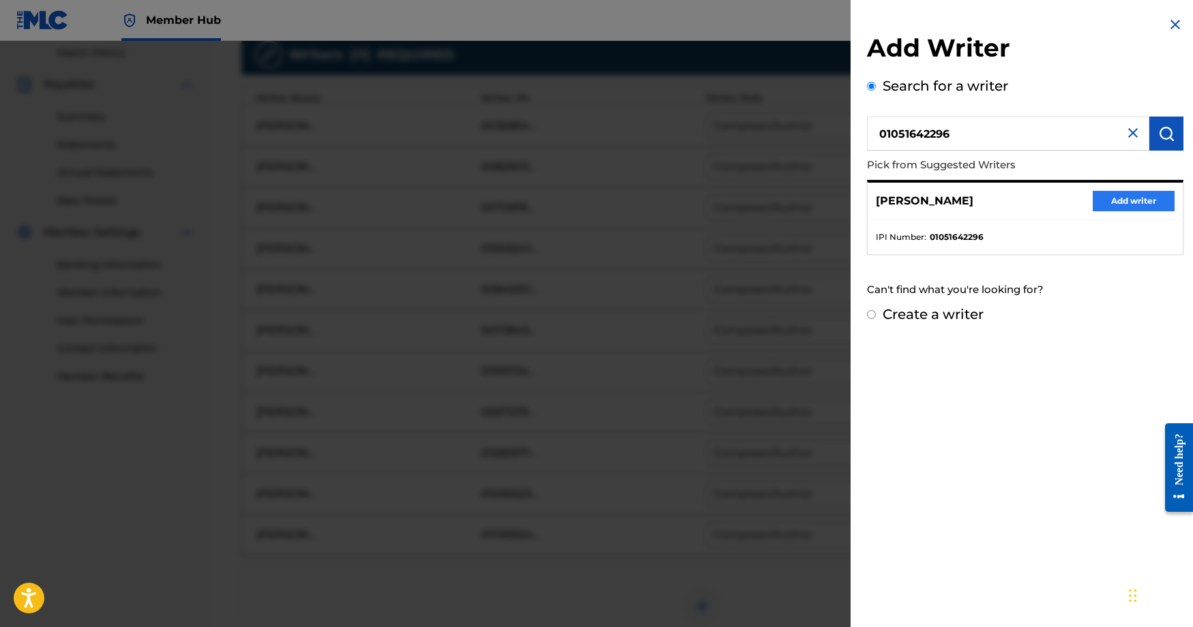
click at [1154, 191] on button "Add writer" at bounding box center [1133, 201] width 82 height 20
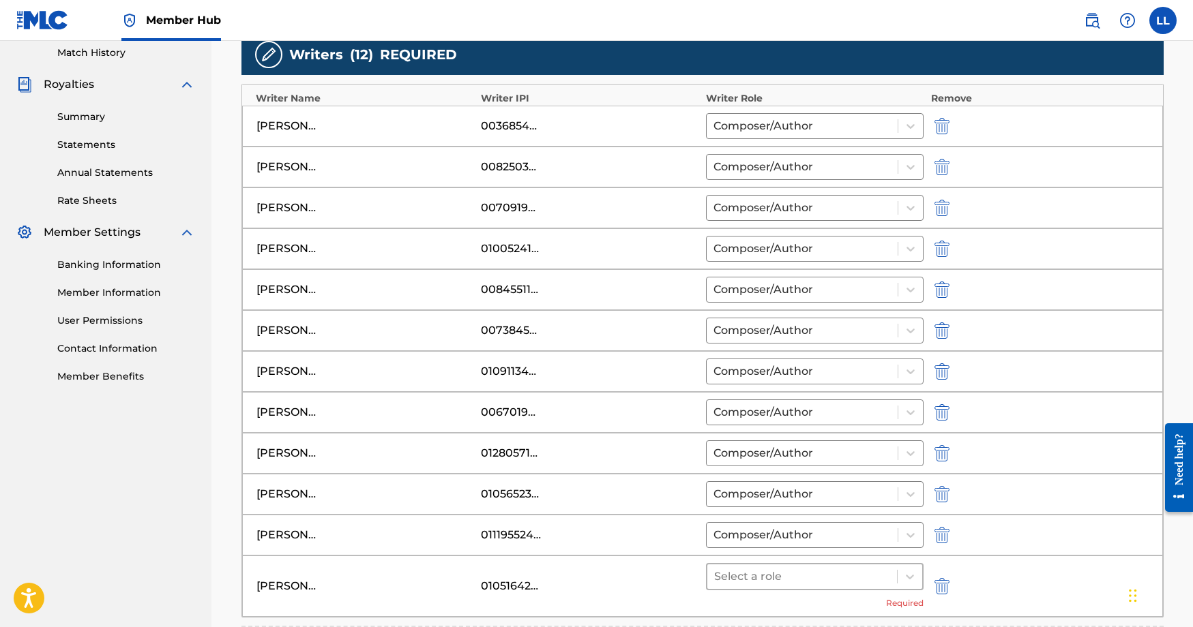
click at [816, 580] on div at bounding box center [802, 576] width 177 height 19
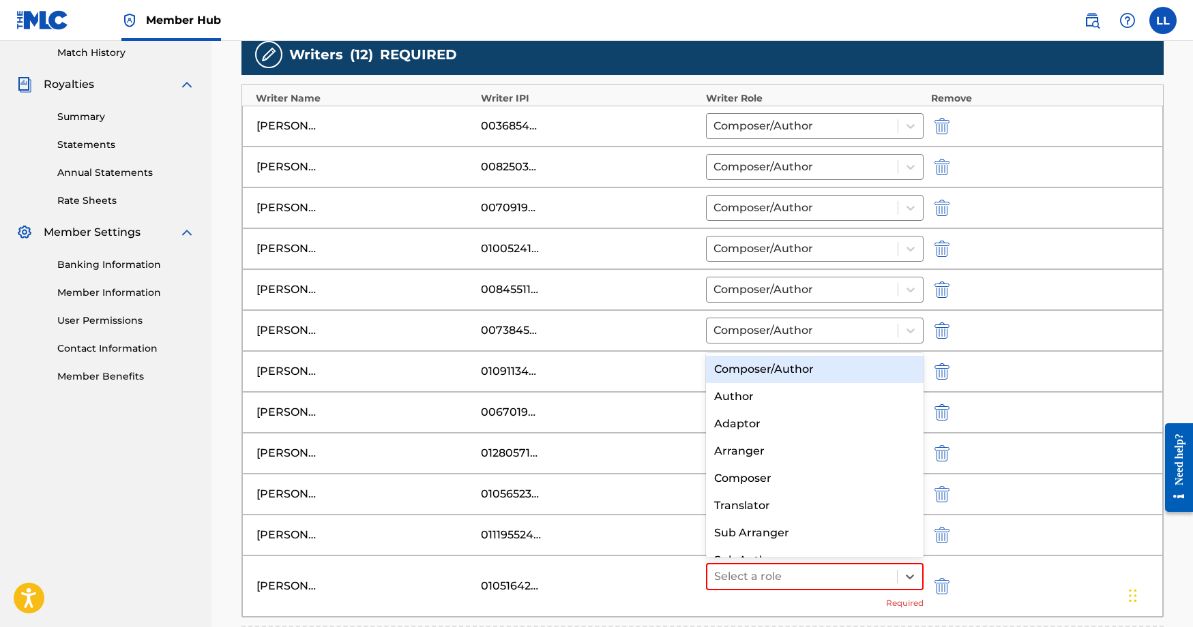
click at [794, 374] on div "Composer/Author" at bounding box center [815, 369] width 218 height 27
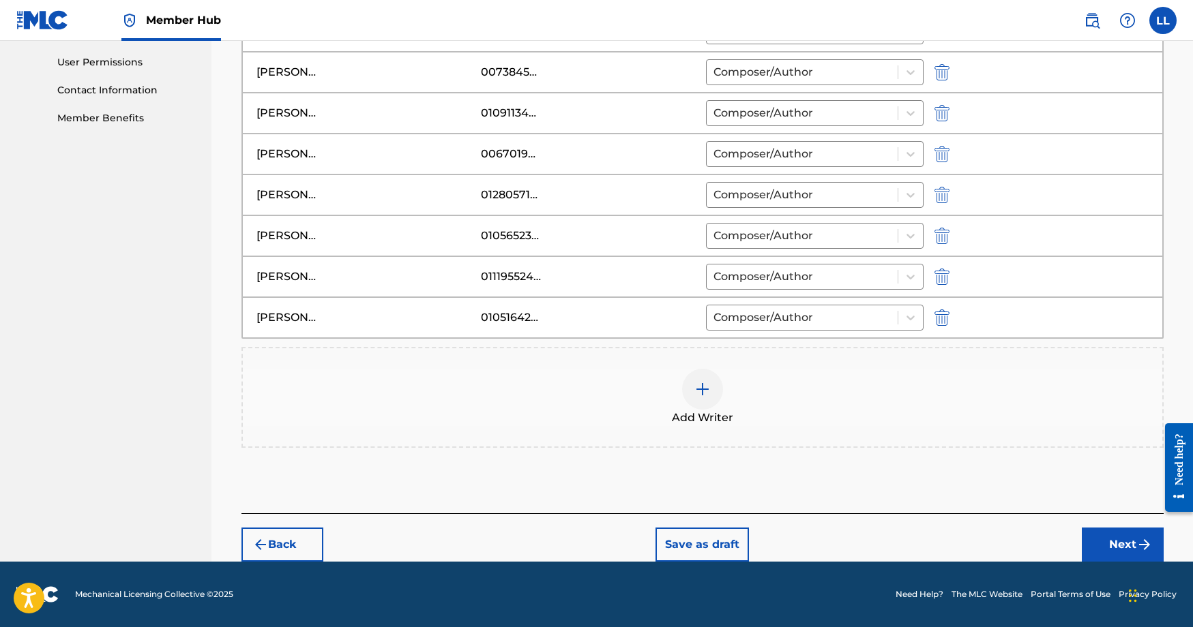
scroll to position [638, 0]
click at [711, 391] on div at bounding box center [702, 389] width 41 height 41
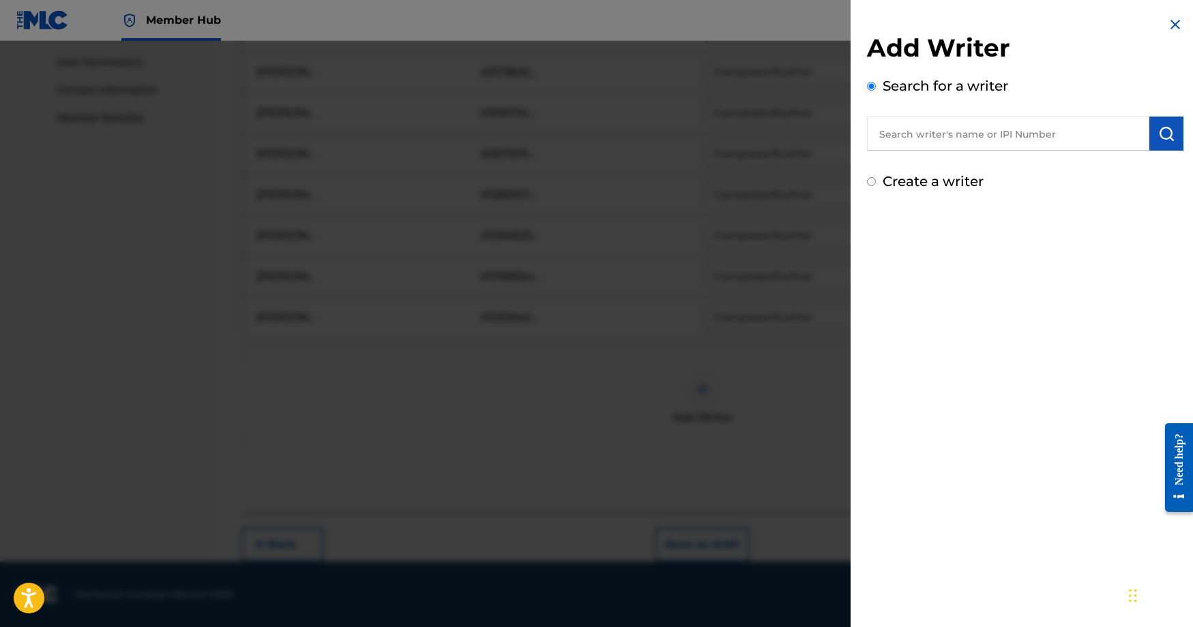
click at [962, 136] on input "text" at bounding box center [1008, 134] width 282 height 34
paste input "1079449125"
type input "01079449125"
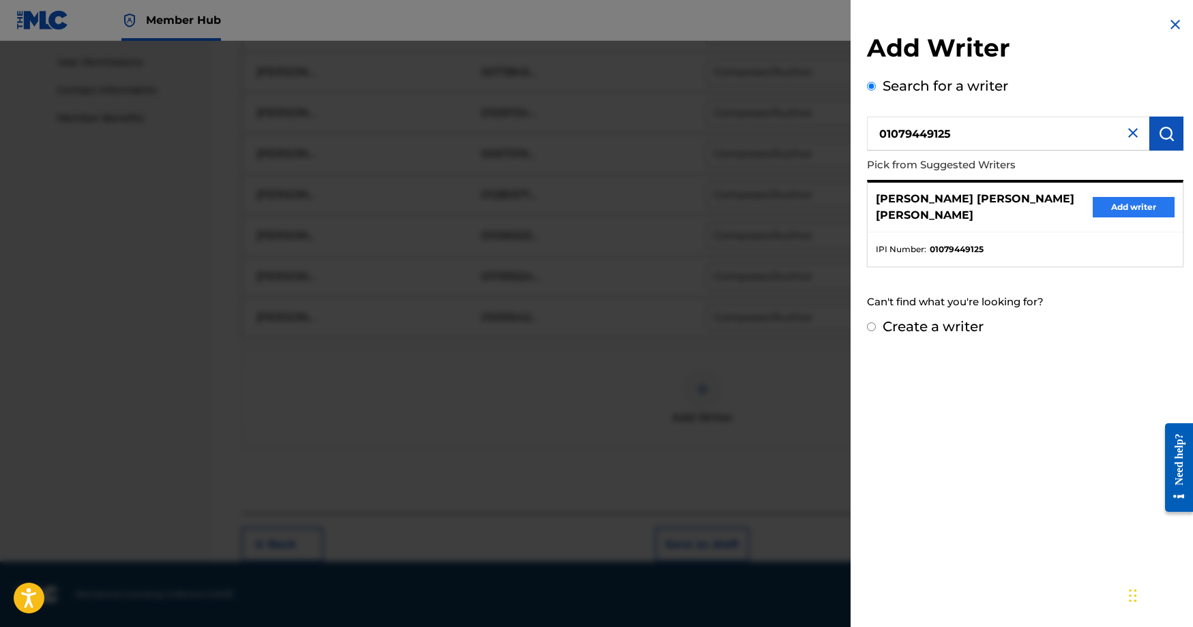
click at [1114, 202] on button "Add writer" at bounding box center [1133, 207] width 82 height 20
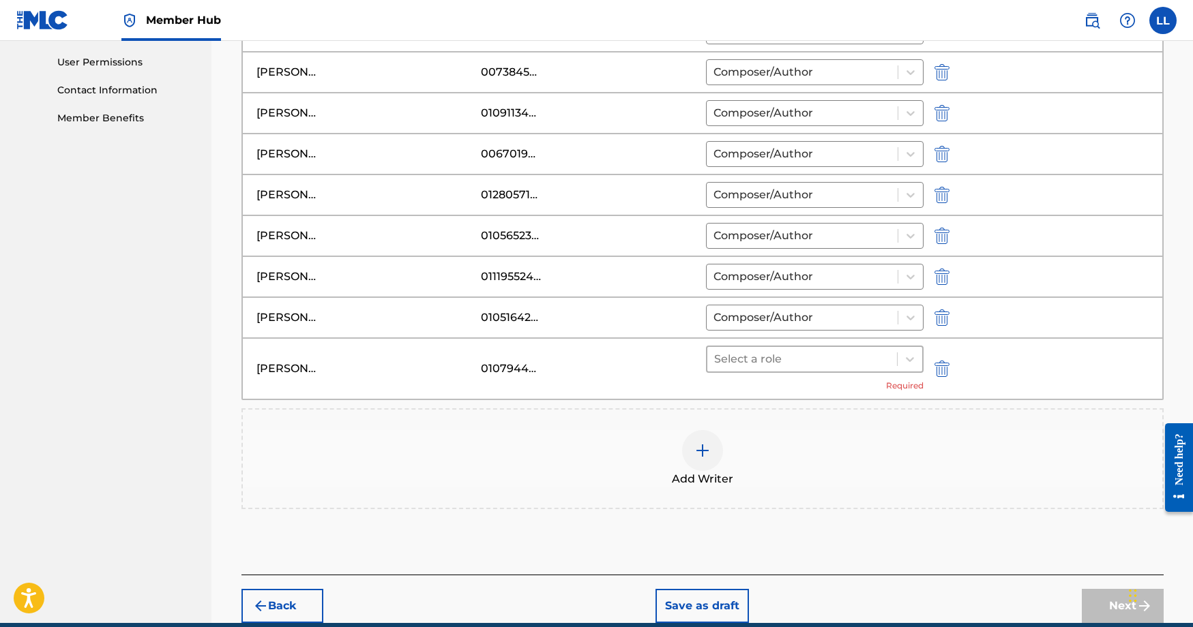
click at [871, 361] on div at bounding box center [802, 359] width 177 height 19
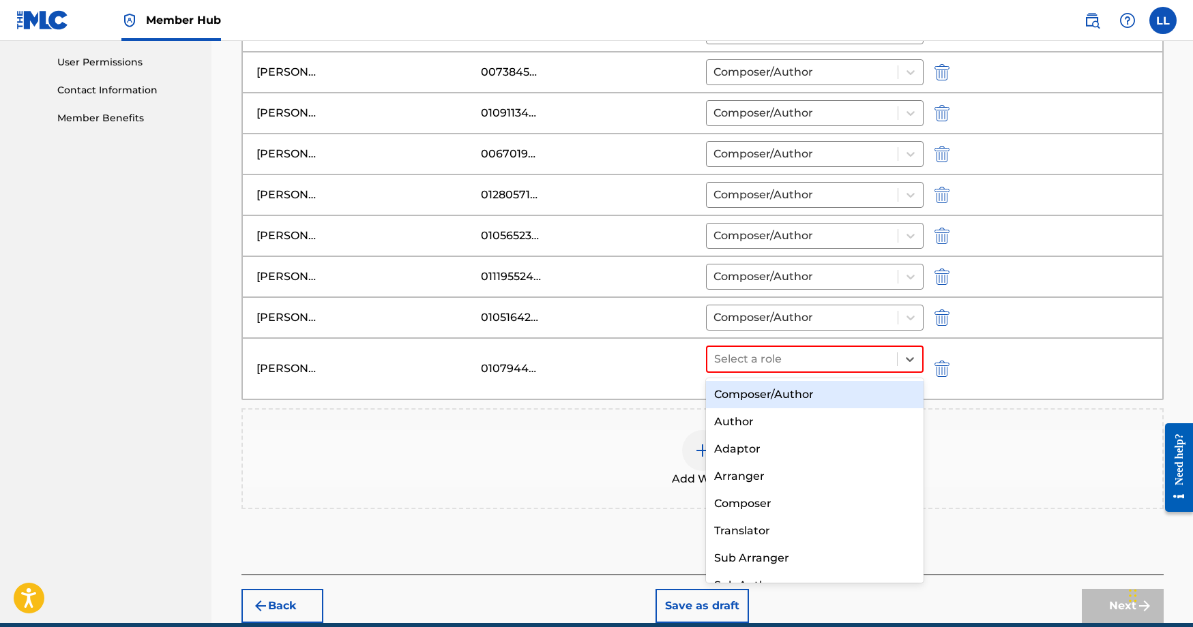
click at [837, 396] on div "Composer/Author" at bounding box center [815, 394] width 218 height 27
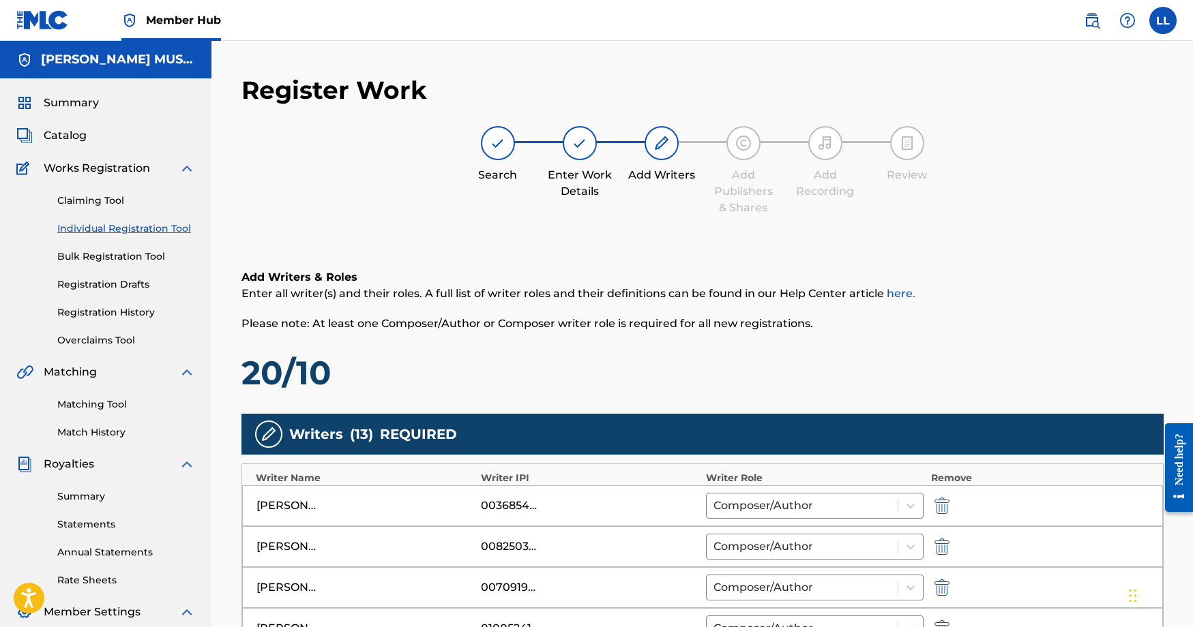
scroll to position [0, 0]
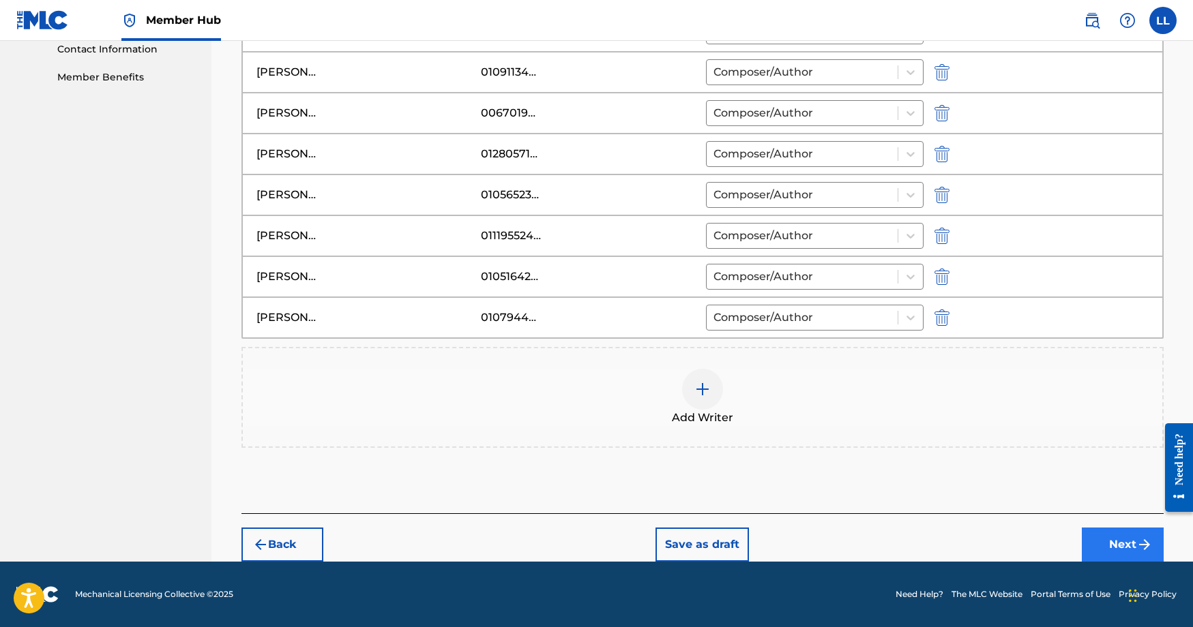
click at [1117, 539] on button "Next" at bounding box center [1123, 545] width 82 height 34
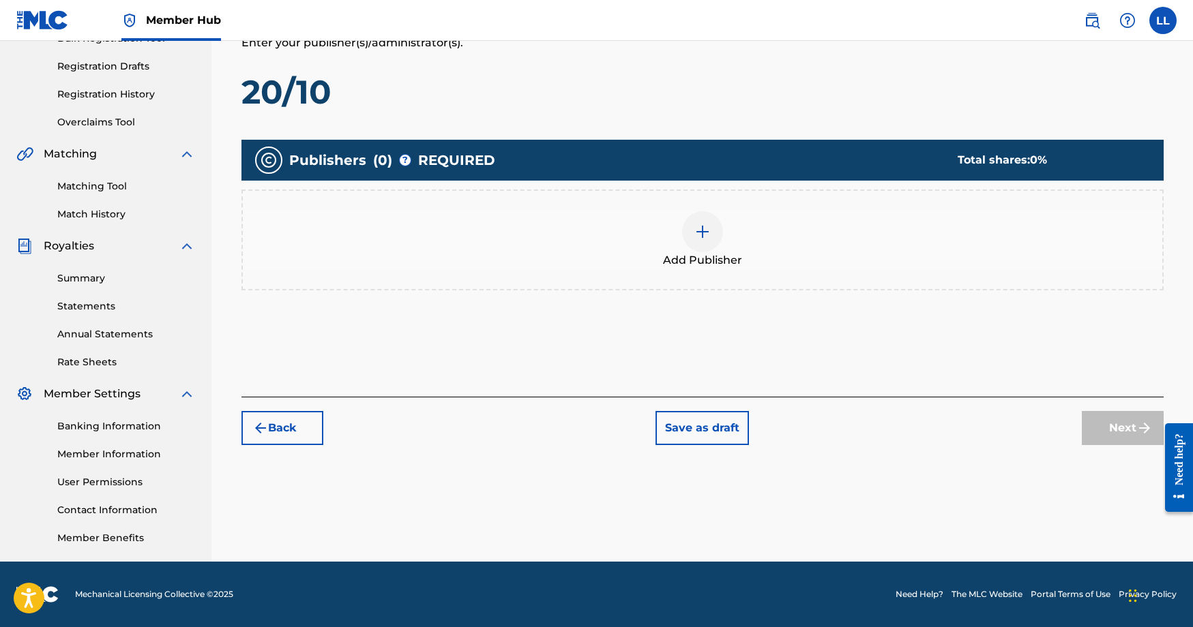
click at [695, 237] on img at bounding box center [702, 232] width 16 height 16
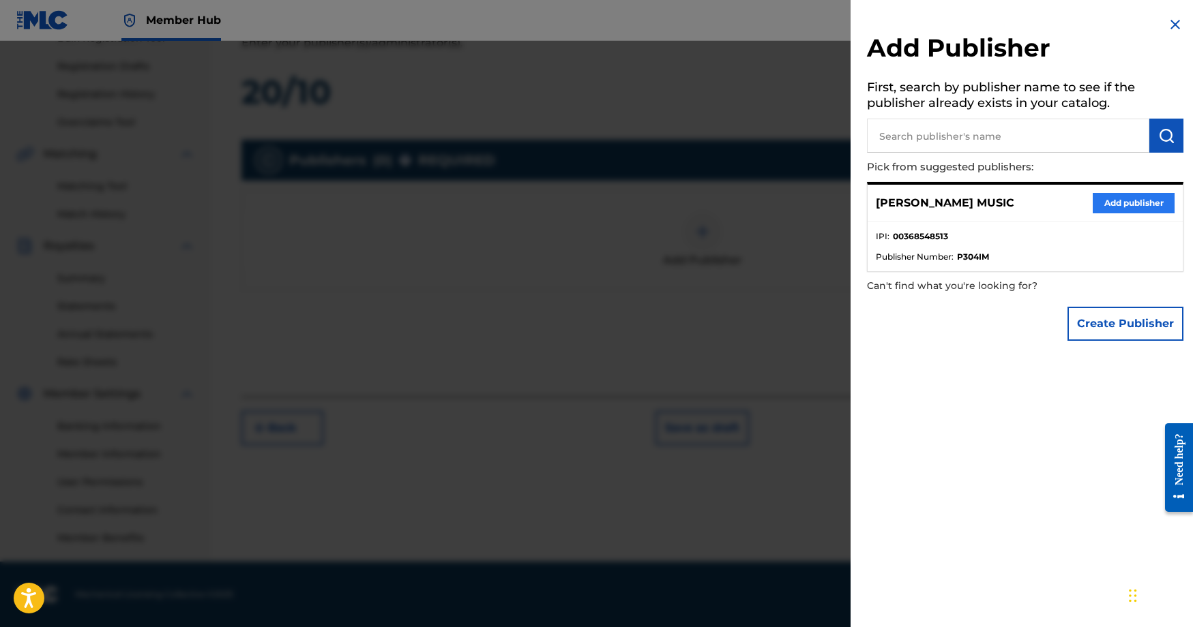
click at [1113, 203] on button "Add publisher" at bounding box center [1133, 203] width 82 height 20
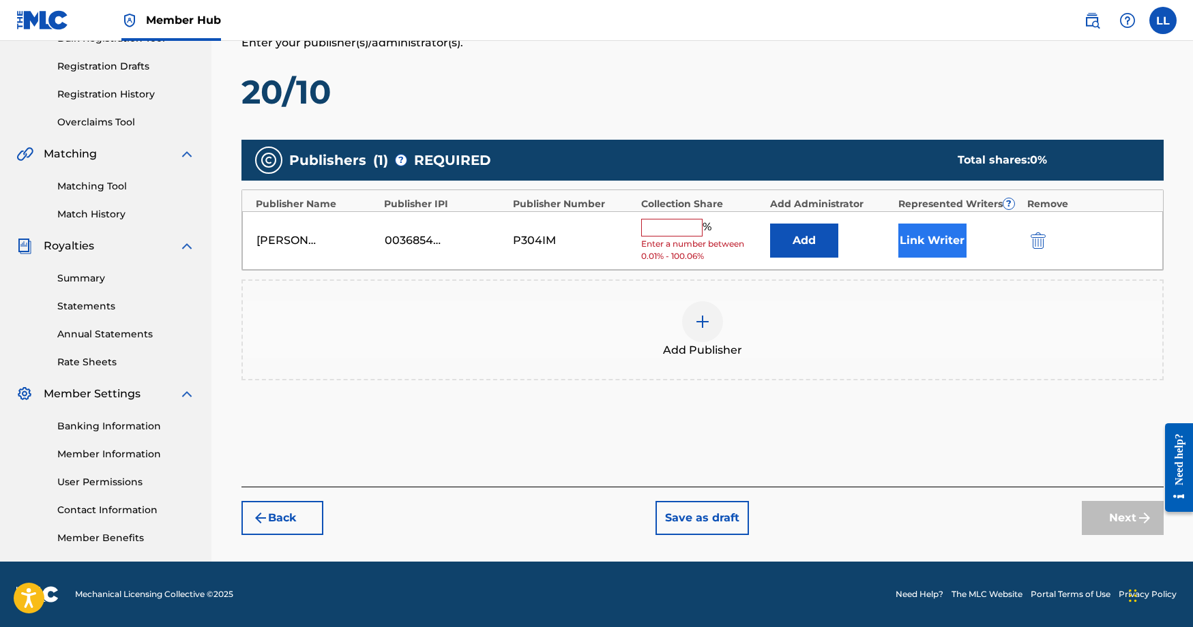
click at [936, 241] on button "Link Writer" at bounding box center [932, 241] width 68 height 34
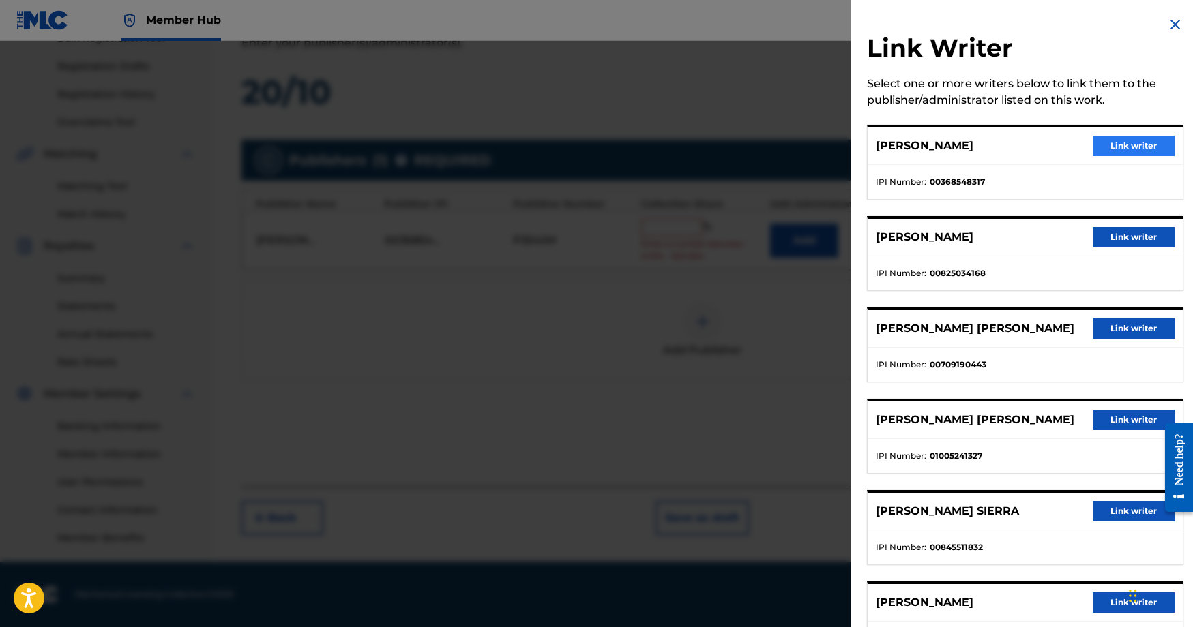
click at [1116, 145] on button "Link writer" at bounding box center [1133, 146] width 82 height 20
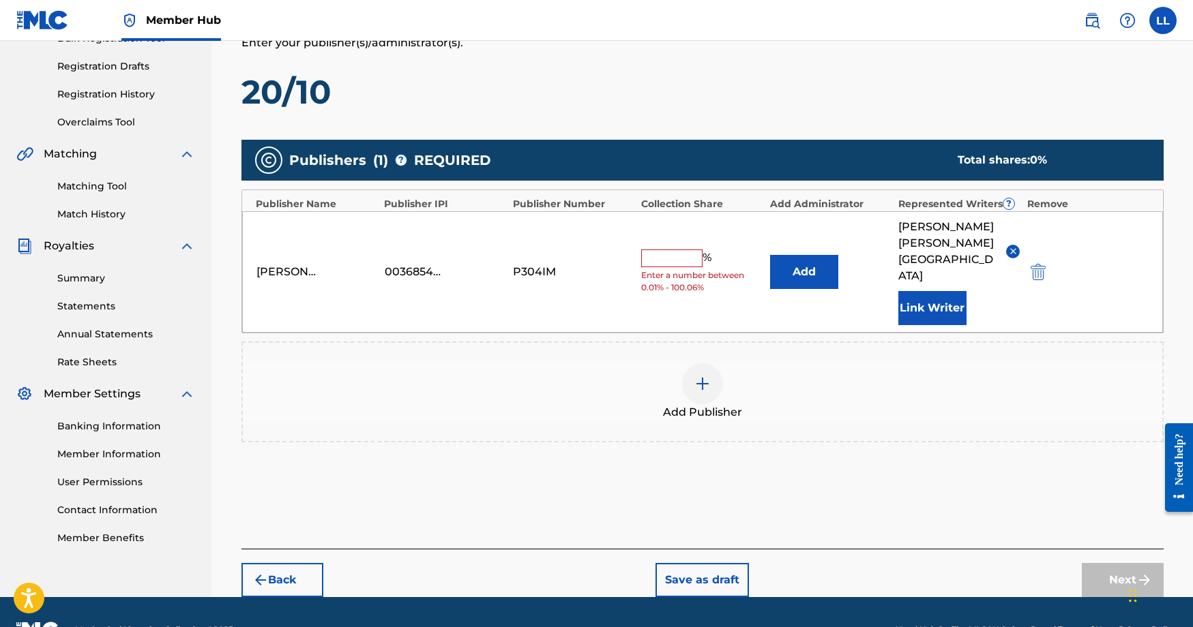
click at [689, 255] on input "text" at bounding box center [671, 259] width 61 height 18
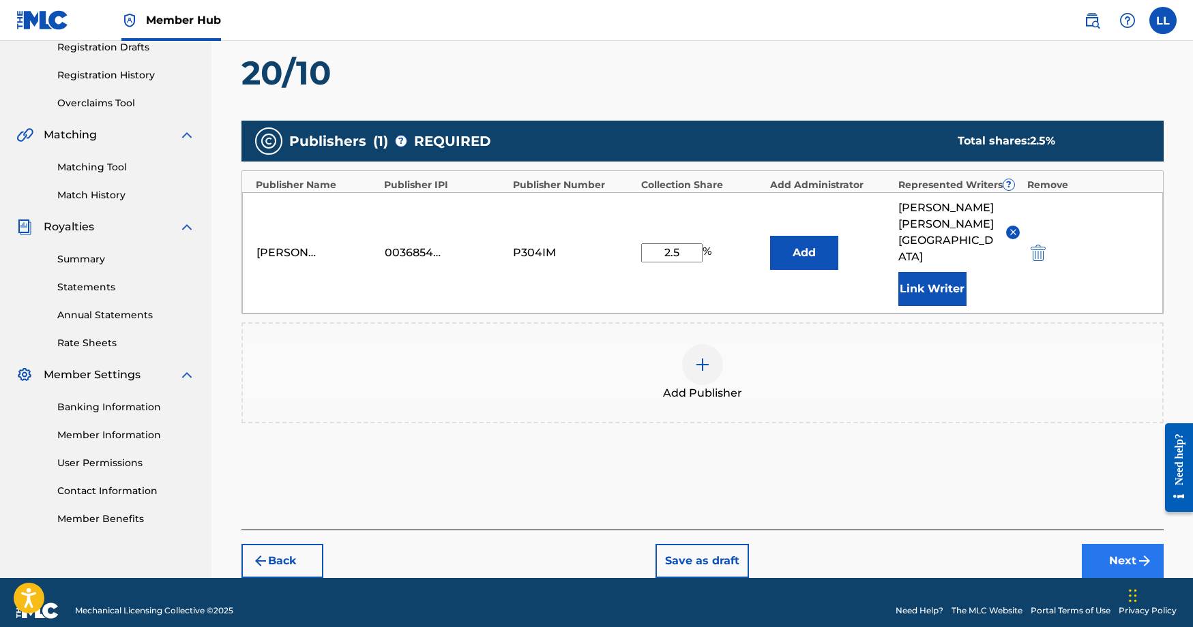
type input "2.5"
click at [1133, 544] on button "Next" at bounding box center [1123, 561] width 82 height 34
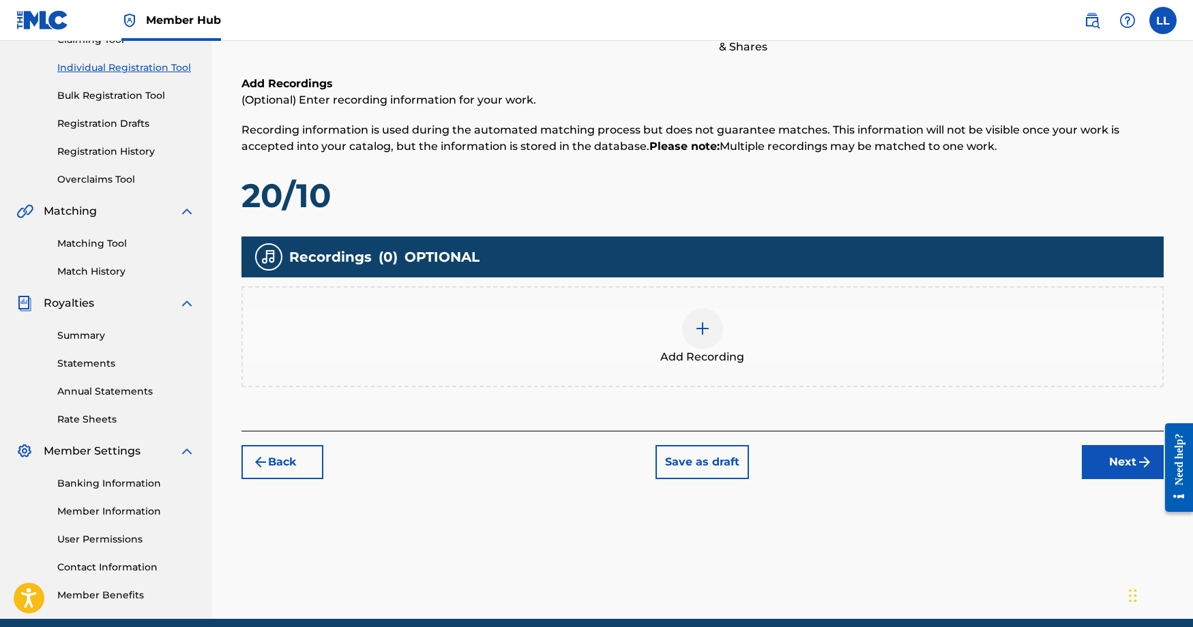
scroll to position [0, 0]
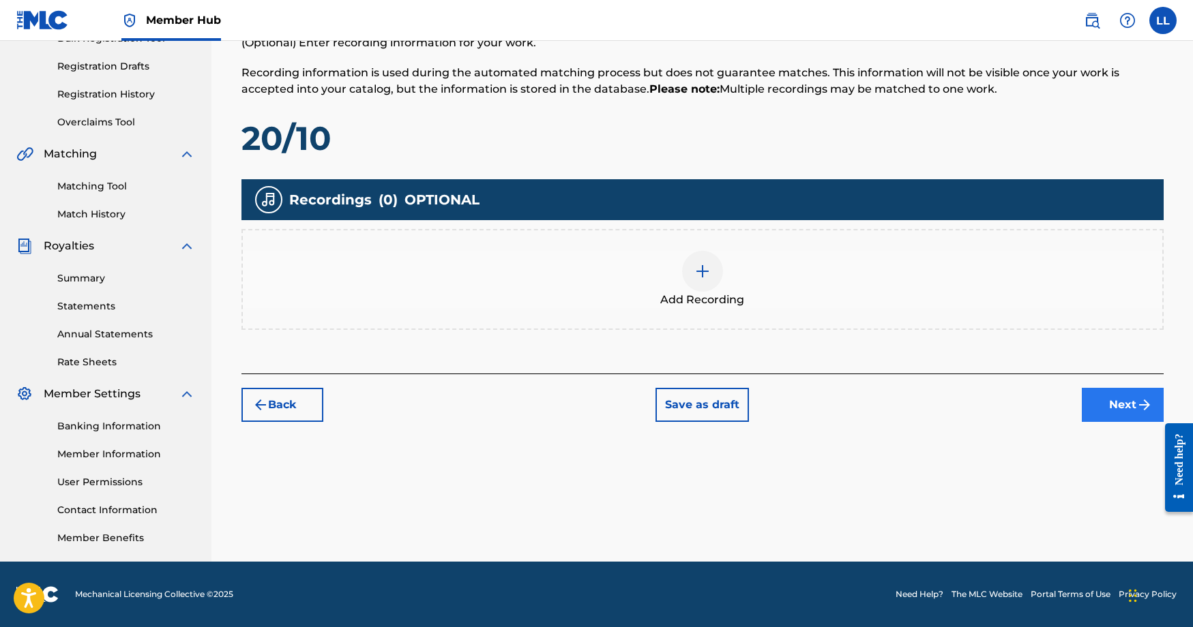
click at [1114, 391] on button "Next" at bounding box center [1123, 405] width 82 height 34
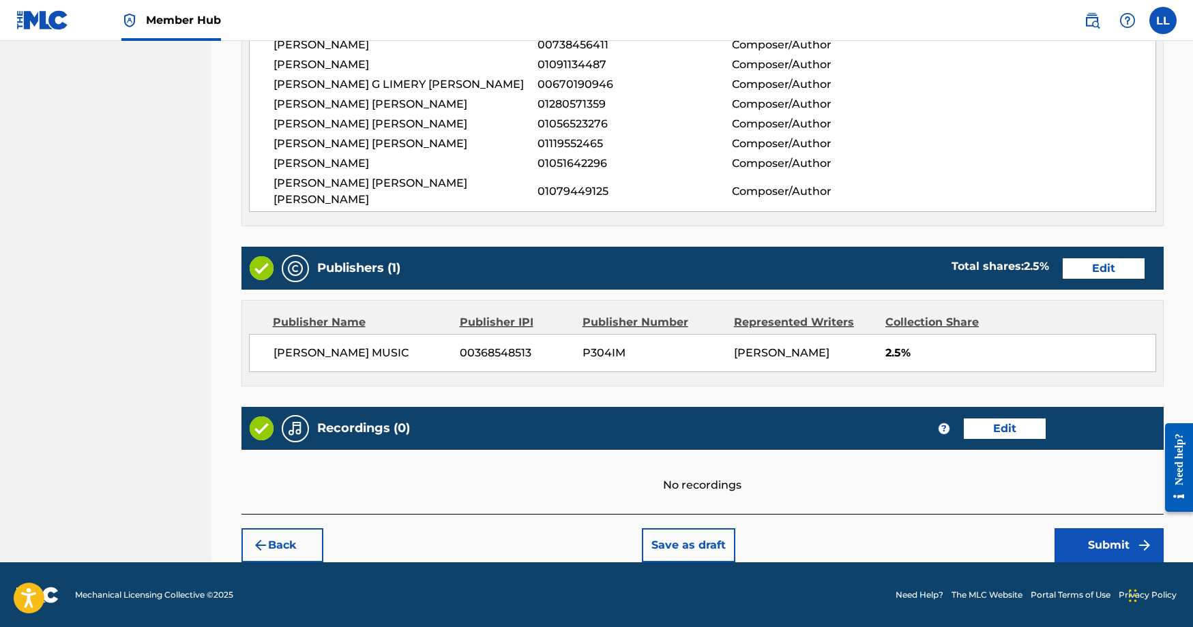
scroll to position [724, 0]
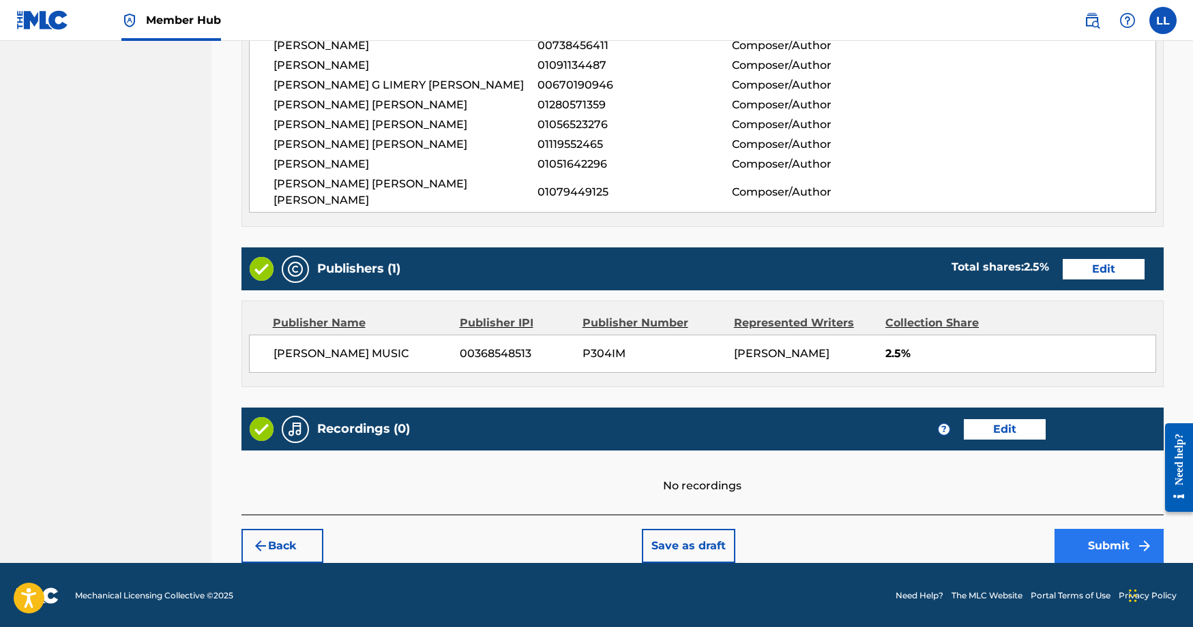
click at [1090, 546] on button "Submit" at bounding box center [1108, 546] width 109 height 34
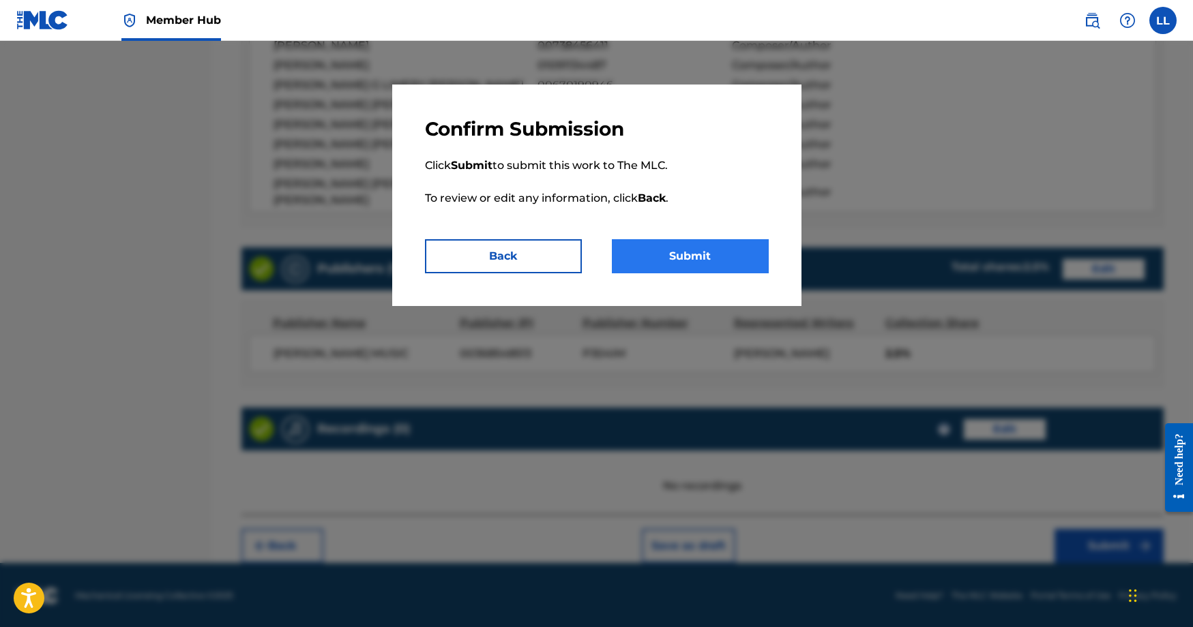
click at [710, 263] on button "Submit" at bounding box center [690, 256] width 157 height 34
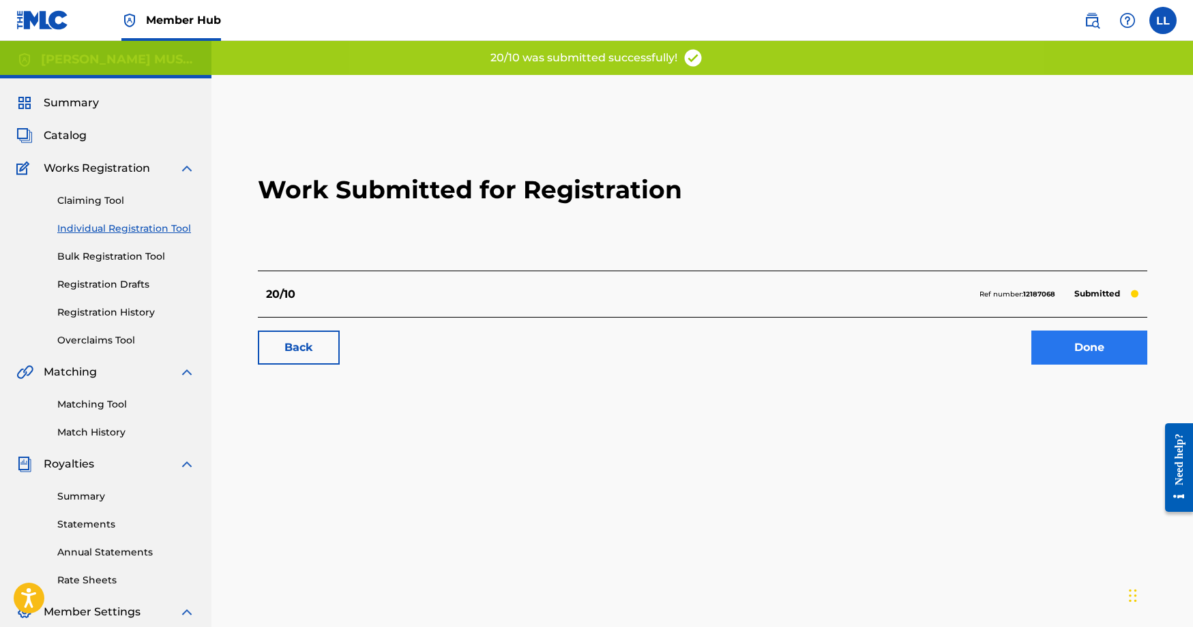
click at [1099, 351] on link "Done" at bounding box center [1089, 348] width 116 height 34
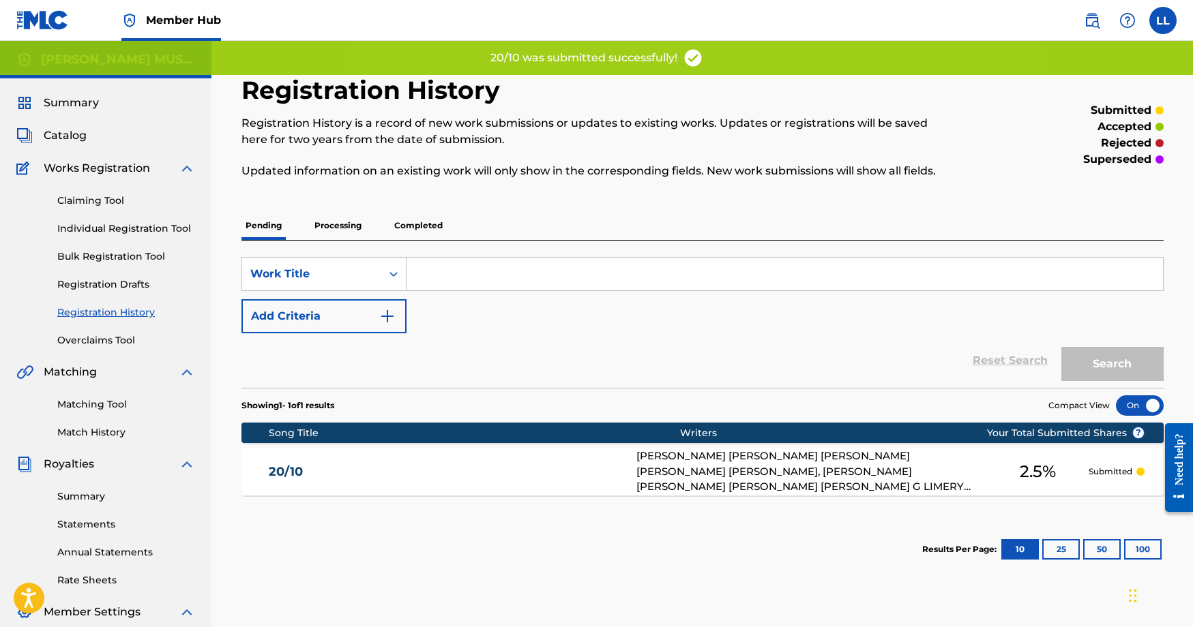
click at [353, 226] on p "Processing" at bounding box center [337, 225] width 55 height 29
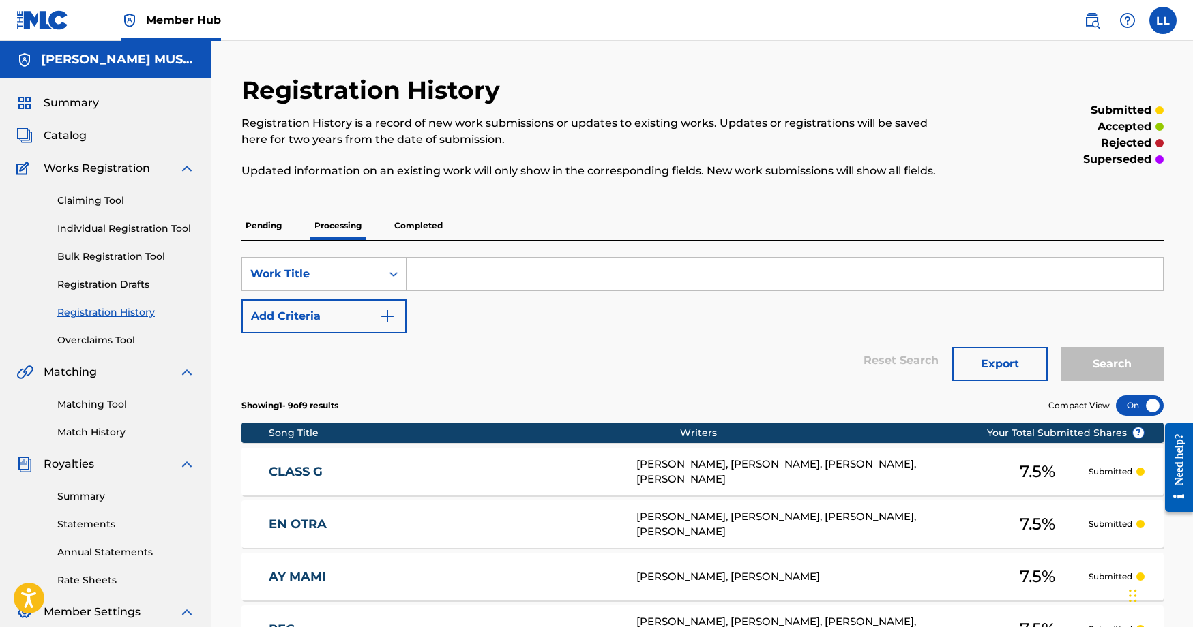
click at [428, 229] on p "Completed" at bounding box center [418, 225] width 57 height 29
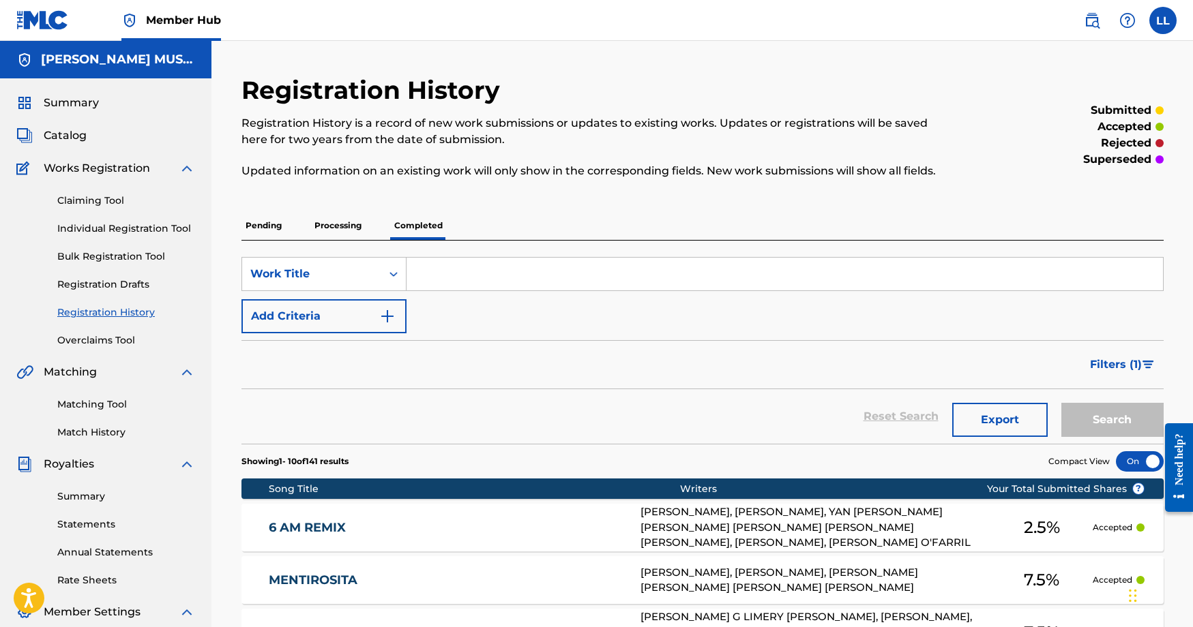
click at [274, 228] on p "Pending" at bounding box center [263, 225] width 44 height 29
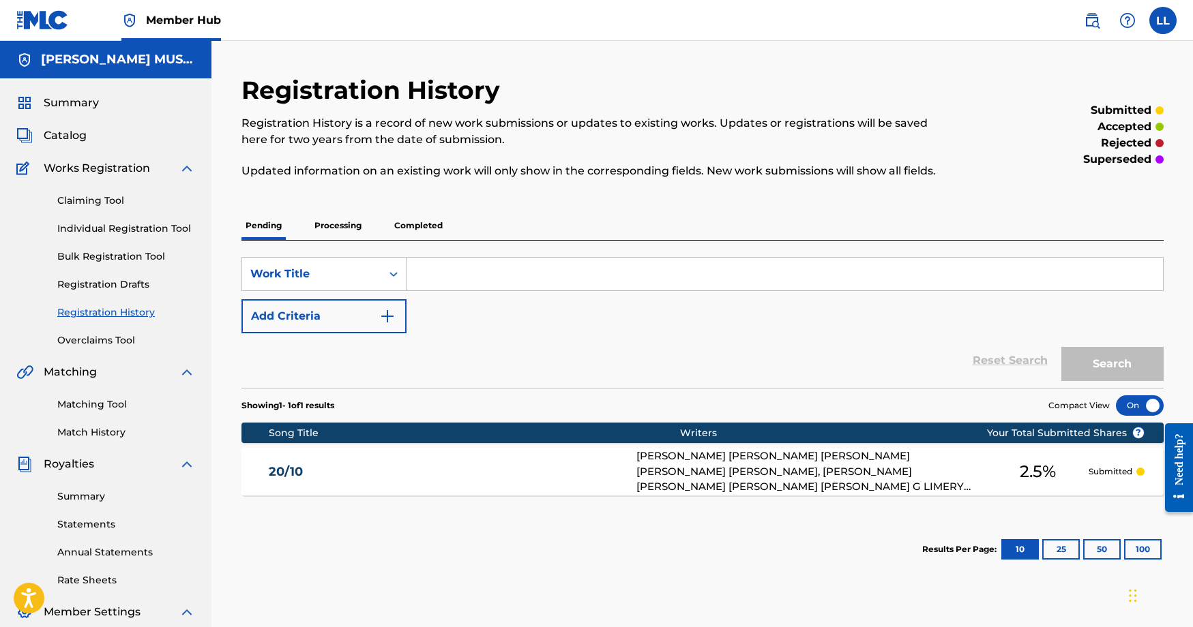
click at [339, 226] on p "Processing" at bounding box center [337, 225] width 55 height 29
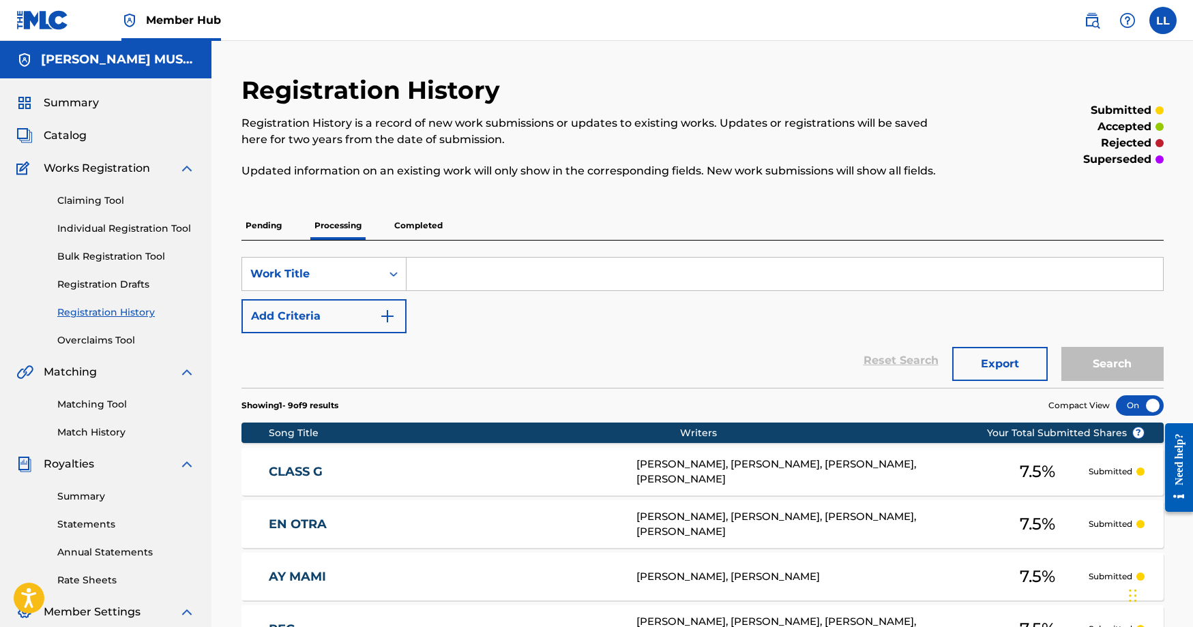
click at [181, 163] on img at bounding box center [187, 168] width 16 height 16
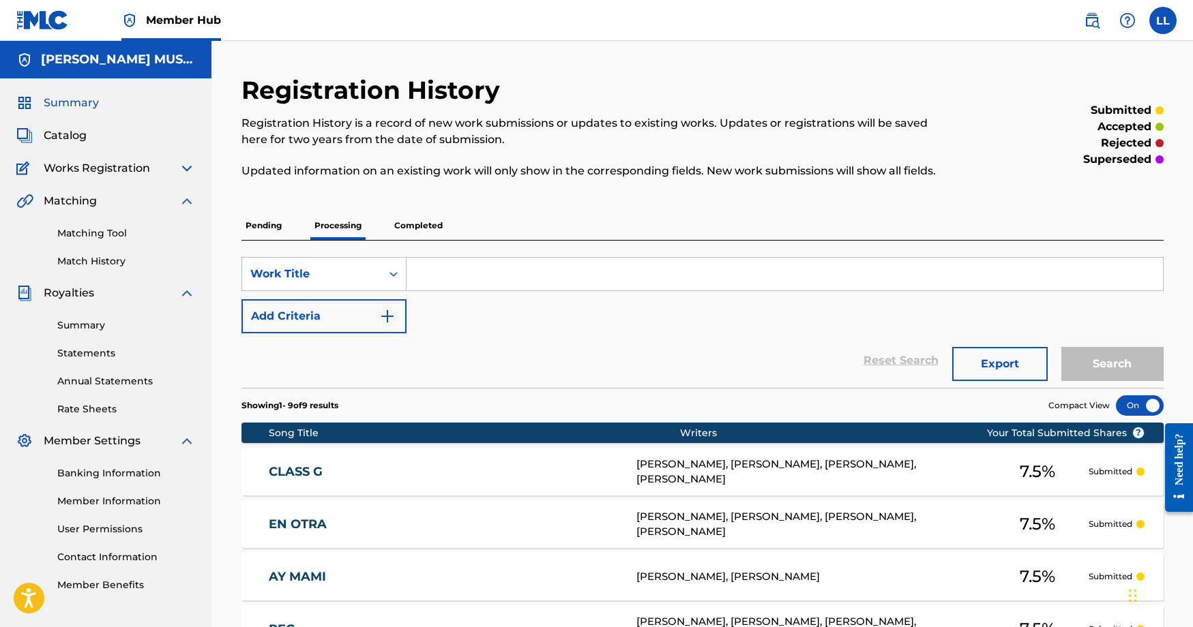
click at [86, 102] on span "Summary" at bounding box center [71, 103] width 55 height 16
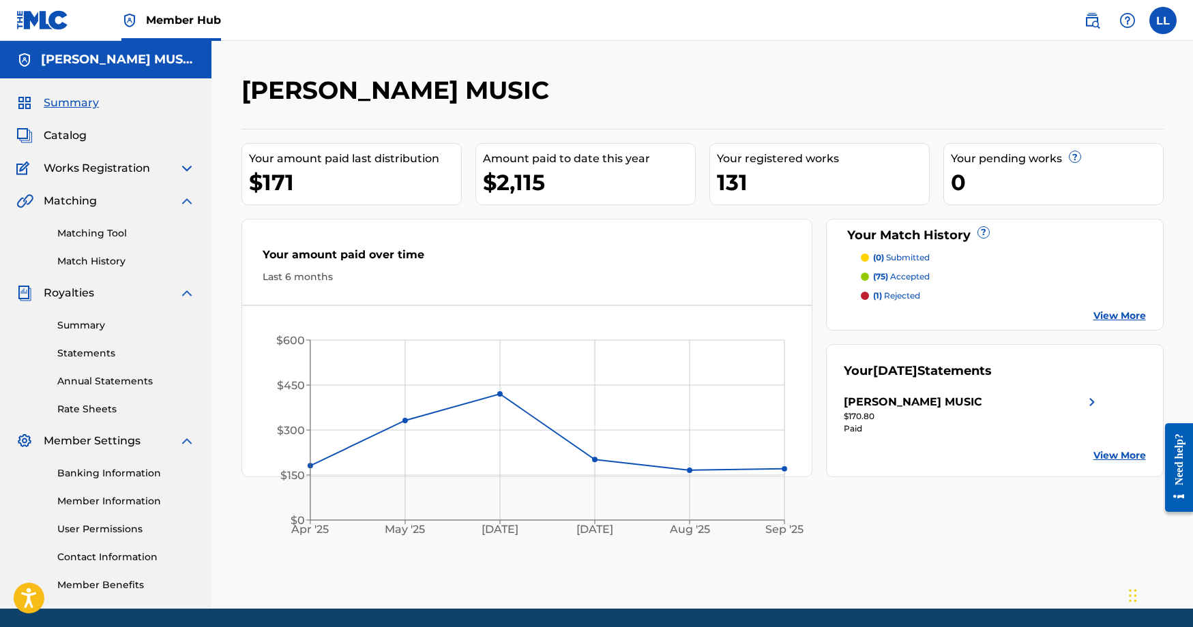
click at [886, 290] on p "(1) rejected" at bounding box center [896, 296] width 47 height 12
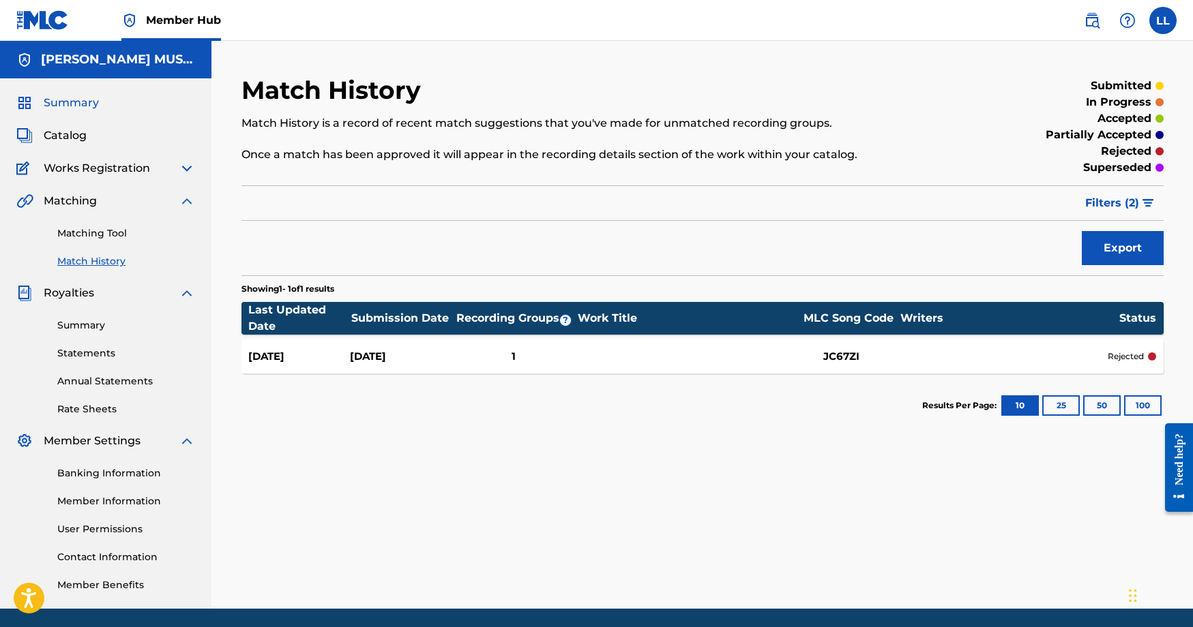
click at [68, 102] on span "Summary" at bounding box center [71, 103] width 55 height 16
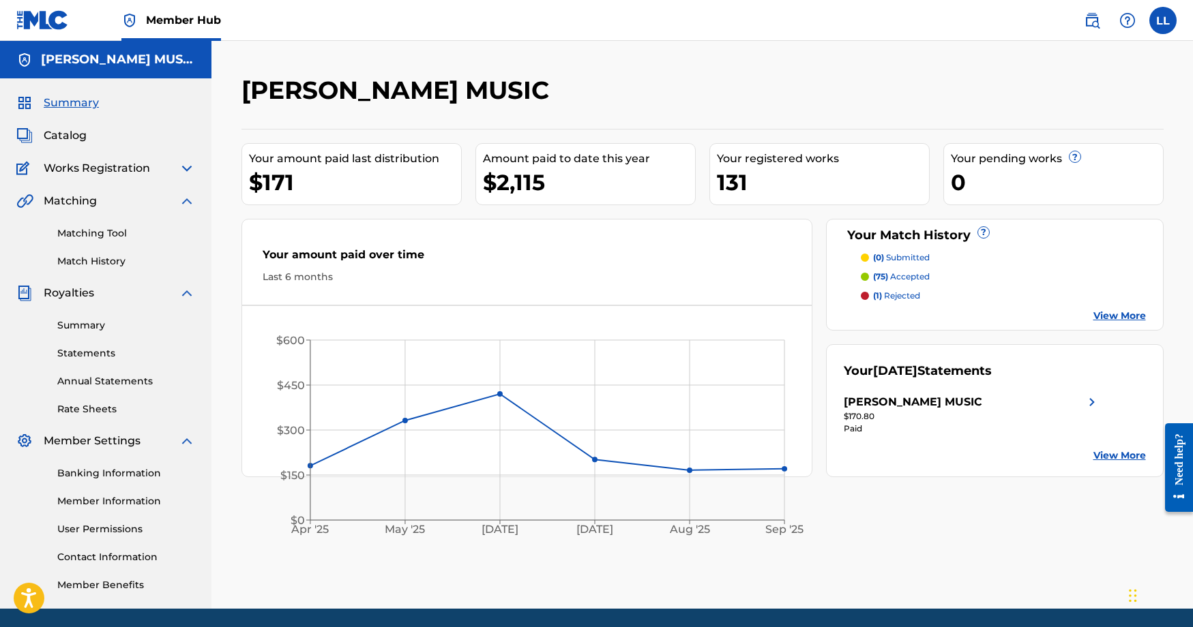
click at [145, 171] on span "Works Registration" at bounding box center [97, 168] width 106 height 16
click at [181, 205] on img at bounding box center [187, 201] width 16 height 16
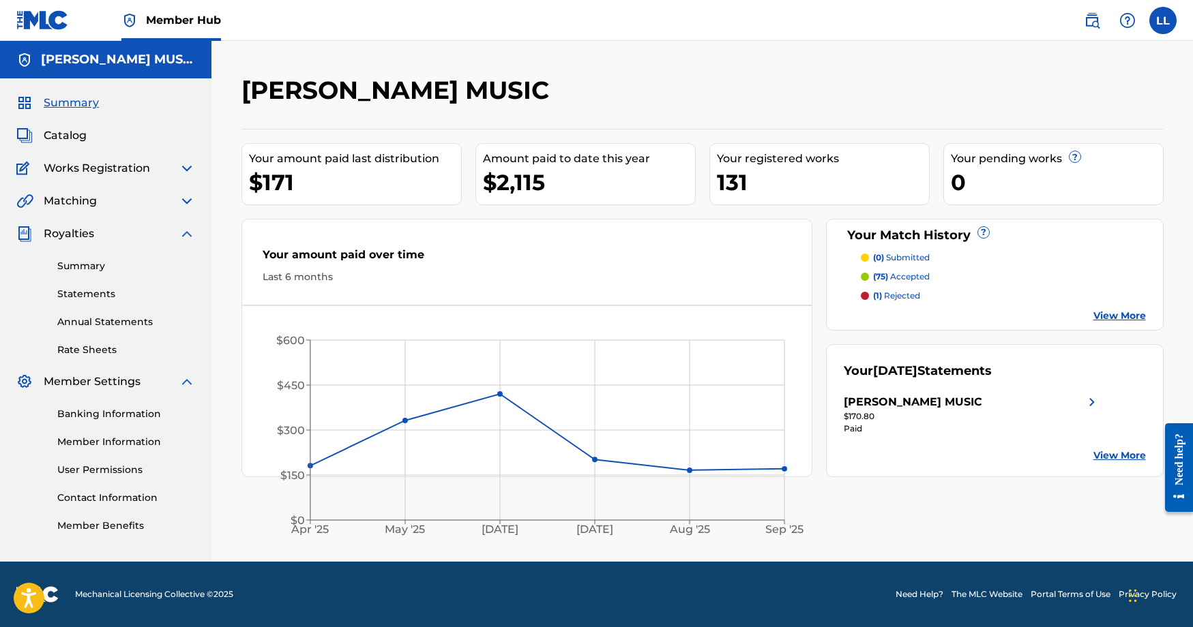
click at [175, 230] on div "Royalties" at bounding box center [105, 234] width 179 height 16
click at [188, 232] on img at bounding box center [187, 234] width 16 height 16
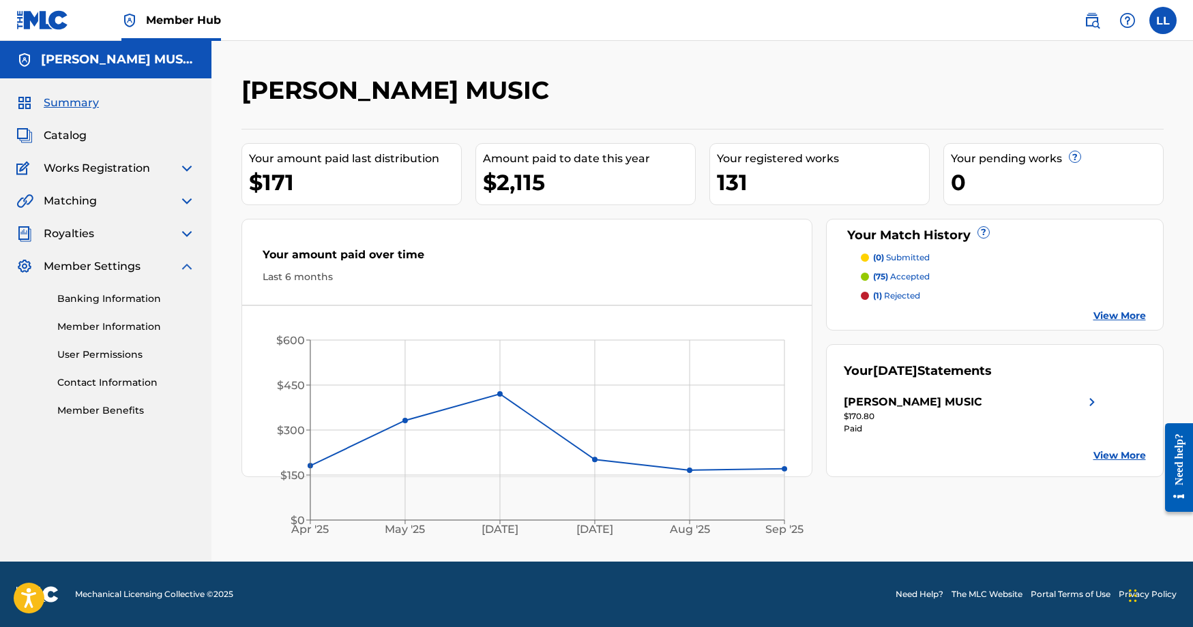
click at [186, 271] on img at bounding box center [187, 266] width 16 height 16
click at [181, 170] on img at bounding box center [187, 168] width 16 height 16
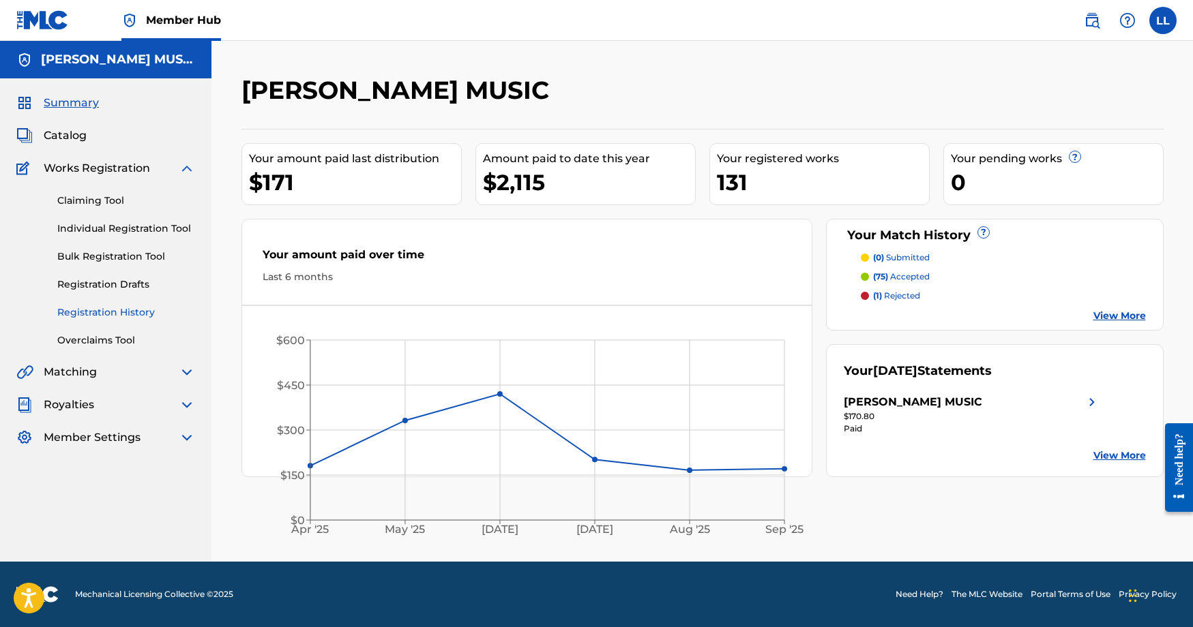
click at [151, 312] on link "Registration History" at bounding box center [126, 312] width 138 height 14
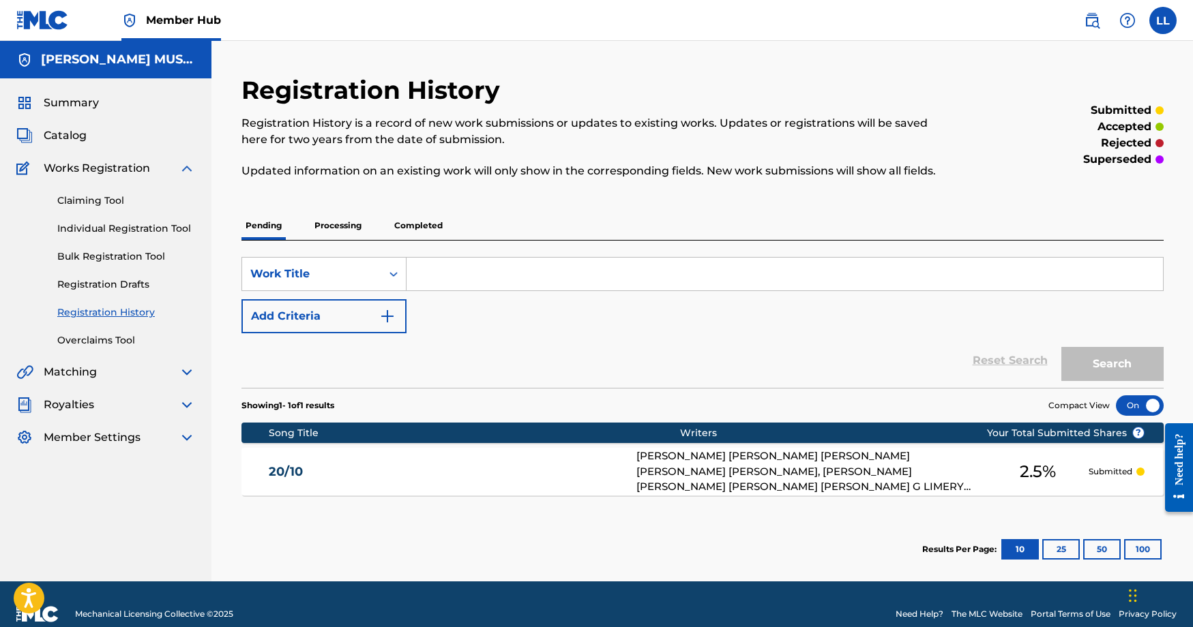
click at [329, 226] on p "Processing" at bounding box center [337, 225] width 55 height 29
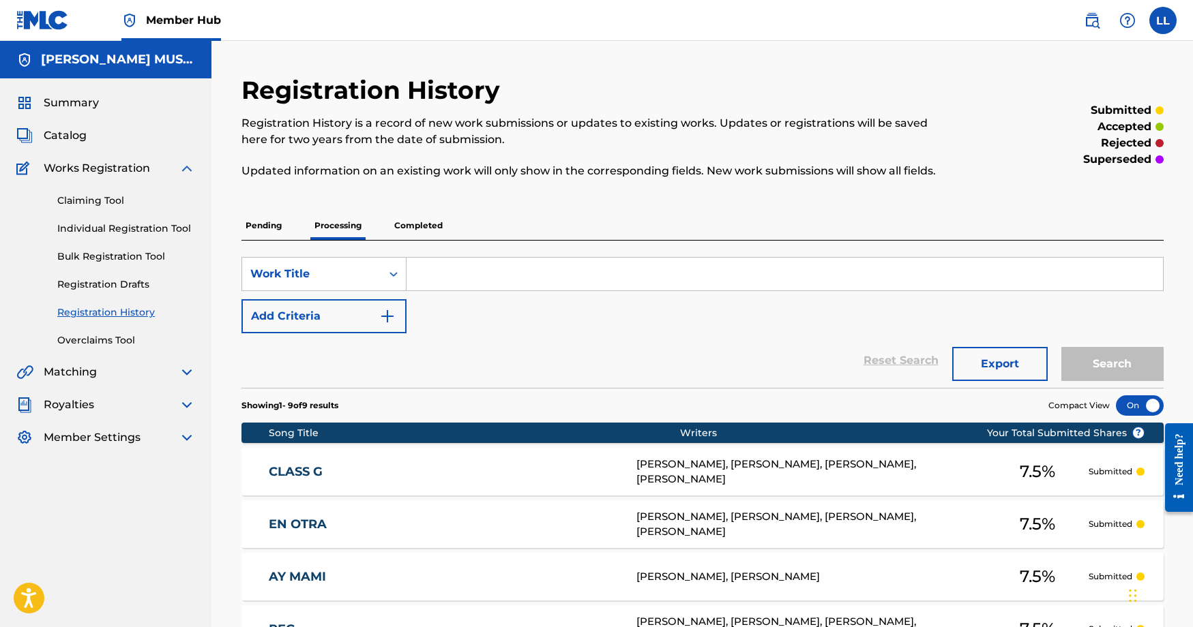
click at [432, 233] on p "Completed" at bounding box center [418, 225] width 57 height 29
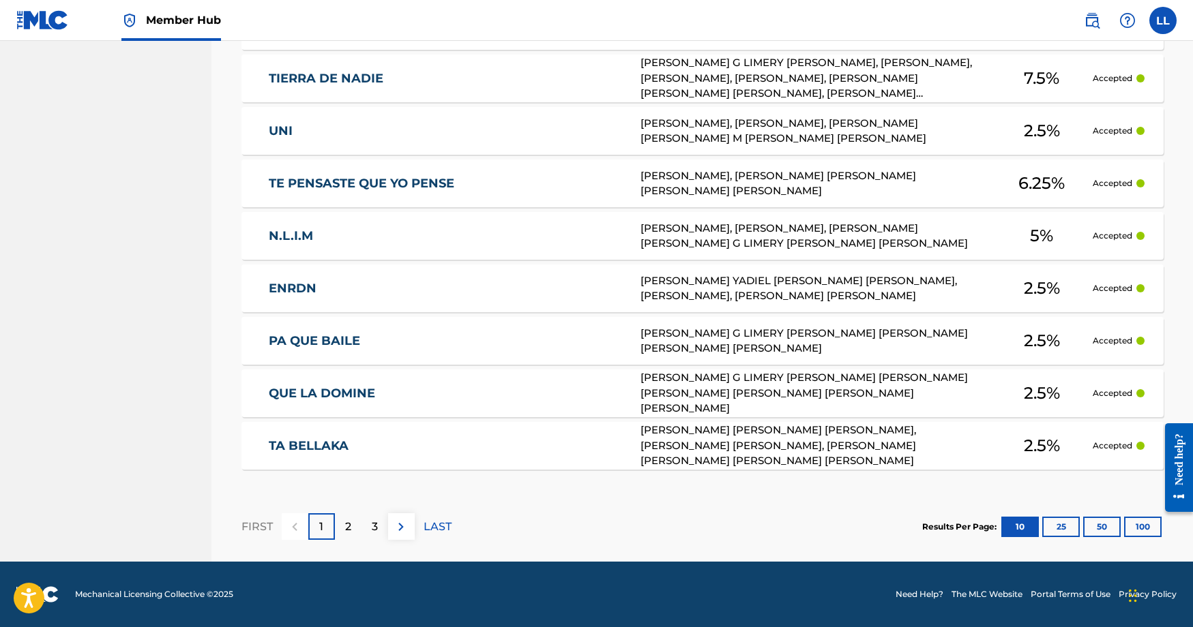
scroll to position [554, 0]
click at [1146, 530] on button "100" at bounding box center [1143, 527] width 38 height 20
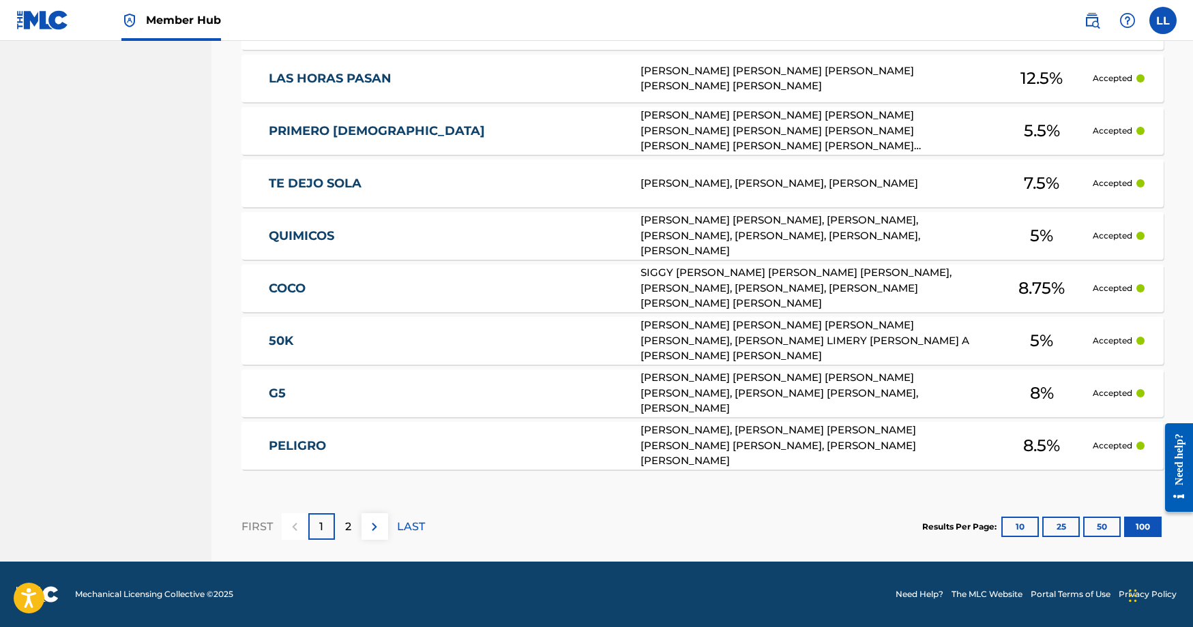
scroll to position [5280, 0]
click at [376, 527] on img at bounding box center [374, 527] width 16 height 16
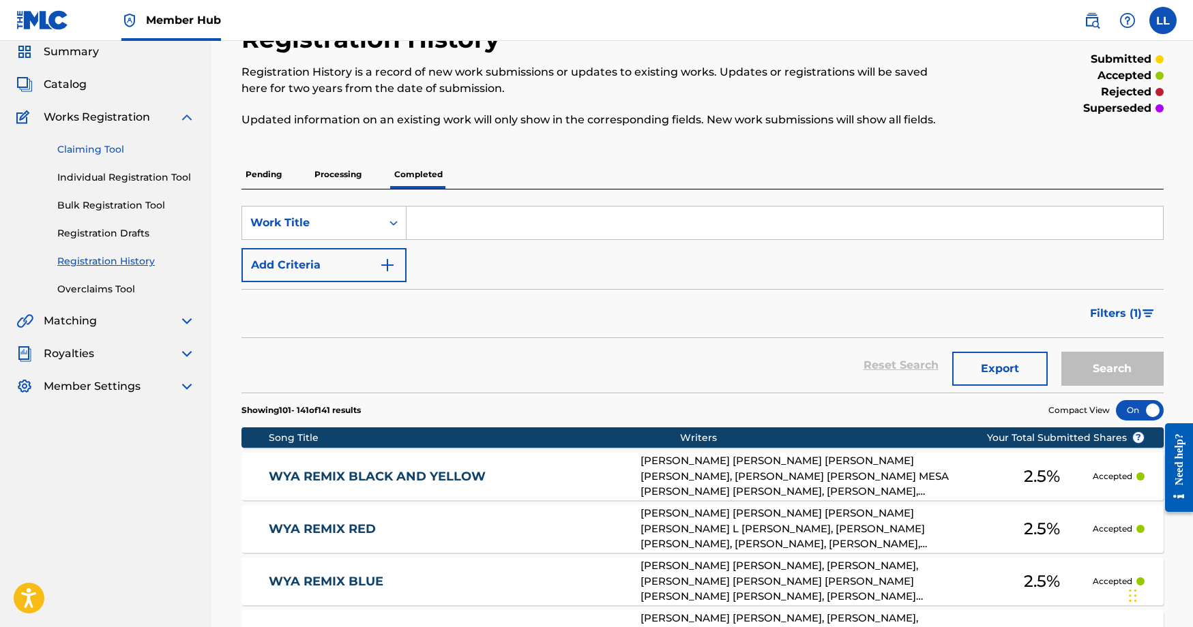
scroll to position [16, 0]
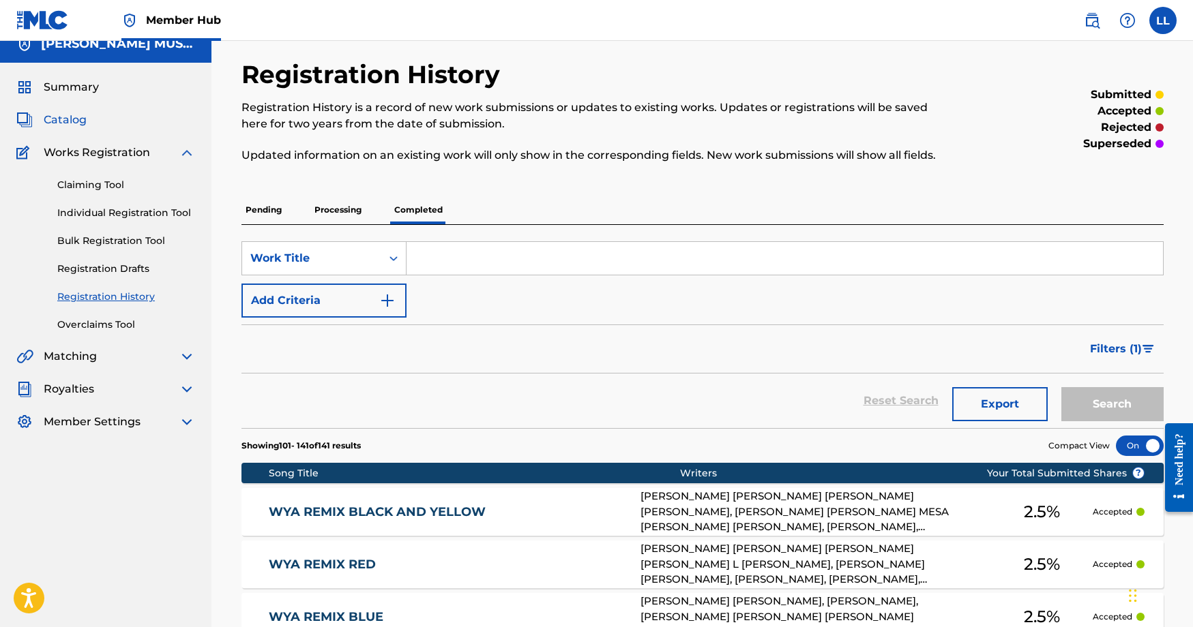
click at [68, 116] on span "Catalog" at bounding box center [65, 120] width 43 height 16
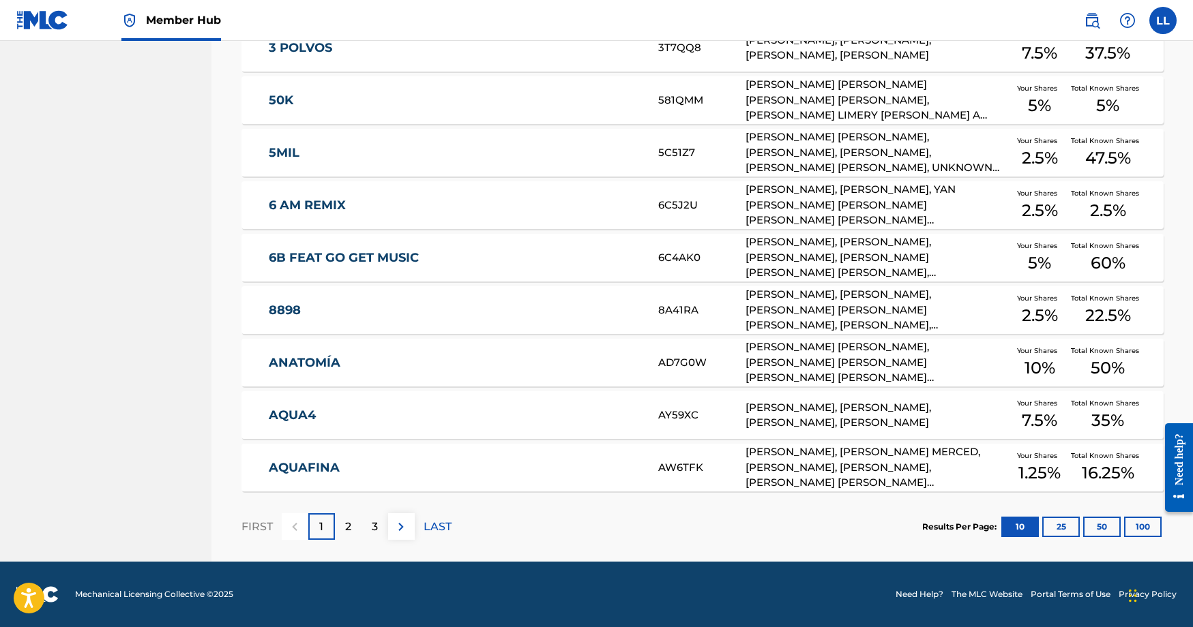
scroll to position [413, 0]
click at [1143, 526] on button "100" at bounding box center [1143, 527] width 38 height 20
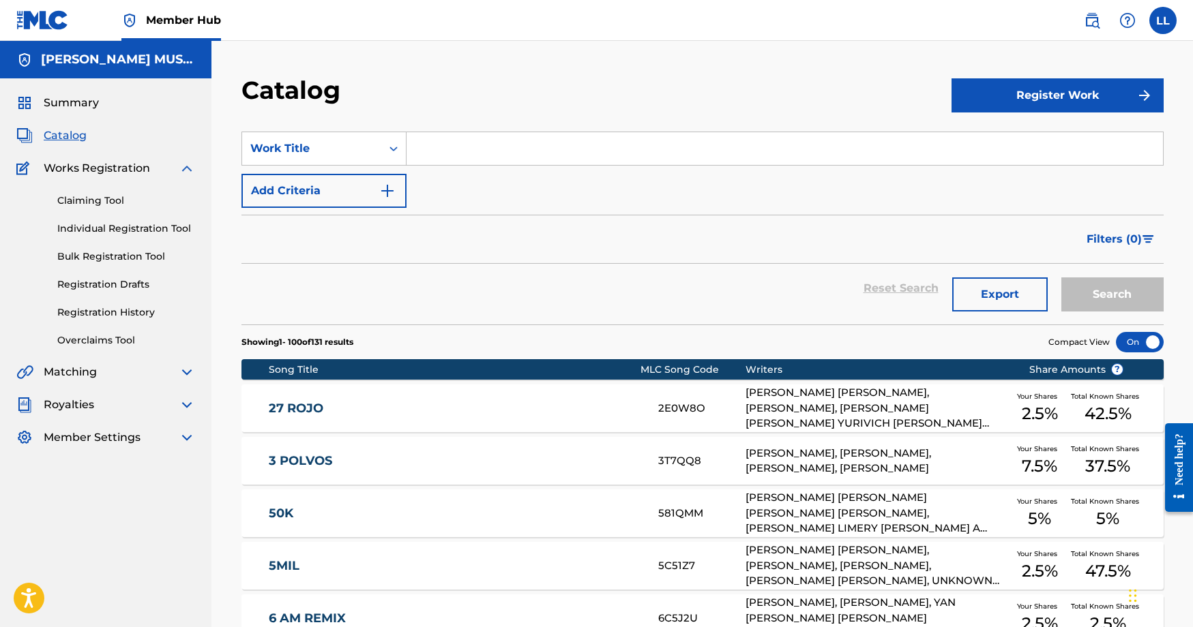
scroll to position [0, 0]
click at [67, 104] on span "Summary" at bounding box center [71, 103] width 55 height 16
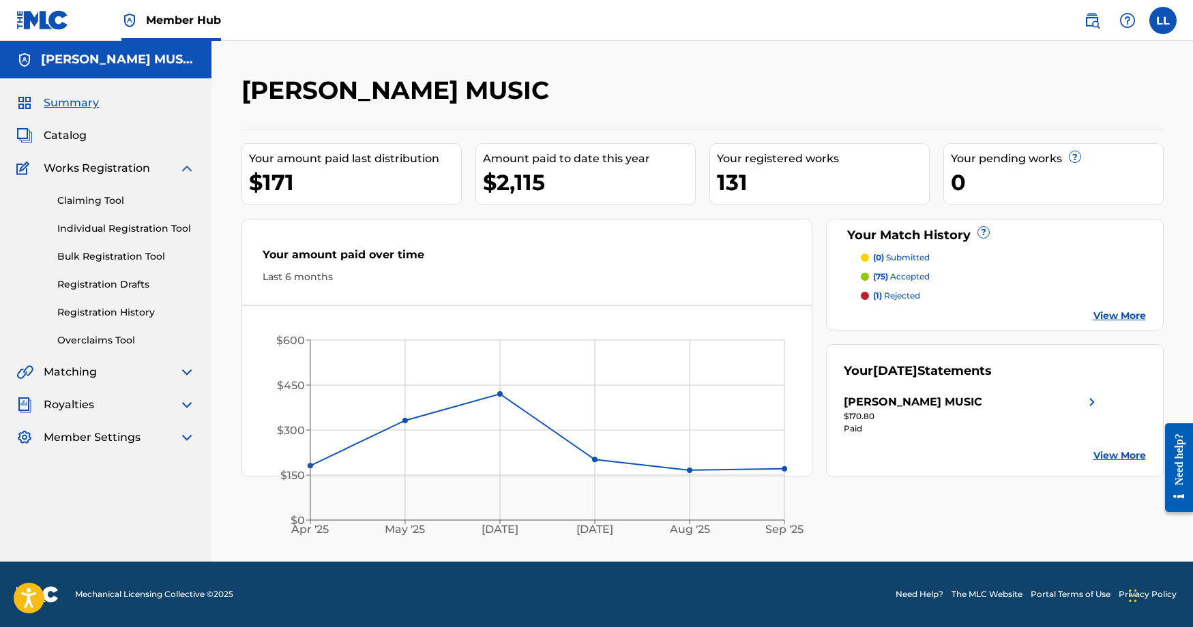
click at [68, 167] on span "Works Registration" at bounding box center [97, 168] width 106 height 16
click at [187, 168] on img at bounding box center [187, 168] width 16 height 16
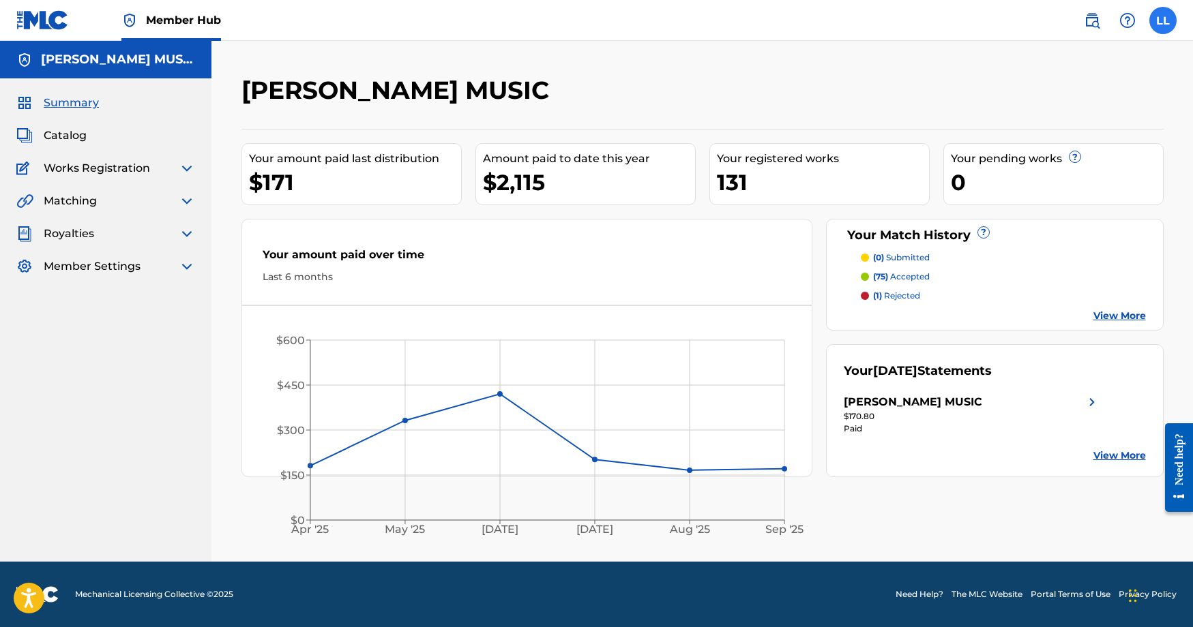
click at [1171, 17] on label at bounding box center [1162, 20] width 27 height 27
click at [1163, 20] on input "LL [PERSON_NAME] [EMAIL_ADDRESS][DOMAIN_NAME] Notification Preferences Profile …" at bounding box center [1163, 20] width 0 height 0
click at [1034, 192] on p "Log out" at bounding box center [1031, 193] width 32 height 12
click at [1163, 20] on input "LL [PERSON_NAME] [EMAIL_ADDRESS][DOMAIN_NAME] Notification Preferences Profile …" at bounding box center [1163, 20] width 0 height 0
